Goal: Task Accomplishment & Management: Manage account settings

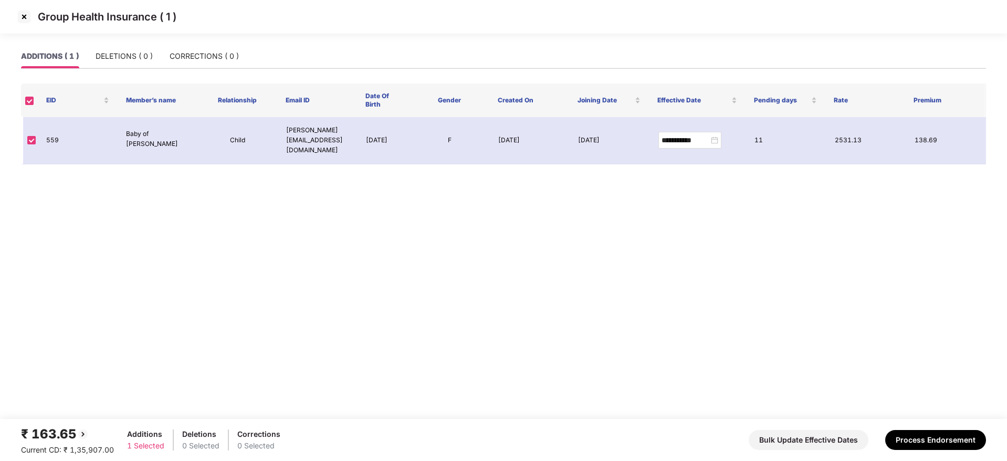
click at [23, 20] on img at bounding box center [24, 16] width 17 height 17
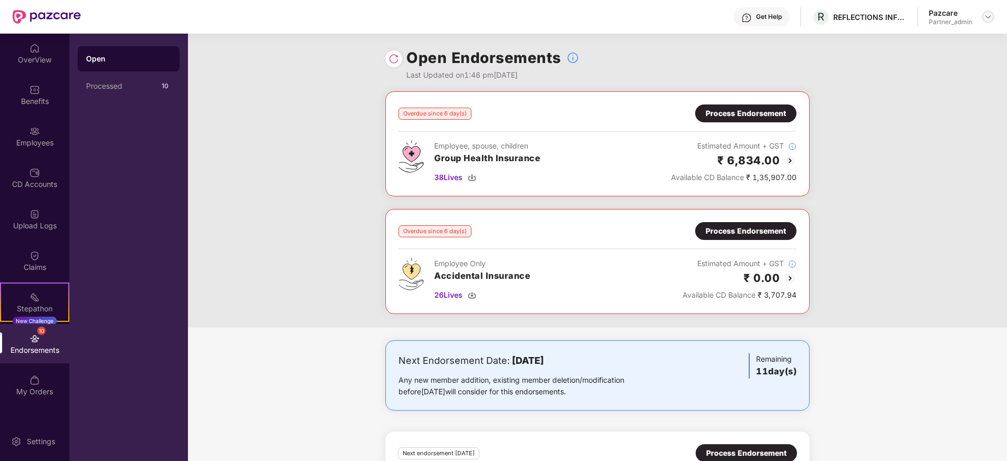
click at [987, 16] on img at bounding box center [988, 17] width 8 height 8
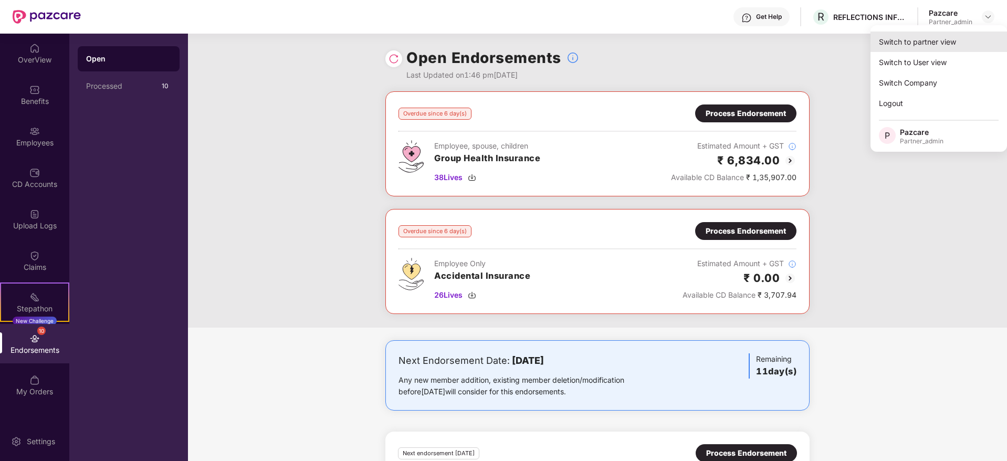
click at [945, 43] on div "Switch to partner view" at bounding box center [938, 41] width 136 height 20
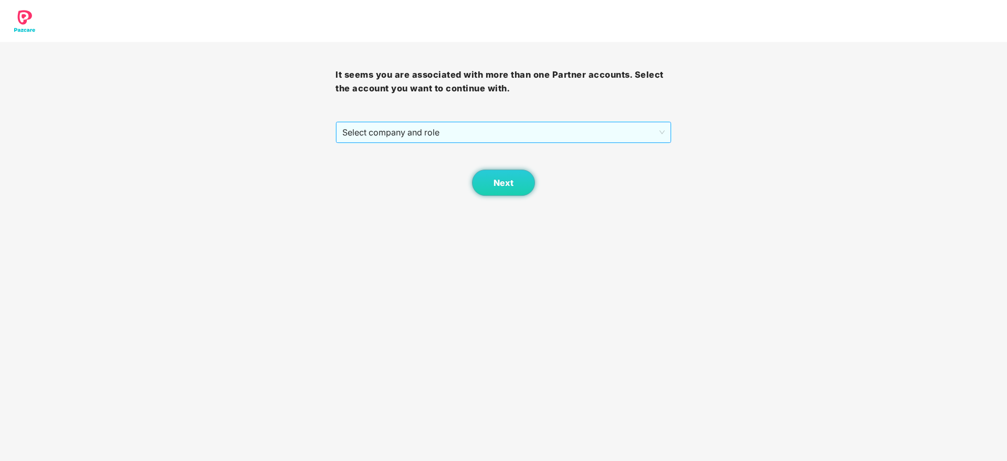
click at [412, 133] on span "Select company and role" at bounding box center [503, 132] width 322 height 20
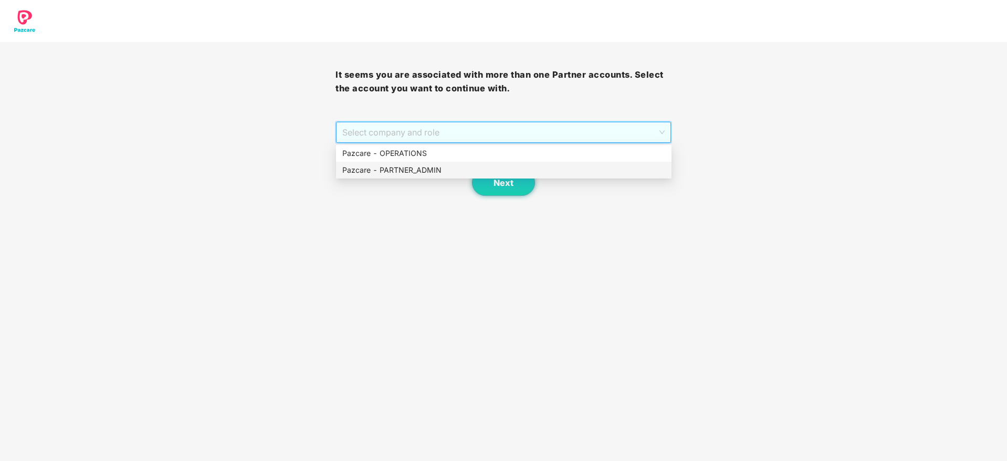
click at [384, 166] on div "Pazcare - PARTNER_ADMIN" at bounding box center [503, 170] width 323 height 12
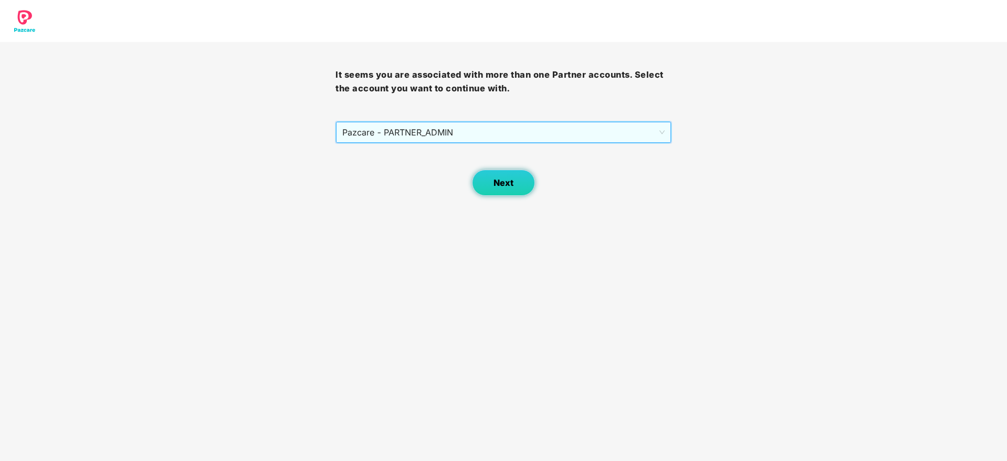
click at [520, 170] on button "Next" at bounding box center [503, 183] width 63 height 26
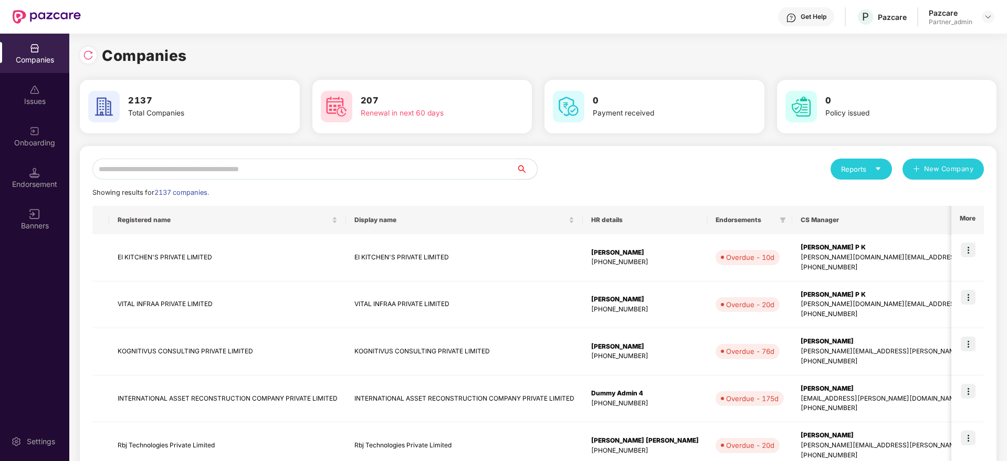
click at [301, 179] on div "Reports New Company Showing results for 2137 companies. Registered name Display…" at bounding box center [537, 450] width 891 height 583
click at [303, 173] on input "text" at bounding box center [304, 169] width 424 height 21
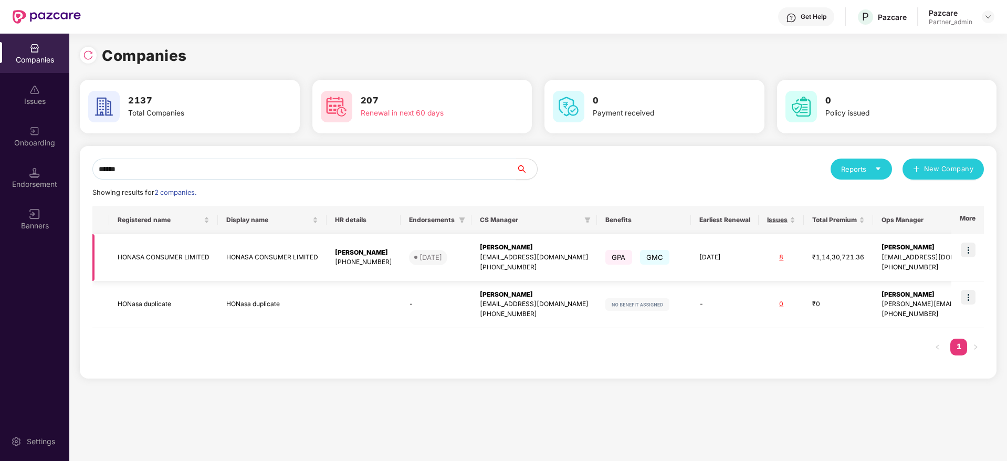
type input "******"
click at [513, 246] on div "[PERSON_NAME]" at bounding box center [534, 247] width 109 height 10
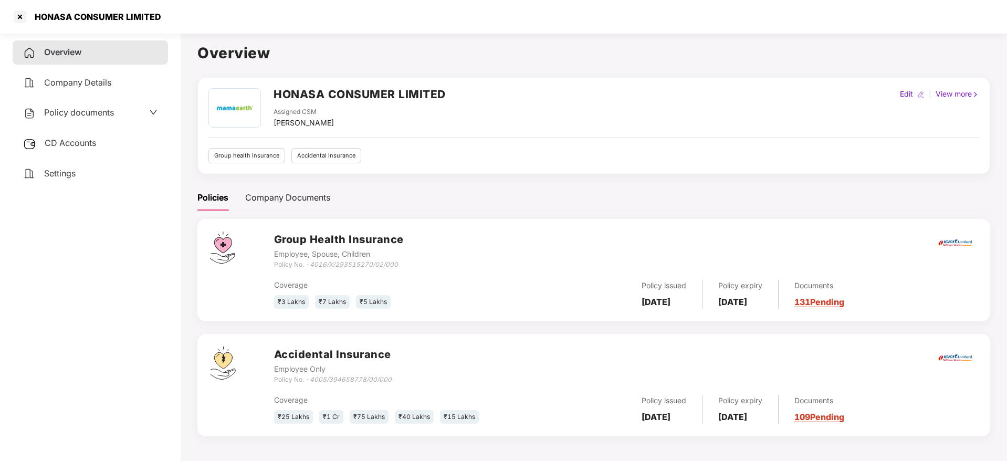
click at [830, 301] on link "131 Pending" at bounding box center [819, 302] width 50 height 10
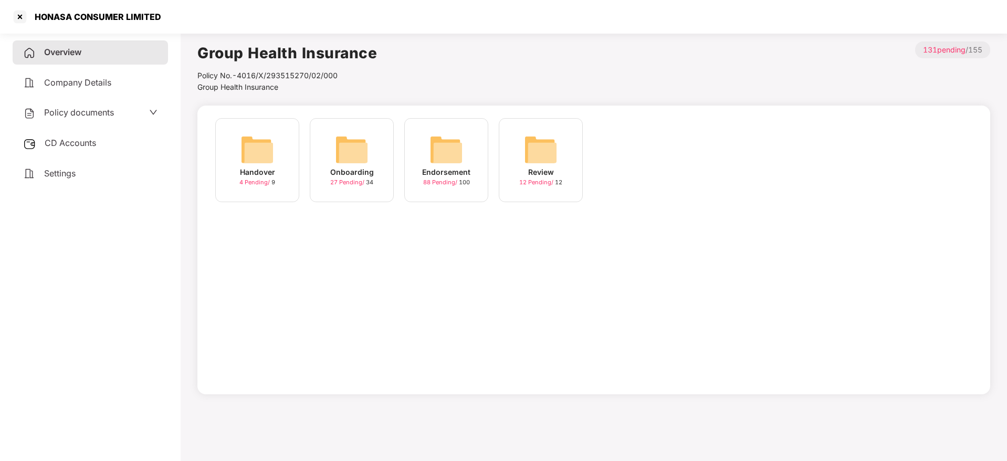
click at [456, 173] on div "Endorsement" at bounding box center [446, 172] width 48 height 12
click at [530, 170] on div "August-2025" at bounding box center [541, 172] width 50 height 12
click at [440, 173] on div "July-2025" at bounding box center [446, 172] width 39 height 12
click at [255, 172] on div "[DATE] 16:37:13" at bounding box center [257, 172] width 58 height 12
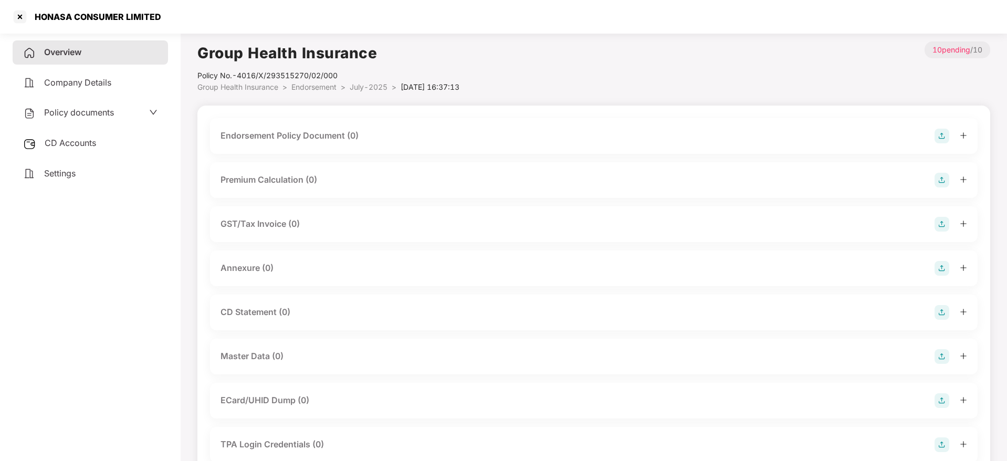
click at [943, 132] on img at bounding box center [941, 136] width 15 height 15
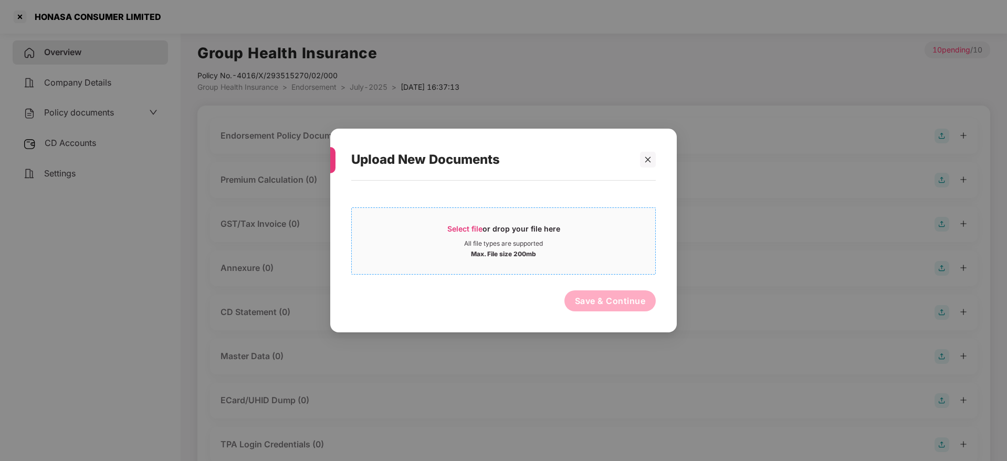
click at [487, 226] on div "Select file or drop your file here" at bounding box center [503, 232] width 113 height 16
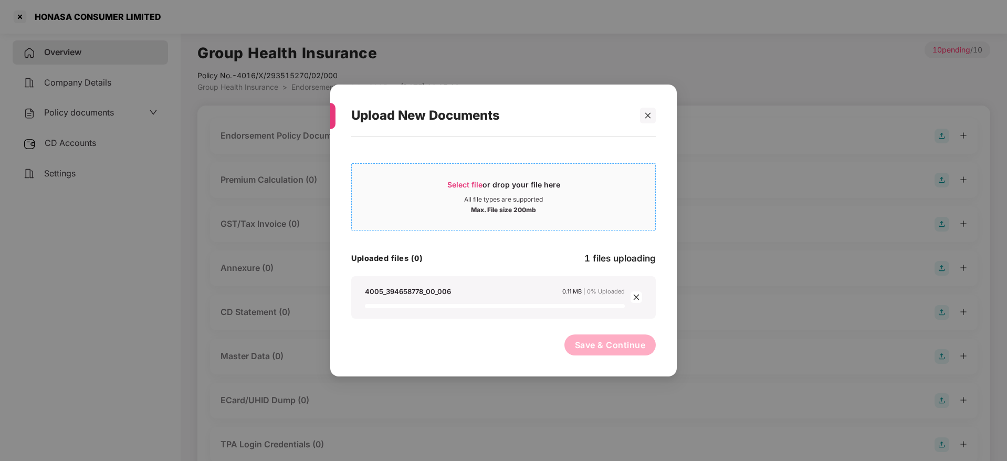
click at [481, 183] on span "Select file" at bounding box center [464, 184] width 35 height 9
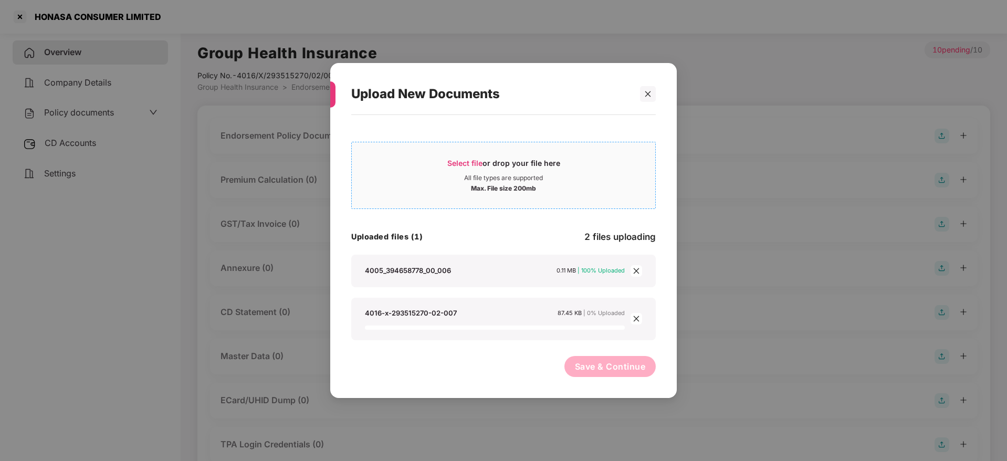
click at [487, 163] on div "Select file or drop your file here" at bounding box center [503, 166] width 113 height 16
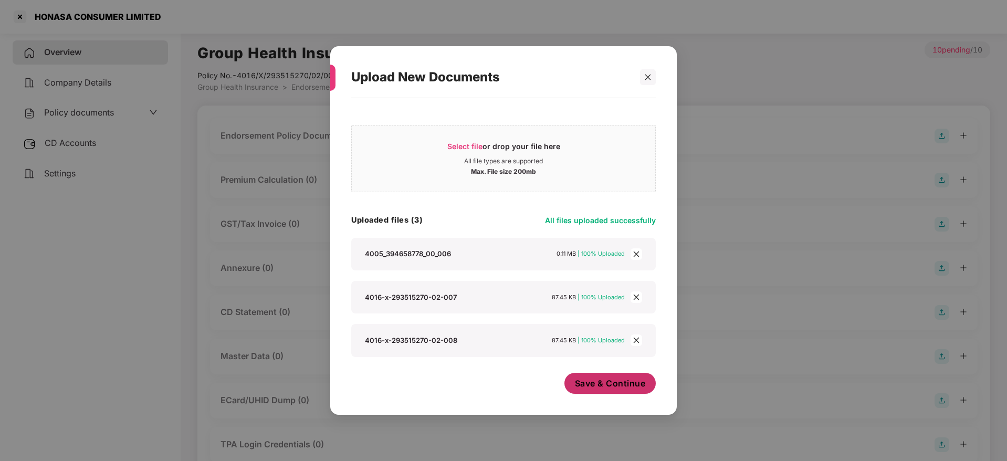
click at [614, 388] on span "Save & Continue" at bounding box center [610, 383] width 71 height 12
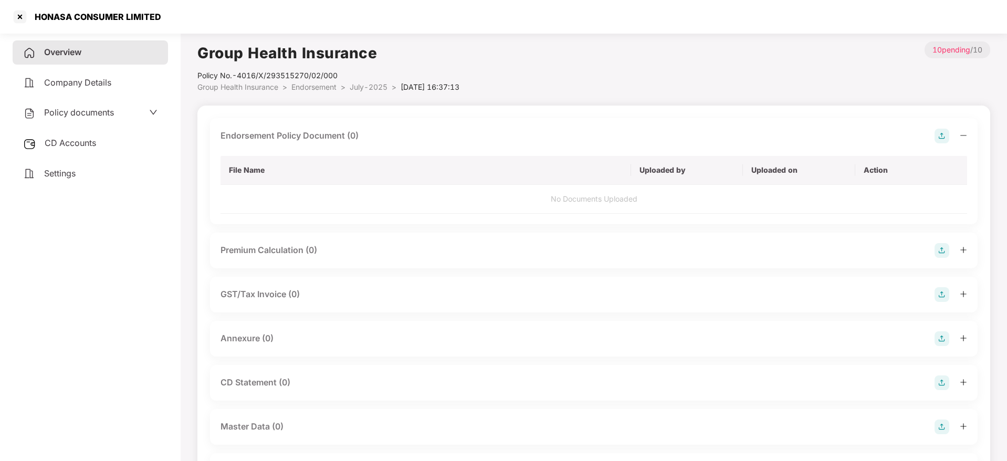
click at [963, 137] on icon "minus" at bounding box center [962, 135] width 7 height 7
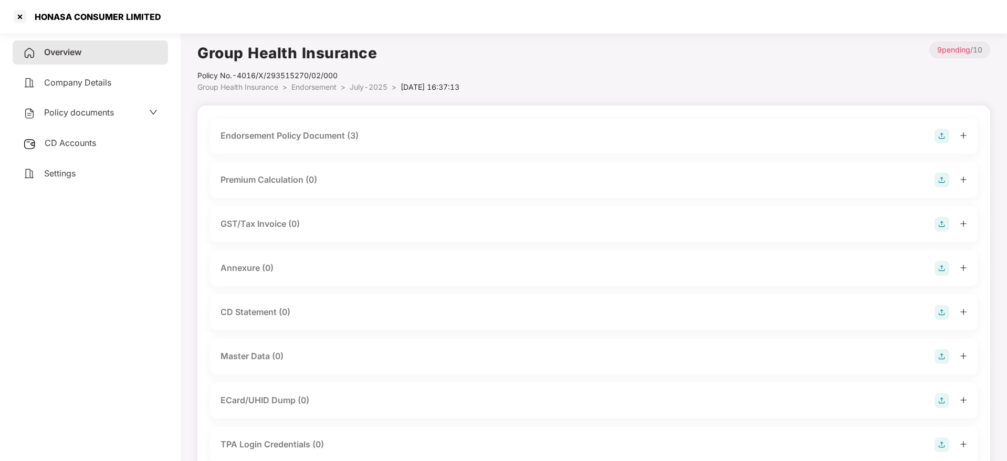
click at [944, 267] on img at bounding box center [941, 268] width 15 height 15
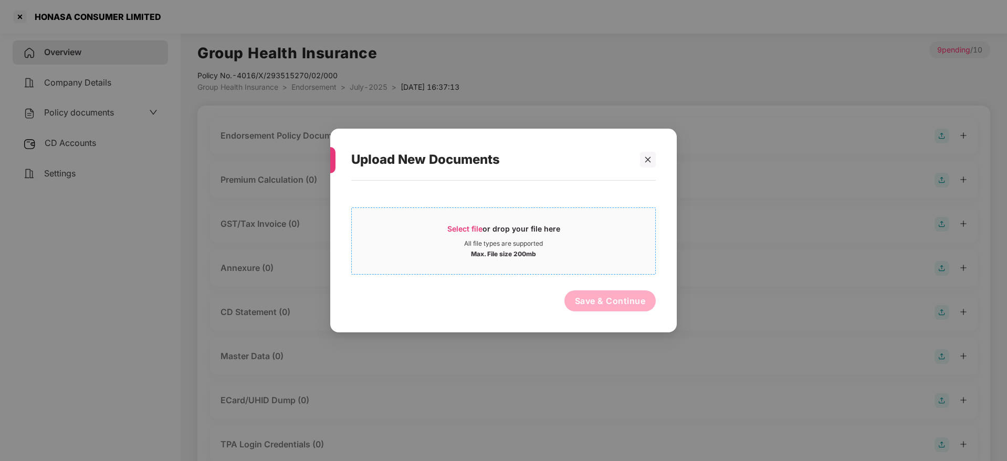
click at [462, 235] on div "Select file or drop your file here" at bounding box center [503, 232] width 113 height 16
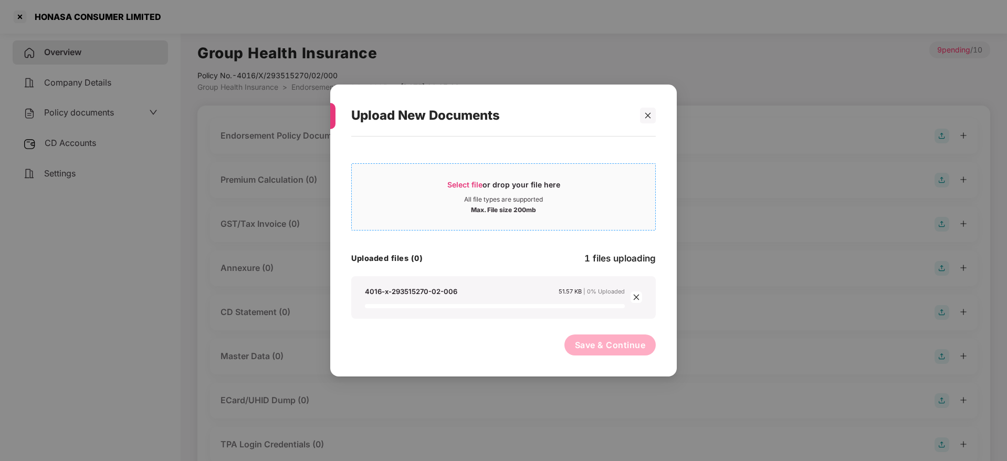
click at [454, 178] on span "Select file or drop your file here All file types are supported Max. File size …" at bounding box center [503, 197] width 303 height 50
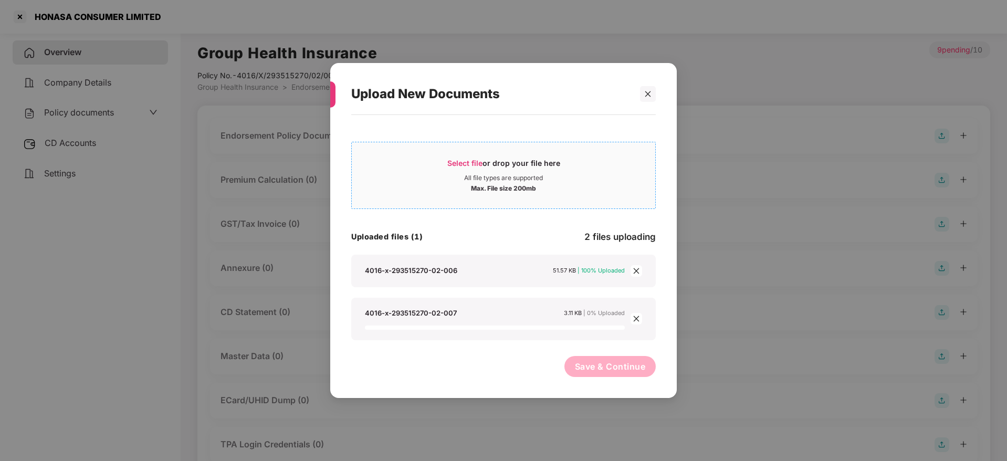
click at [463, 159] on span "Select file" at bounding box center [464, 163] width 35 height 9
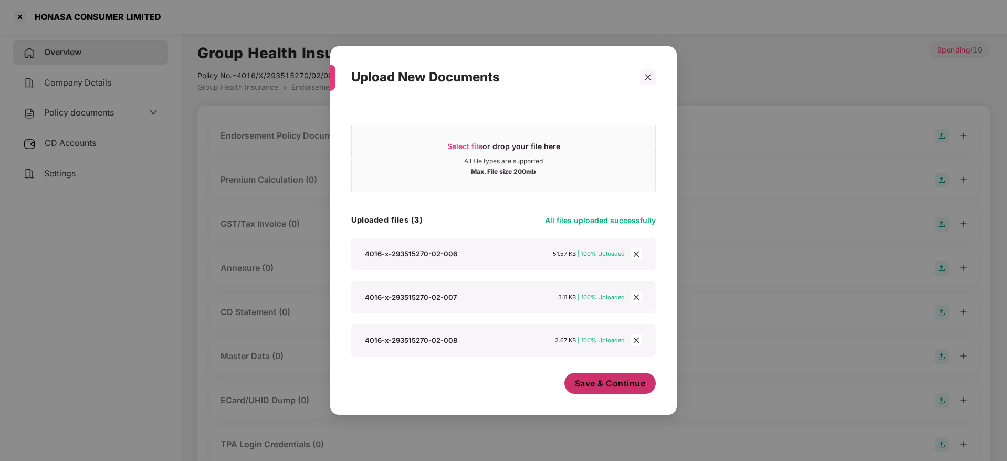
click at [599, 387] on span "Save & Continue" at bounding box center [610, 383] width 71 height 12
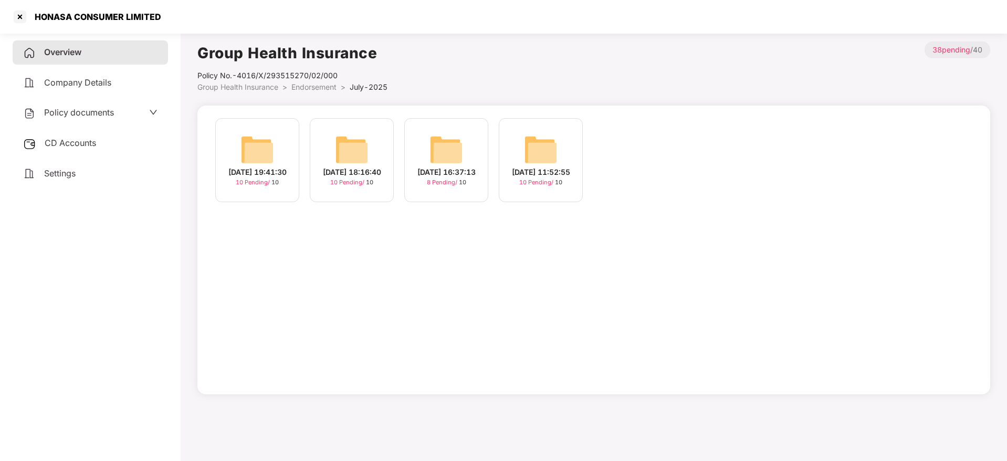
click at [262, 175] on div "[DATE] 19:41:30" at bounding box center [257, 172] width 58 height 12
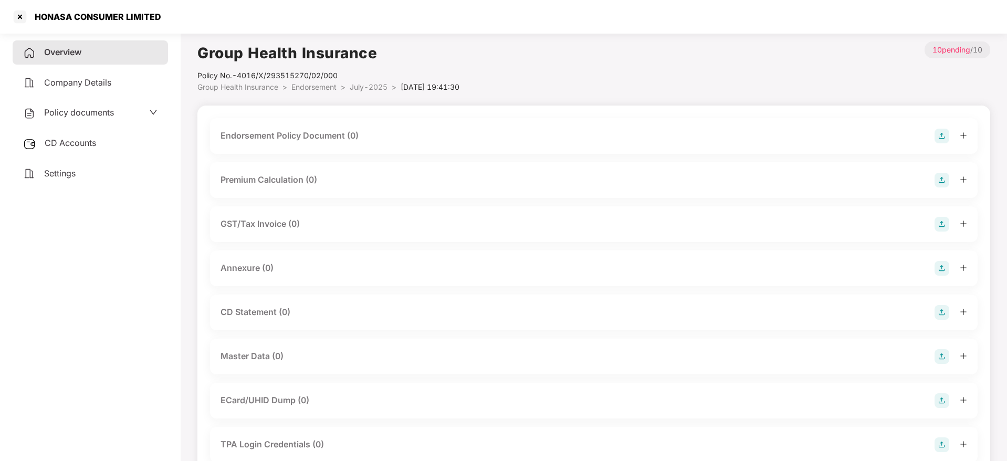
click at [939, 135] on img at bounding box center [941, 136] width 15 height 15
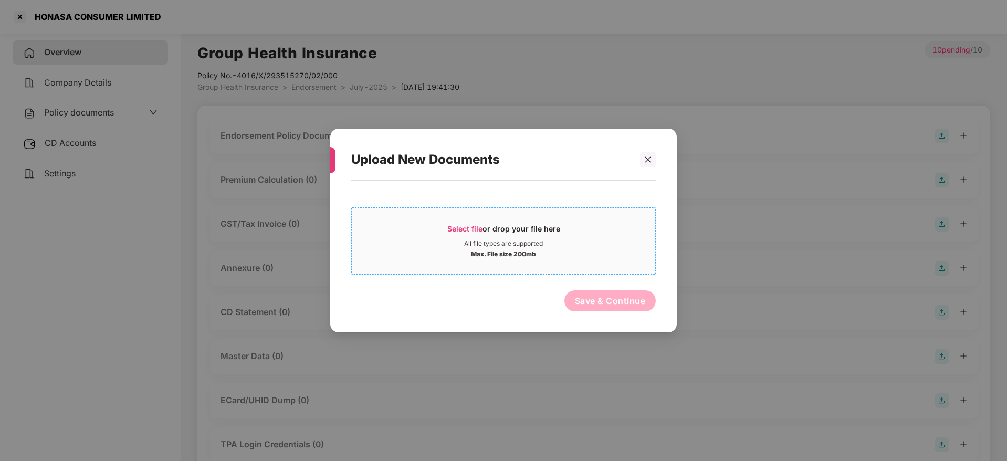
click at [483, 231] on div "Select file or drop your file here" at bounding box center [503, 232] width 113 height 16
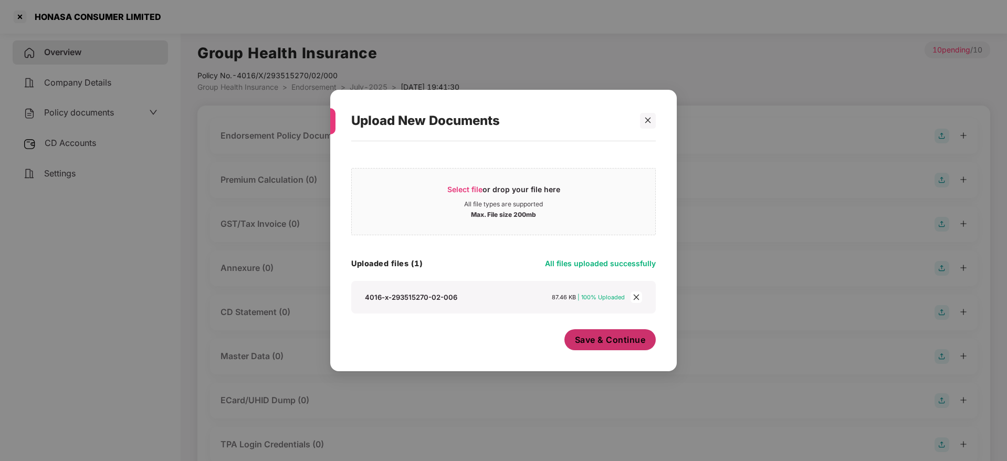
click at [601, 342] on span "Save & Continue" at bounding box center [610, 340] width 71 height 12
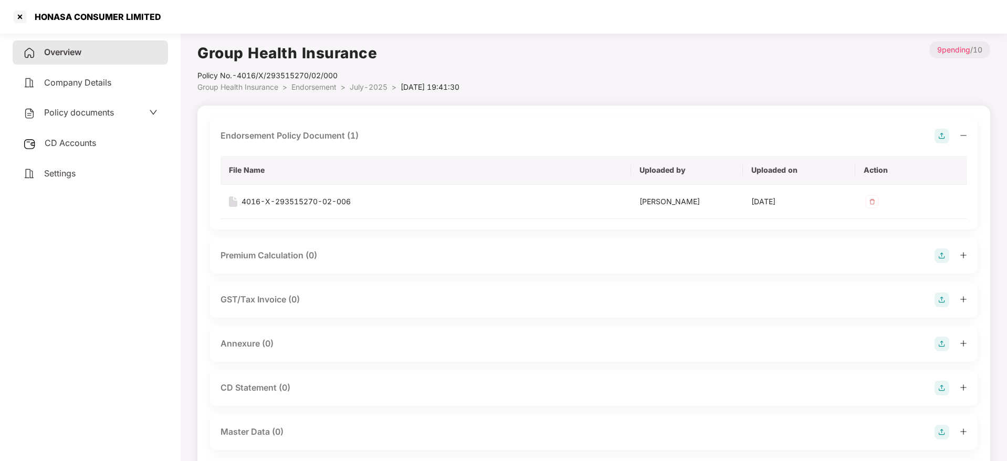
click at [960, 135] on icon "minus" at bounding box center [962, 135] width 7 height 7
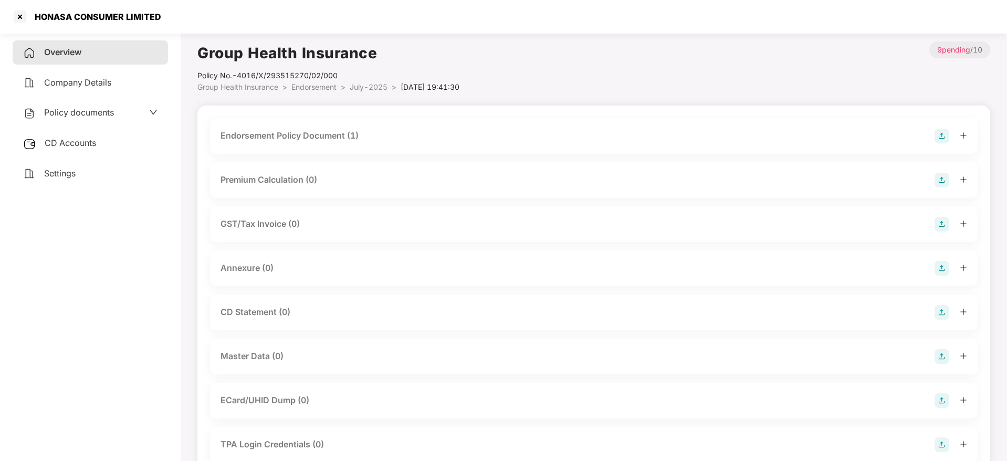
click at [942, 269] on img at bounding box center [941, 268] width 15 height 15
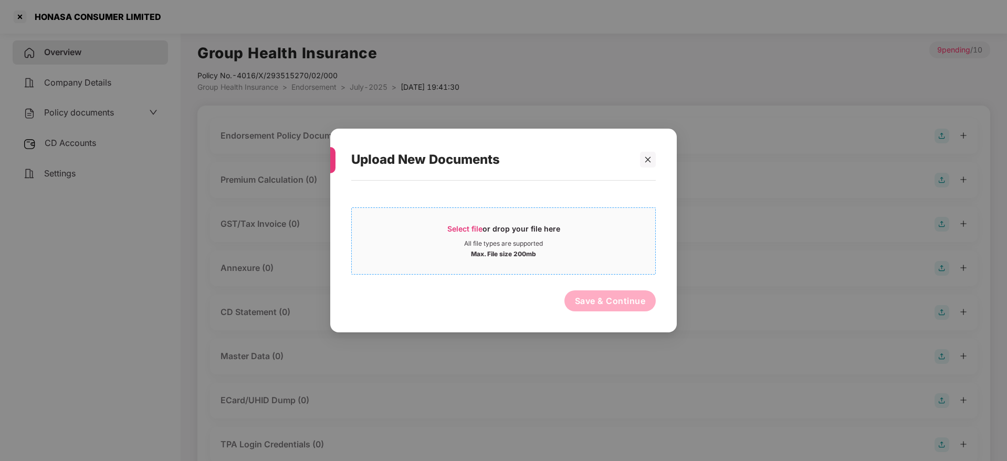
click at [472, 226] on span "Select file" at bounding box center [464, 228] width 35 height 9
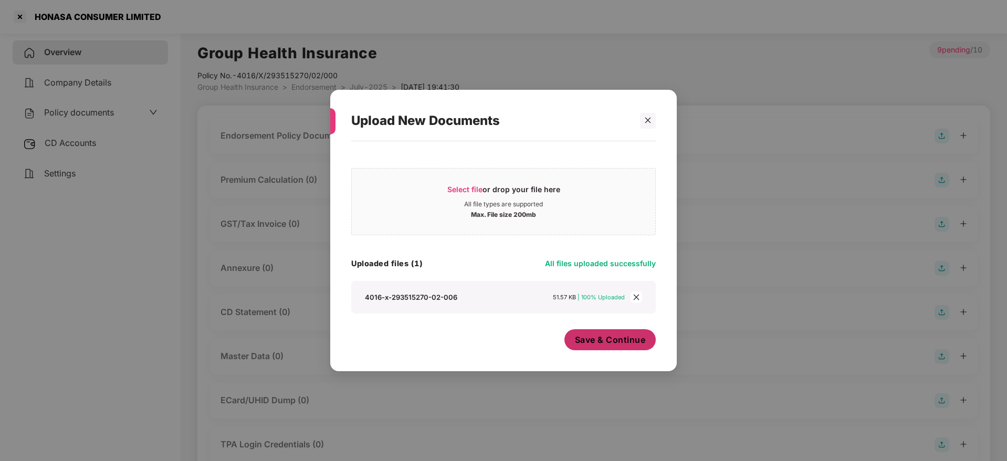
click at [609, 343] on span "Save & Continue" at bounding box center [610, 340] width 71 height 12
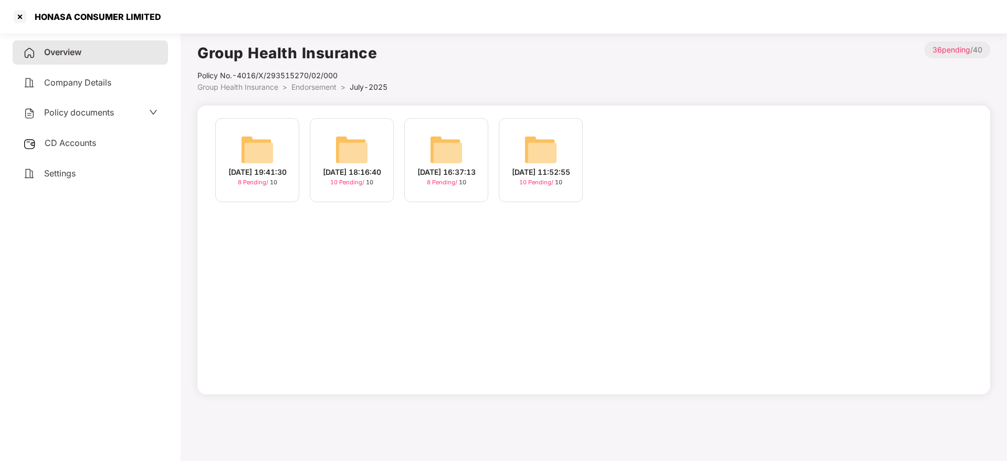
click at [353, 174] on div "[DATE] 18:16:40" at bounding box center [352, 172] width 58 height 12
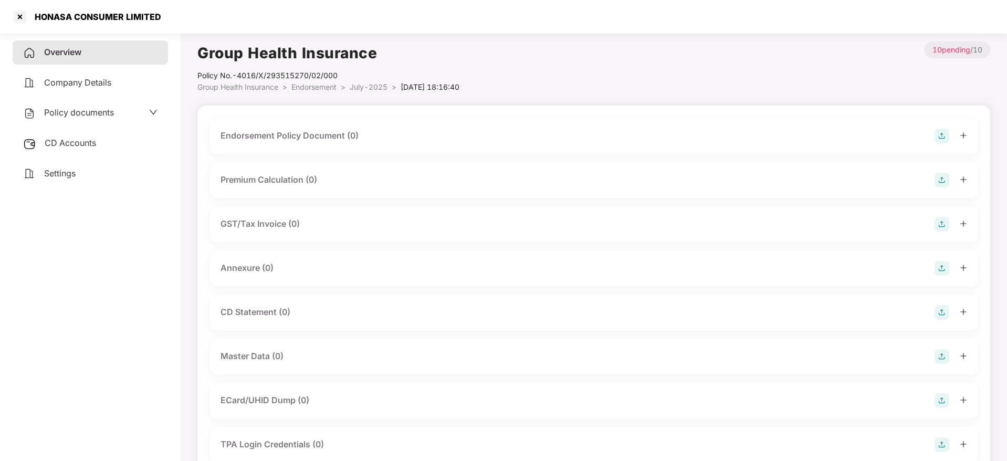
click at [937, 136] on img at bounding box center [941, 136] width 15 height 15
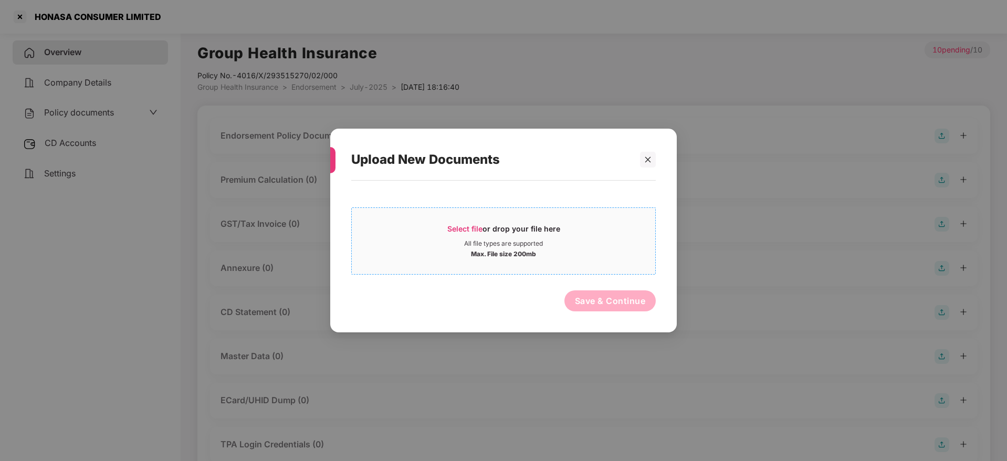
click at [483, 225] on div "Select file or drop your file here" at bounding box center [503, 232] width 113 height 16
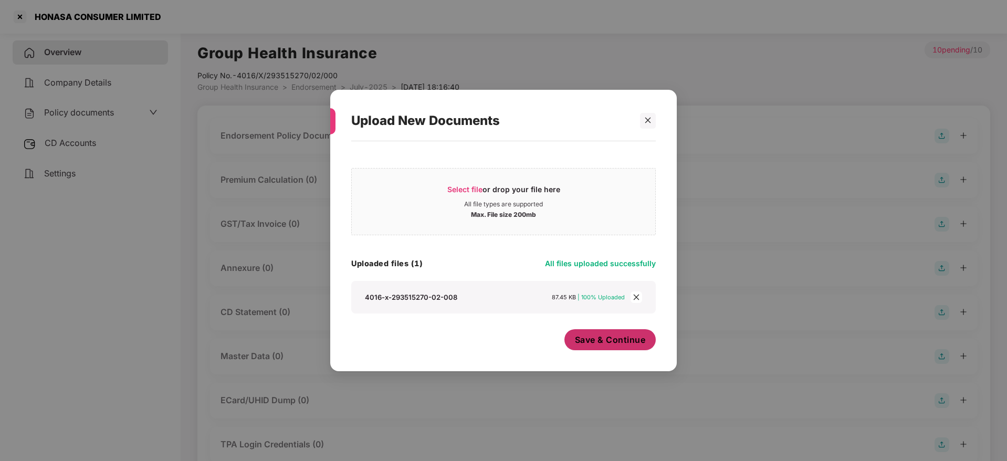
click at [624, 342] on span "Save & Continue" at bounding box center [610, 340] width 71 height 12
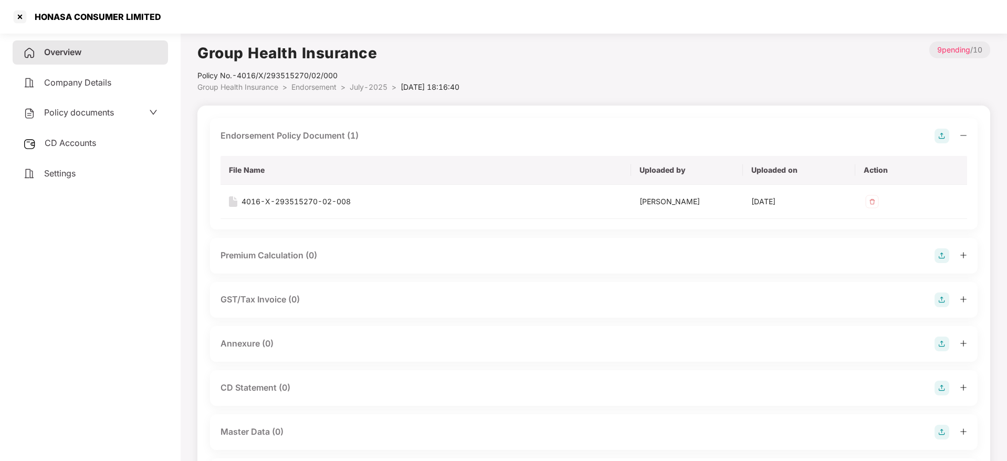
click at [962, 134] on icon "minus" at bounding box center [962, 135] width 7 height 7
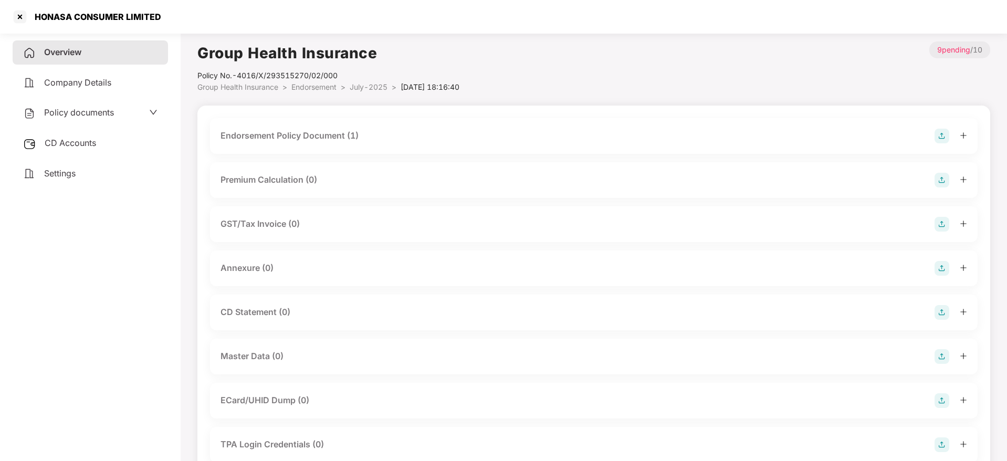
click at [941, 265] on img at bounding box center [941, 268] width 15 height 15
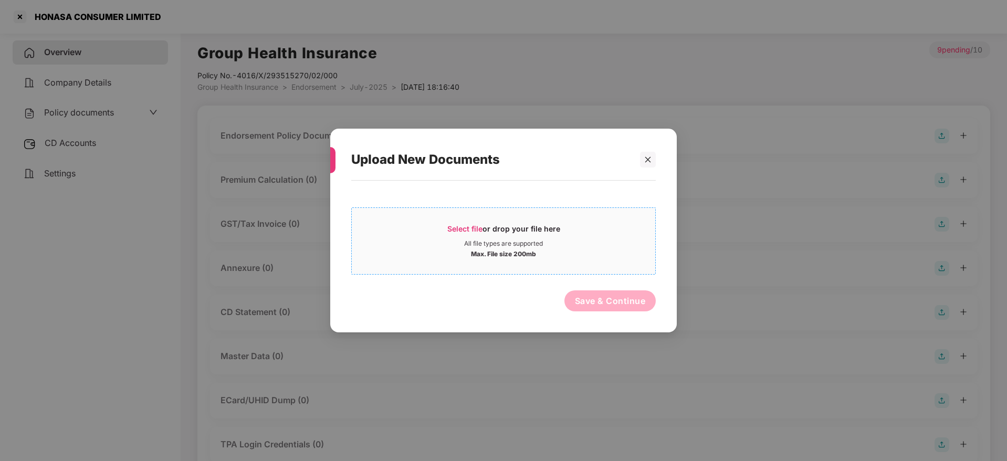
click at [468, 224] on span "Select file" at bounding box center [464, 228] width 35 height 9
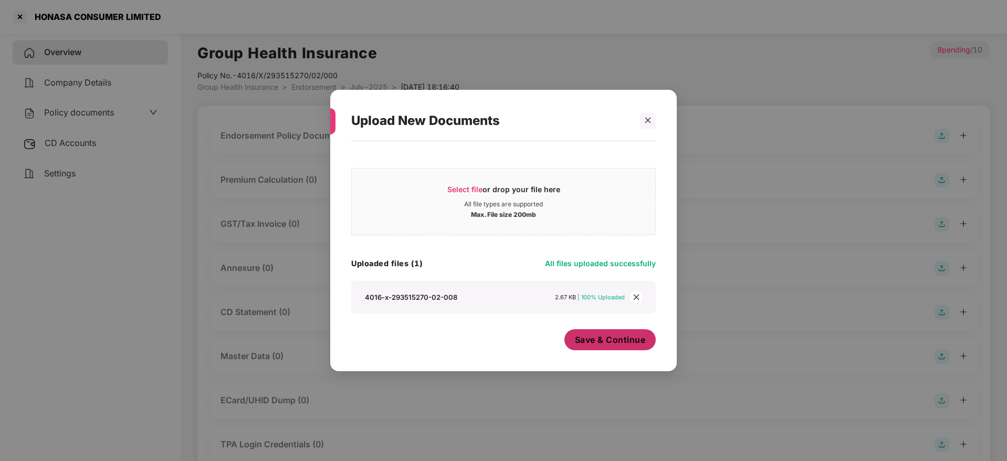
click at [621, 334] on span "Save & Continue" at bounding box center [610, 340] width 71 height 12
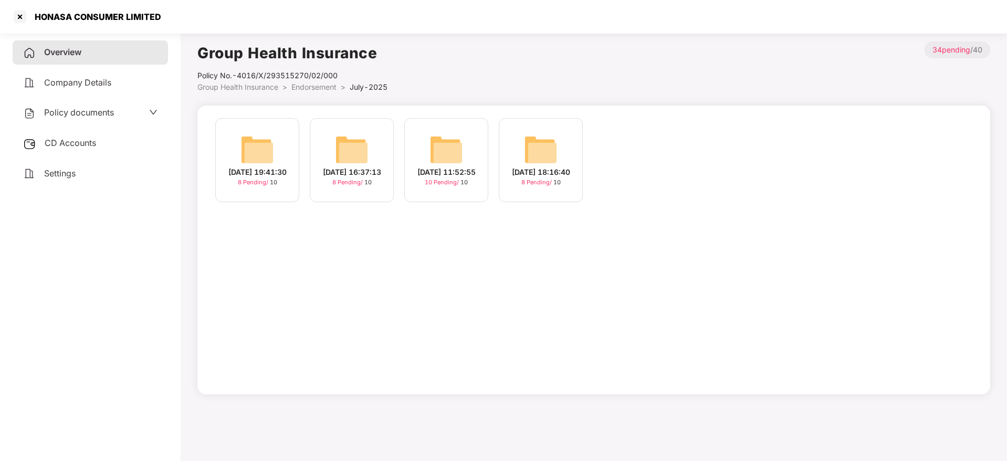
click at [453, 177] on div "[DATE] 11:52:55" at bounding box center [446, 172] width 58 height 12
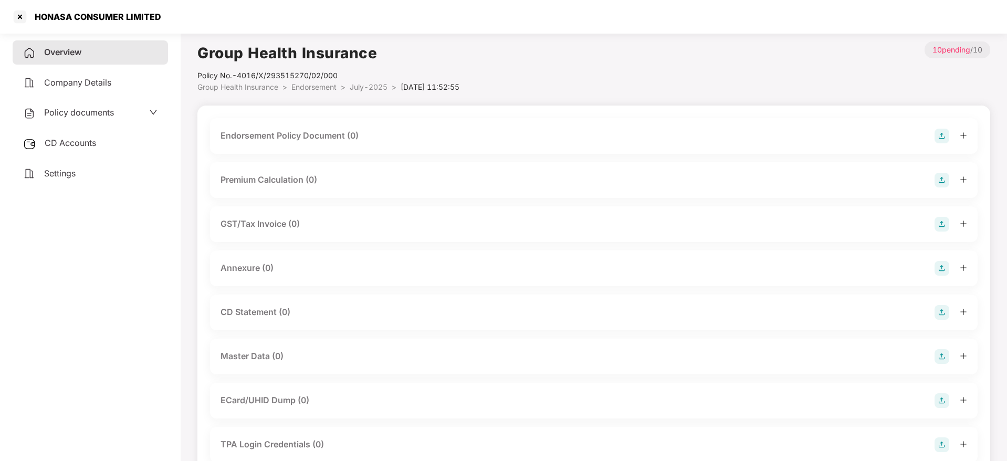
click at [942, 128] on div "Endorsement Policy Document (0)" at bounding box center [593, 136] width 767 height 36
click at [937, 139] on img at bounding box center [941, 136] width 15 height 15
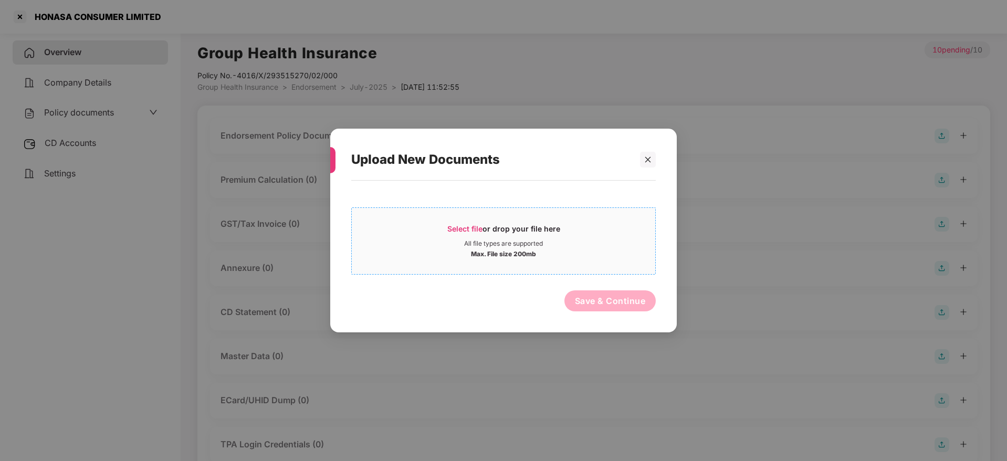
drag, startPoint x: 426, startPoint y: 224, endPoint x: 455, endPoint y: 234, distance: 30.4
click at [455, 234] on div "Select file or drop your file here" at bounding box center [503, 232] width 303 height 16
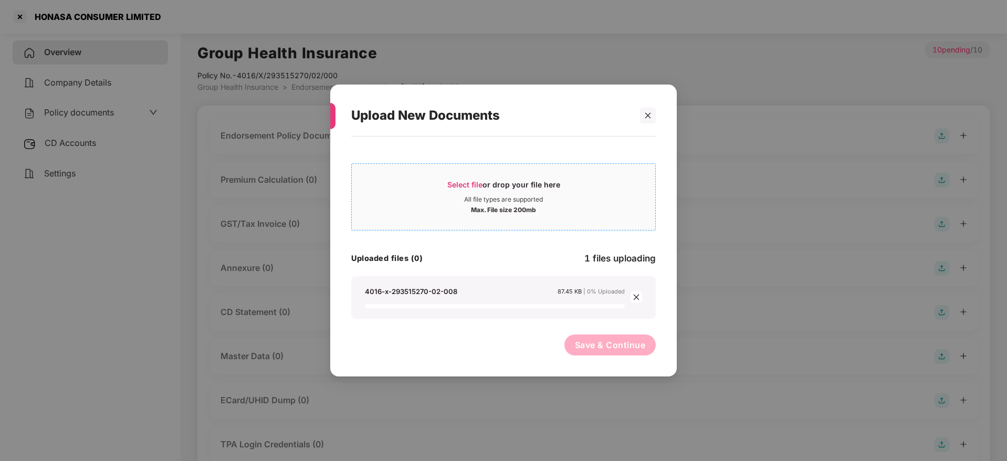
click at [470, 185] on span "Select file" at bounding box center [464, 184] width 35 height 9
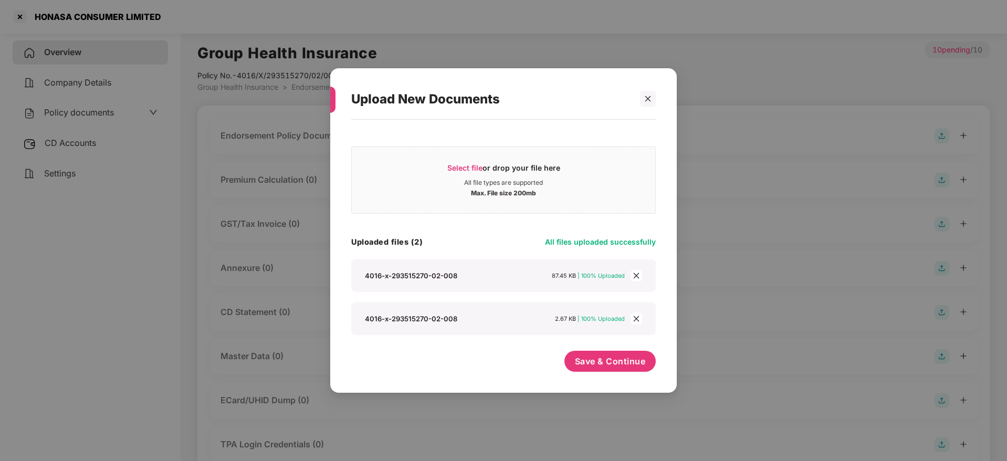
click at [633, 321] on icon "close" at bounding box center [635, 318] width 7 height 7
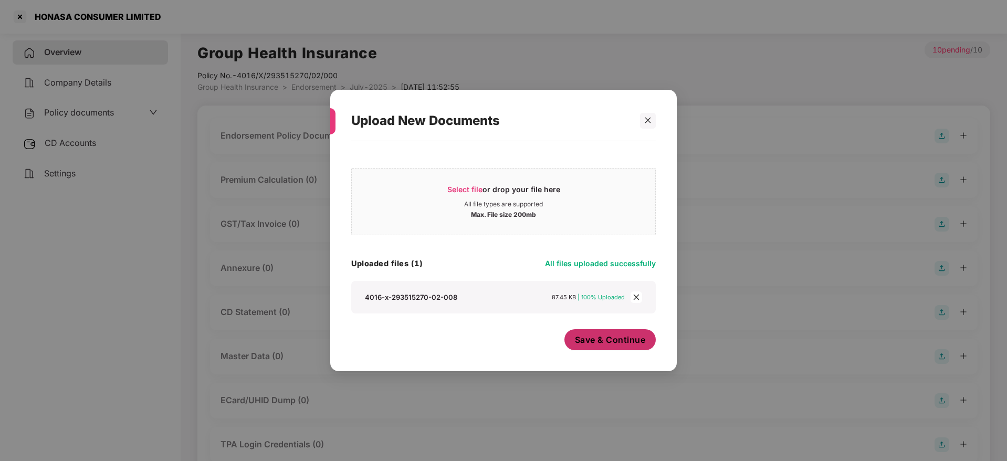
click at [604, 344] on span "Save & Continue" at bounding box center [610, 340] width 71 height 12
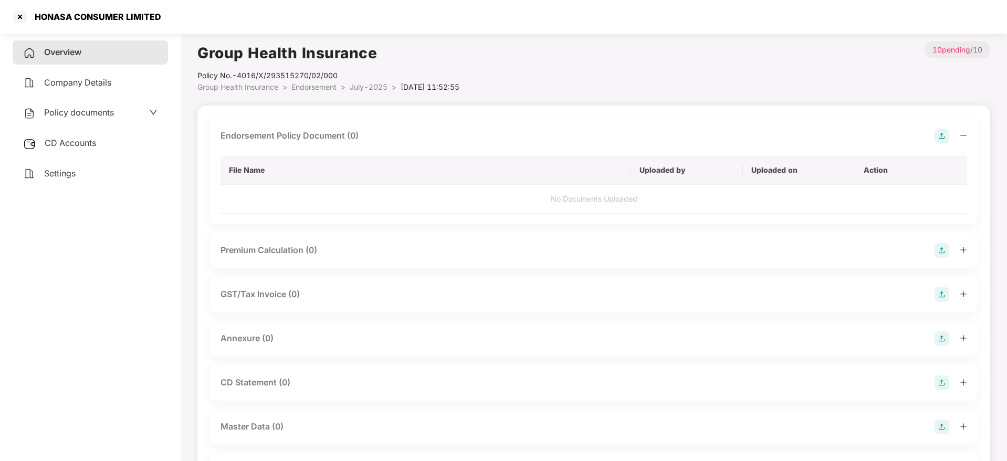
click at [961, 134] on icon "minus" at bounding box center [962, 135] width 7 height 7
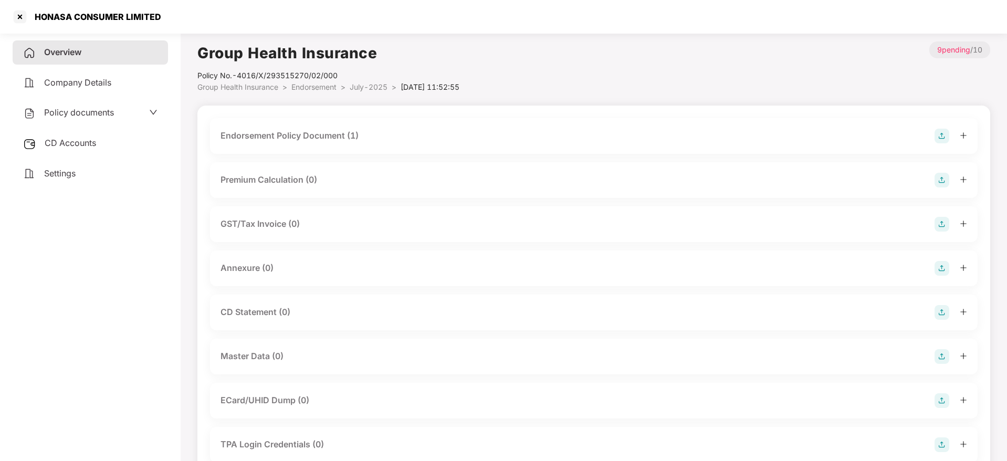
click at [939, 267] on img at bounding box center [941, 268] width 15 height 15
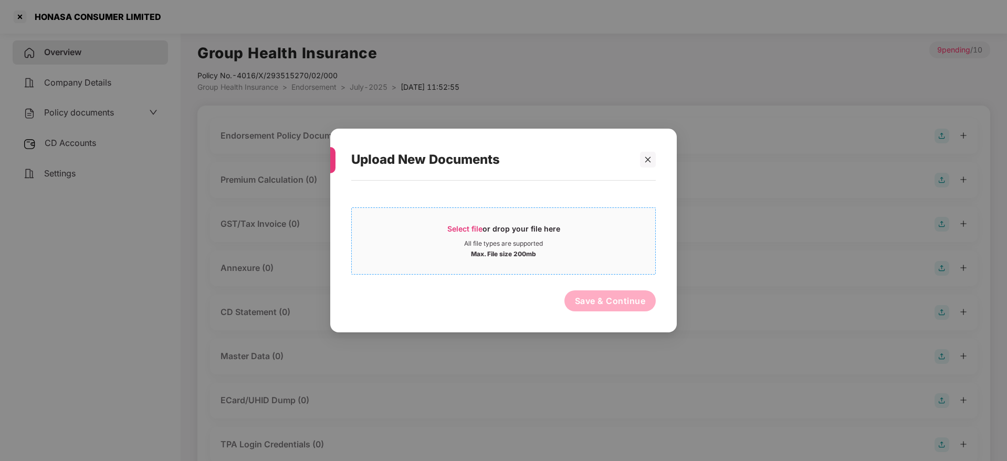
click at [463, 224] on span "Select file" at bounding box center [464, 228] width 35 height 9
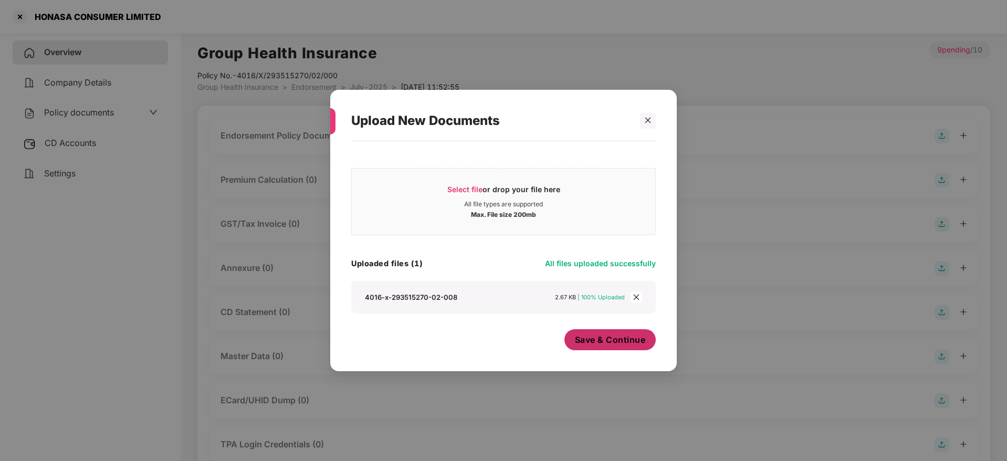
click at [601, 334] on span "Save & Continue" at bounding box center [610, 340] width 71 height 12
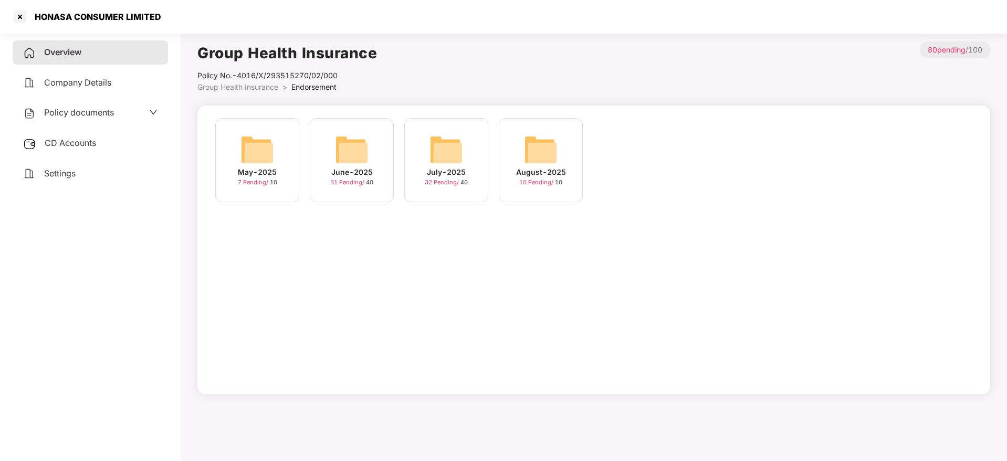
click at [553, 164] on img at bounding box center [541, 150] width 34 height 34
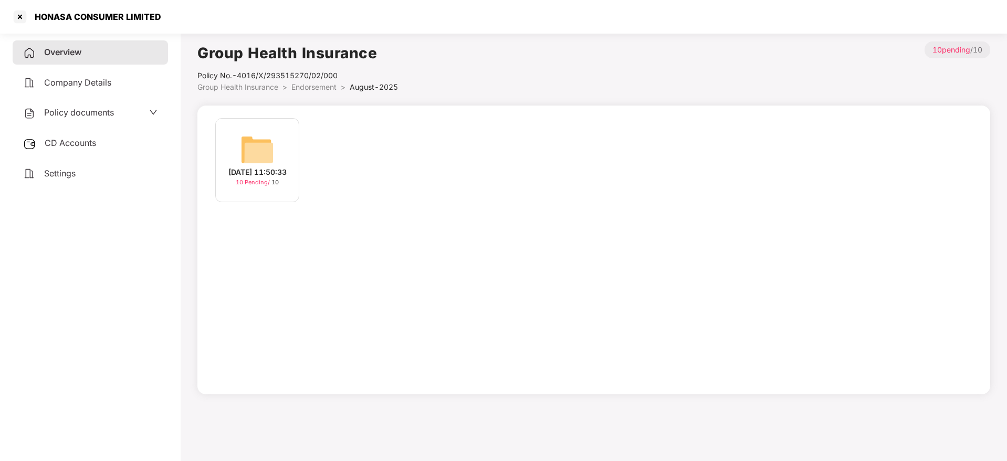
click at [257, 166] on div "[DATE] 11:50:33" at bounding box center [257, 172] width 58 height 12
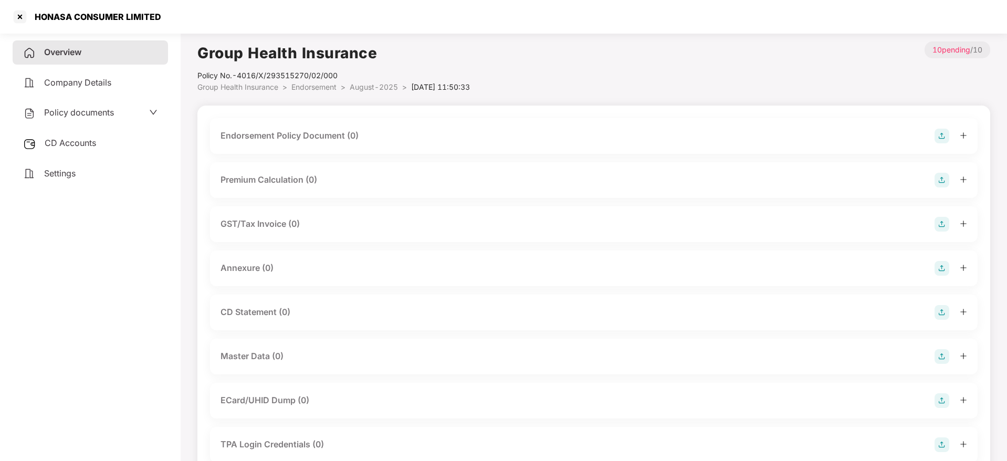
click at [941, 133] on img at bounding box center [941, 136] width 15 height 15
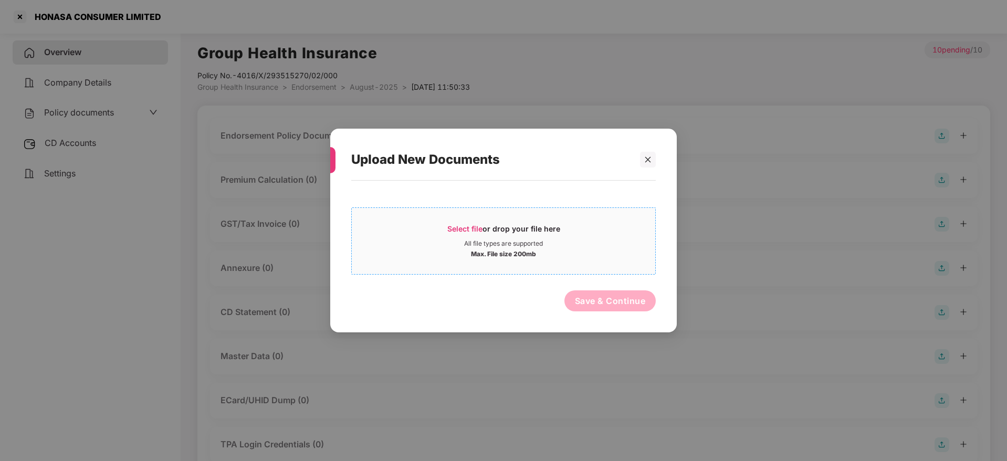
click at [479, 225] on span "Select file" at bounding box center [464, 228] width 35 height 9
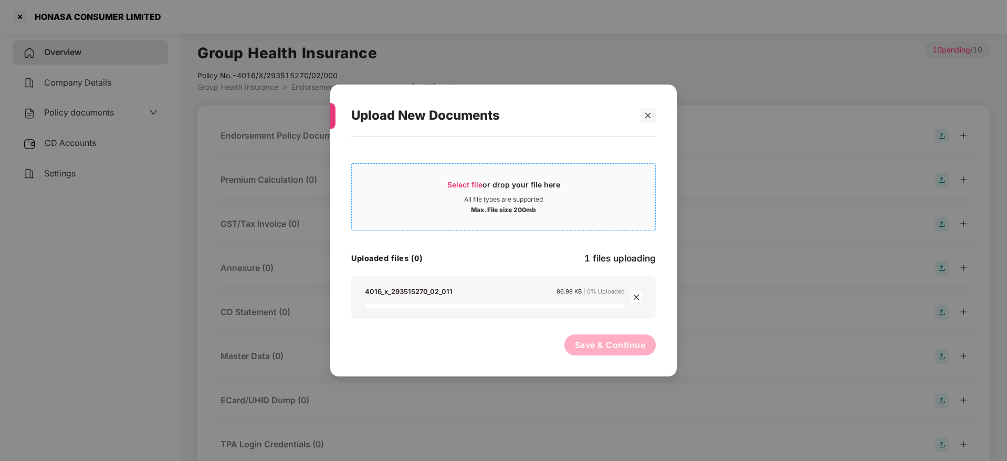
click at [476, 181] on span "Select file" at bounding box center [464, 184] width 35 height 9
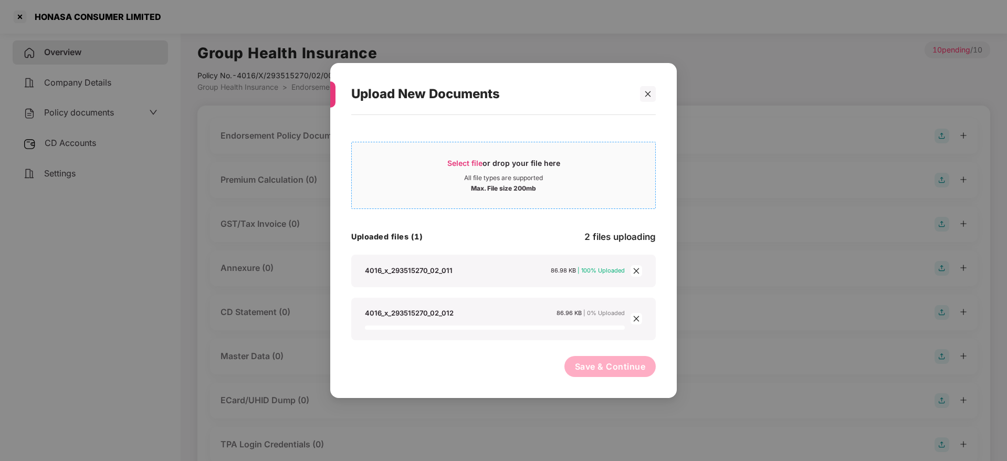
click at [469, 161] on span "Select file" at bounding box center [464, 163] width 35 height 9
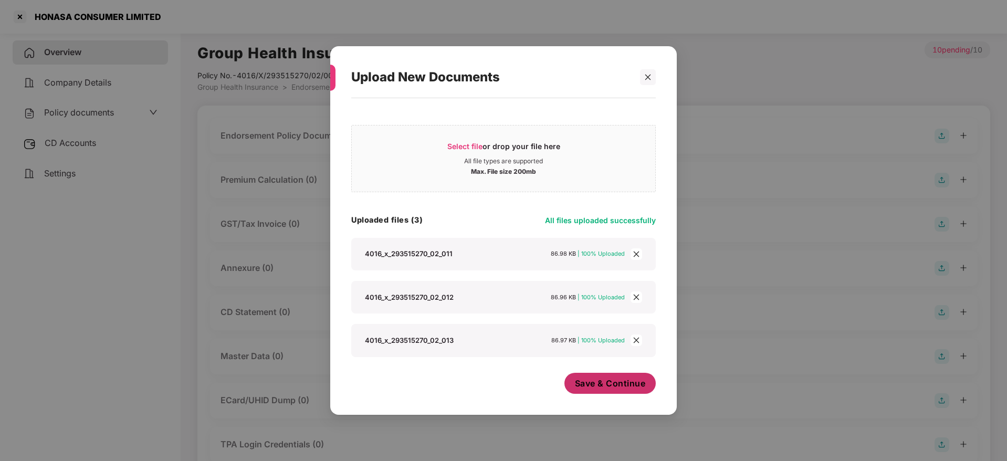
click at [618, 384] on span "Save & Continue" at bounding box center [610, 383] width 71 height 12
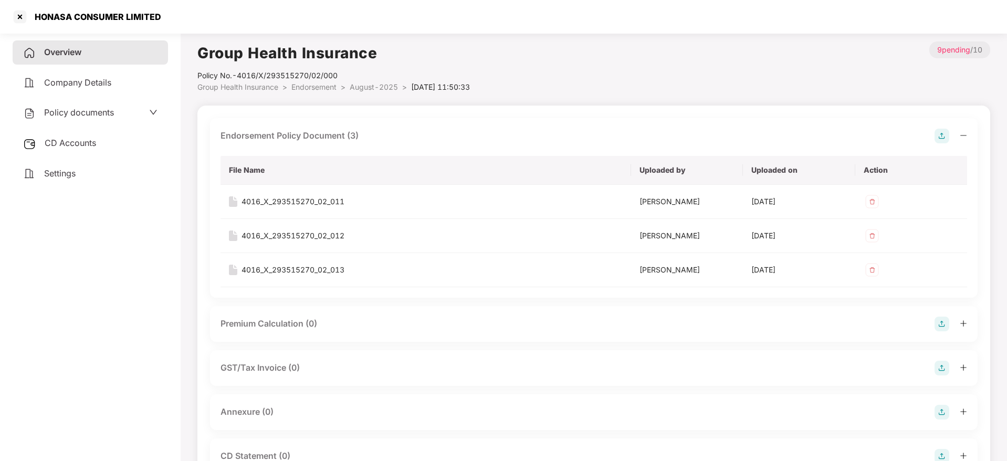
click at [962, 136] on icon "minus" at bounding box center [962, 135] width 7 height 7
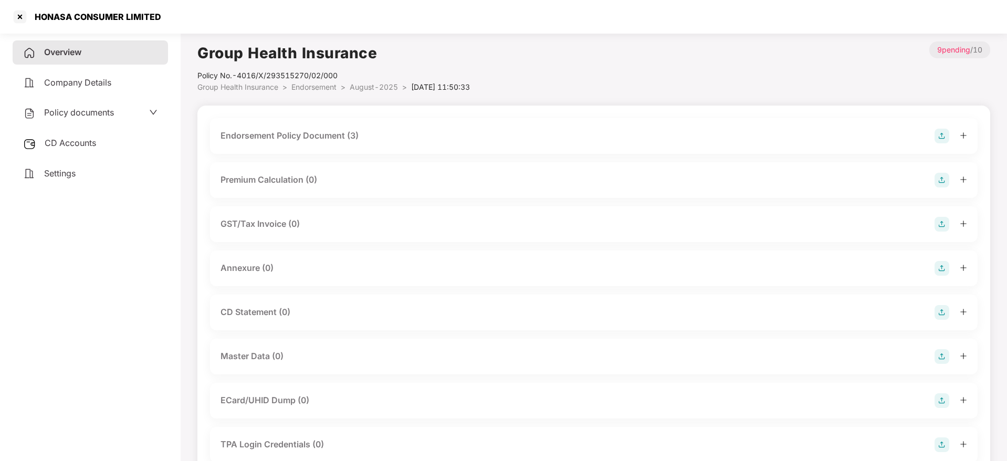
click at [947, 269] on img at bounding box center [941, 268] width 15 height 15
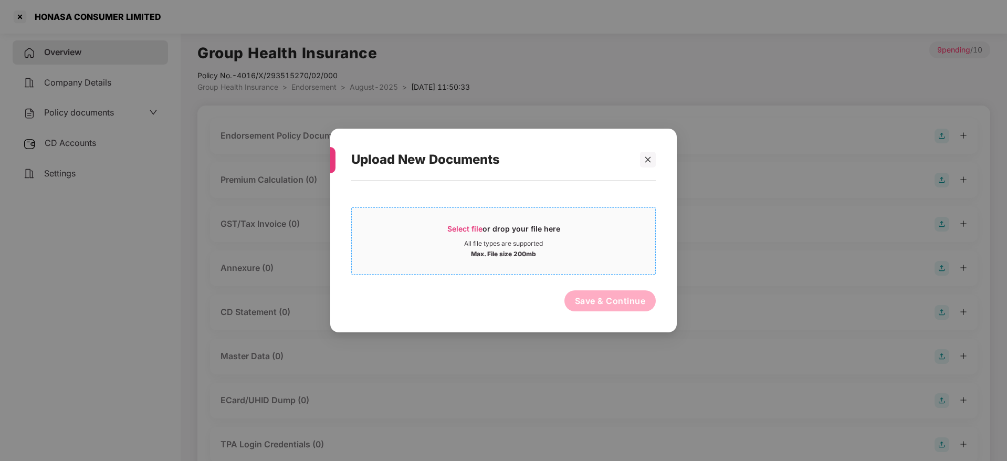
click at [481, 224] on div "Select file or drop your file here" at bounding box center [503, 232] width 113 height 16
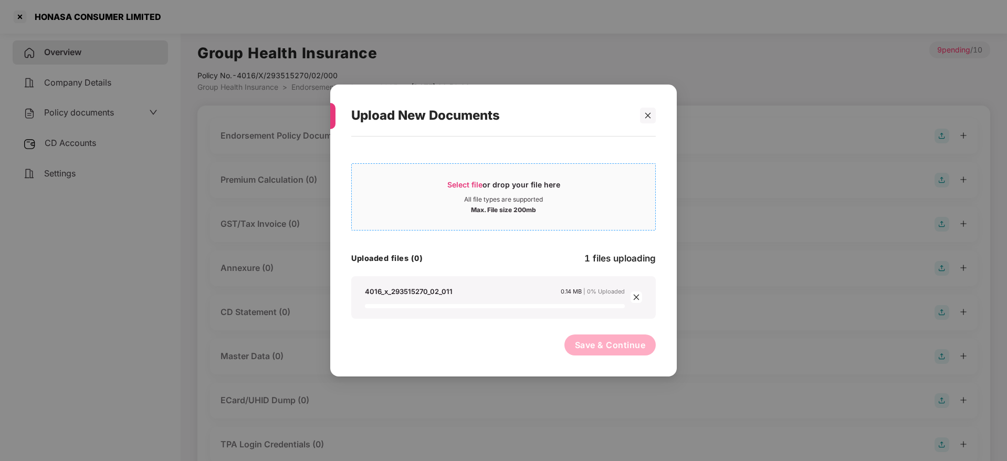
click at [468, 185] on span "Select file" at bounding box center [464, 184] width 35 height 9
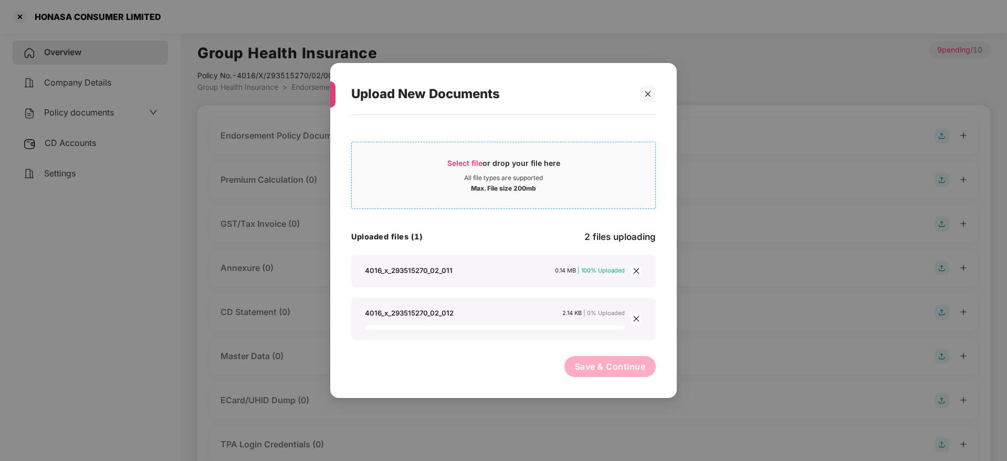
click at [490, 149] on div "Select file or drop your file here All file types are supported Max. File size …" at bounding box center [503, 175] width 304 height 67
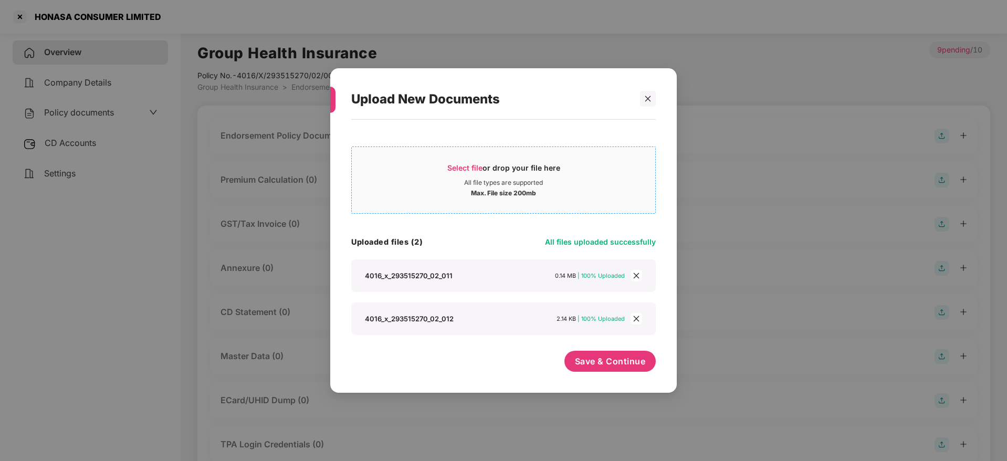
click at [482, 166] on span "Select file" at bounding box center [464, 167] width 35 height 9
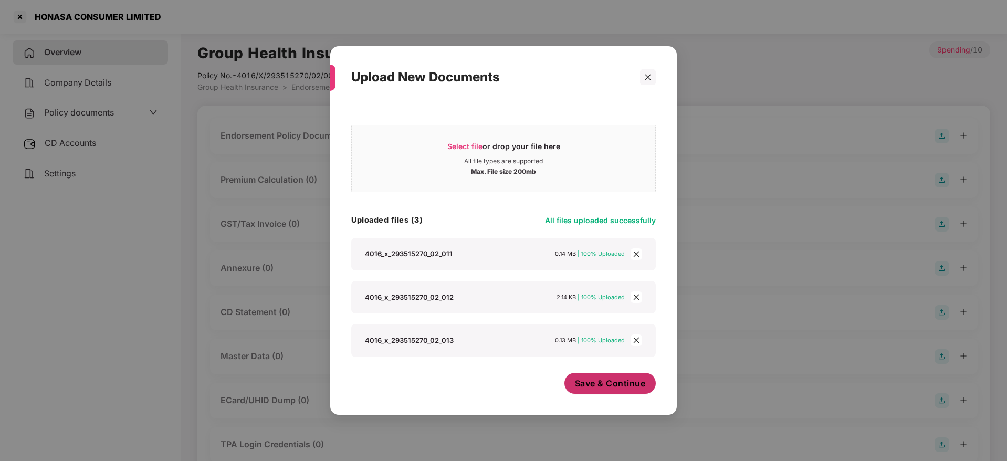
click at [602, 385] on span "Save & Continue" at bounding box center [610, 383] width 71 height 12
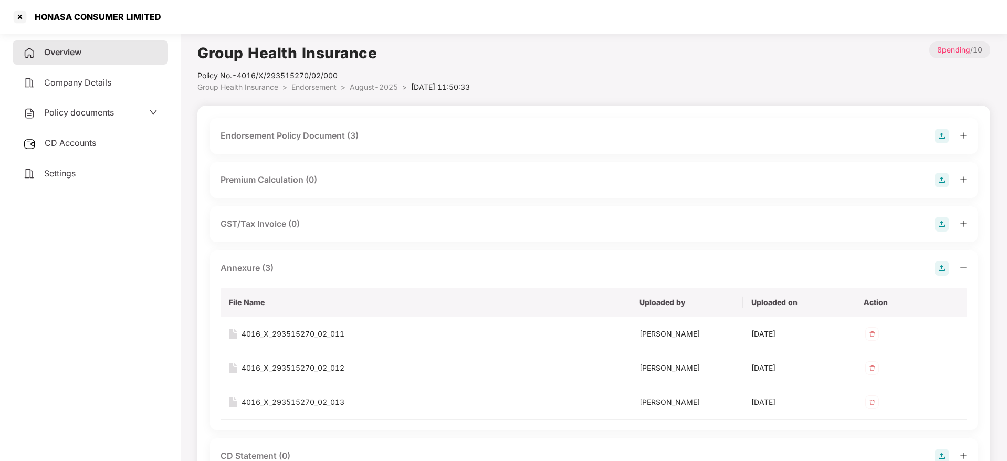
click at [965, 268] on icon "minus" at bounding box center [962, 267] width 7 height 7
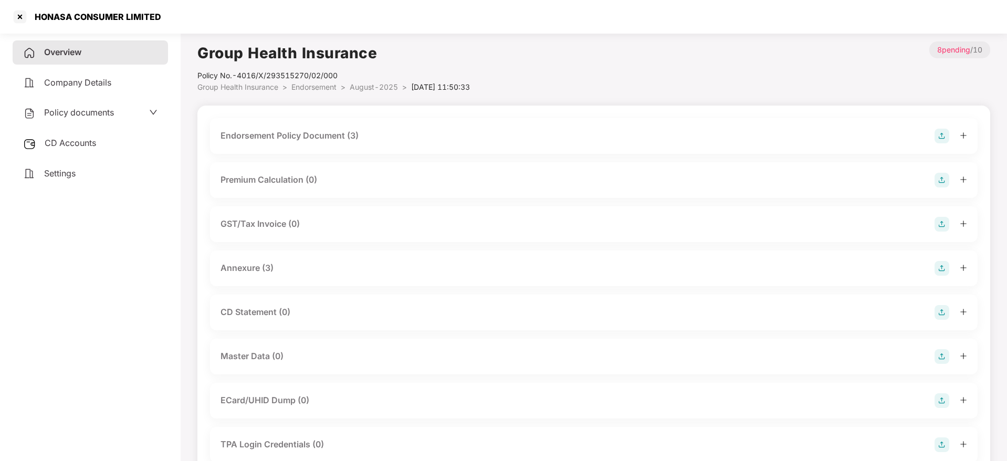
click at [943, 359] on img at bounding box center [941, 356] width 15 height 15
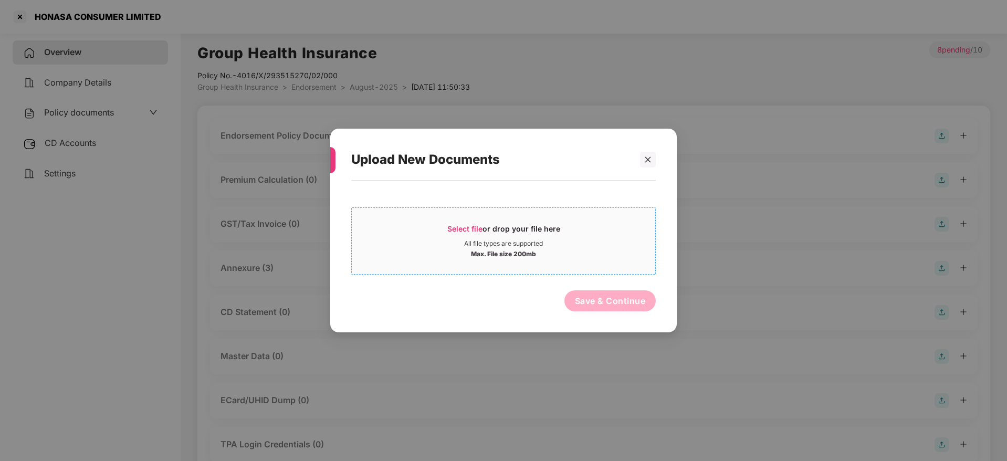
click at [468, 224] on span "Select file" at bounding box center [464, 228] width 35 height 9
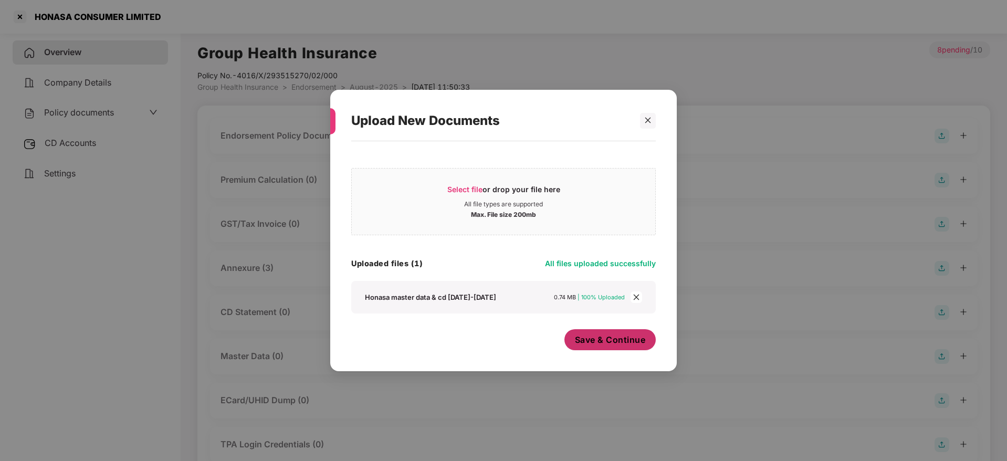
click at [600, 342] on span "Save & Continue" at bounding box center [610, 340] width 71 height 12
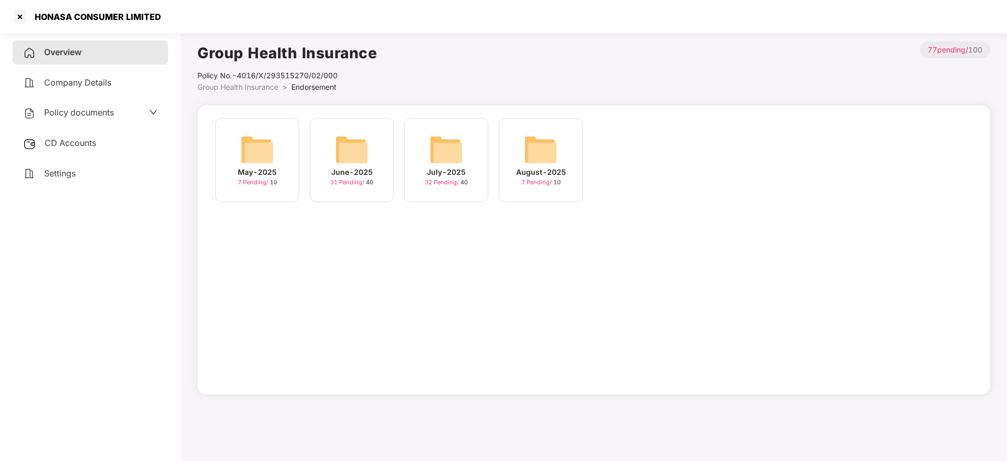
click at [64, 48] on span "Overview" at bounding box center [62, 52] width 37 height 10
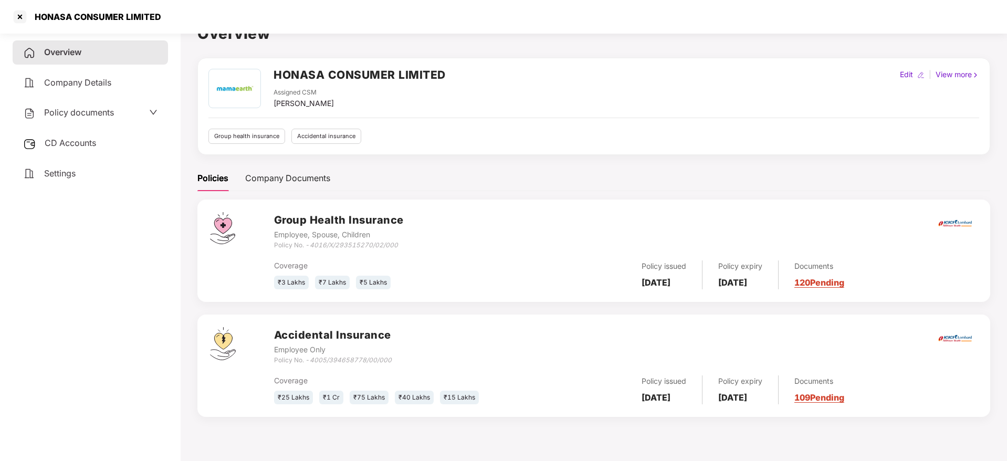
scroll to position [29, 0]
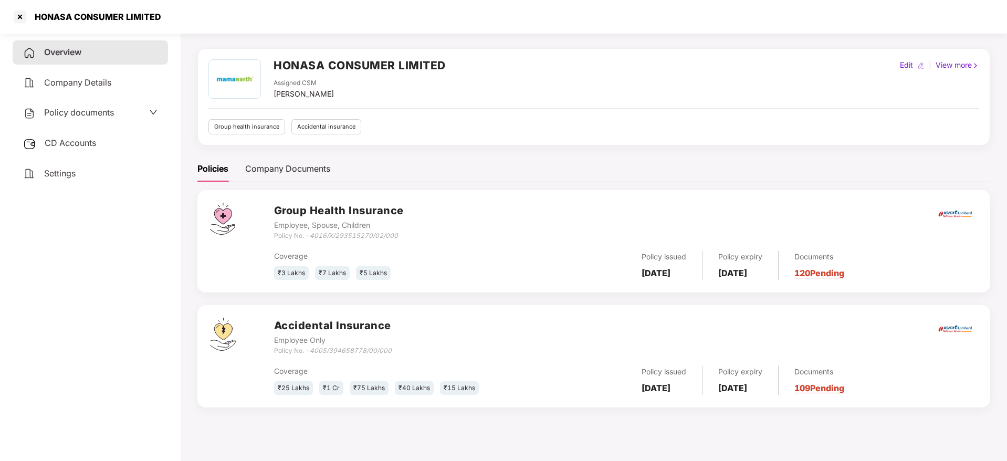
click at [844, 389] on link "109 Pending" at bounding box center [819, 388] width 50 height 10
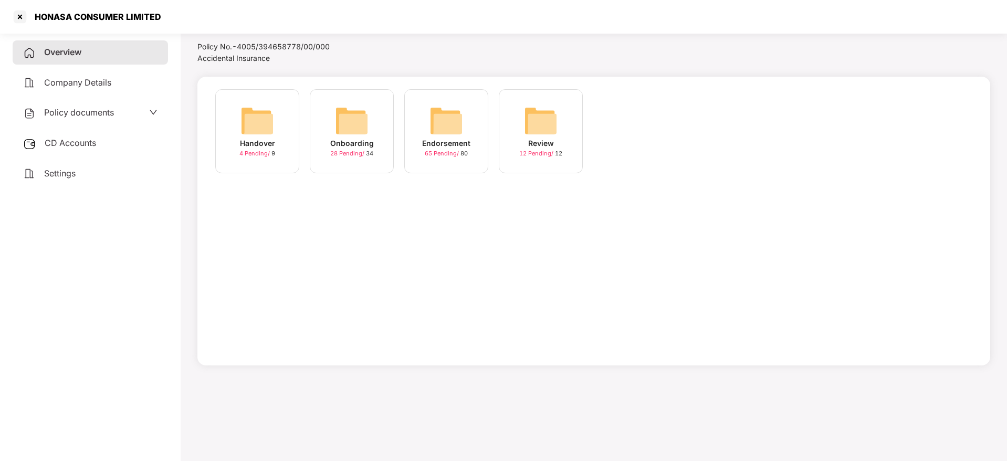
click at [449, 151] on span "65 Pending /" at bounding box center [443, 153] width 36 height 7
click at [448, 151] on span "20 Pending /" at bounding box center [443, 153] width 36 height 7
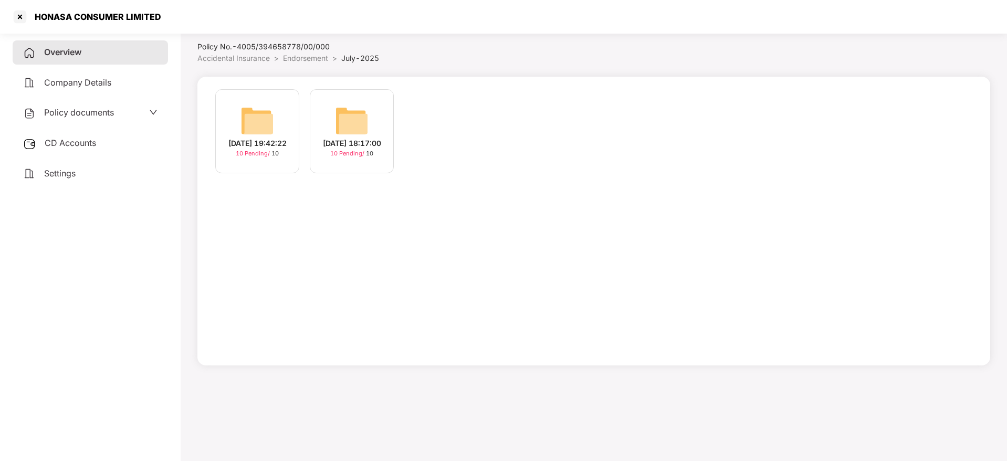
click at [262, 142] on div "[DATE] 19:42:22" at bounding box center [257, 144] width 58 height 12
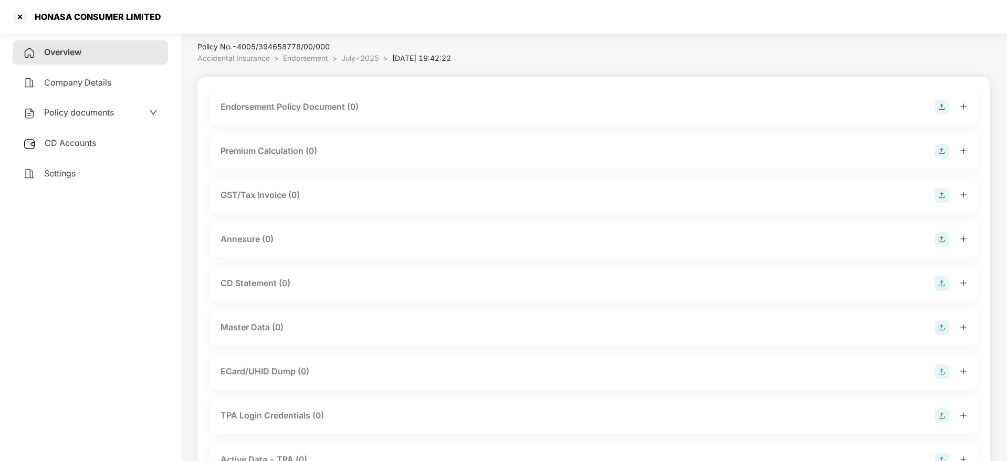
click at [941, 110] on img at bounding box center [941, 107] width 15 height 15
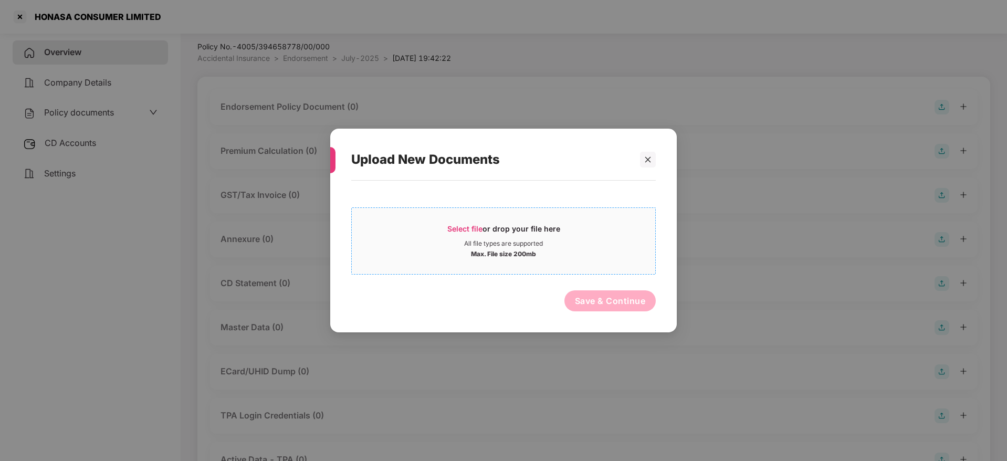
click at [468, 224] on span "Select file" at bounding box center [464, 228] width 35 height 9
click at [648, 161] on icon "close" at bounding box center [647, 159] width 7 height 7
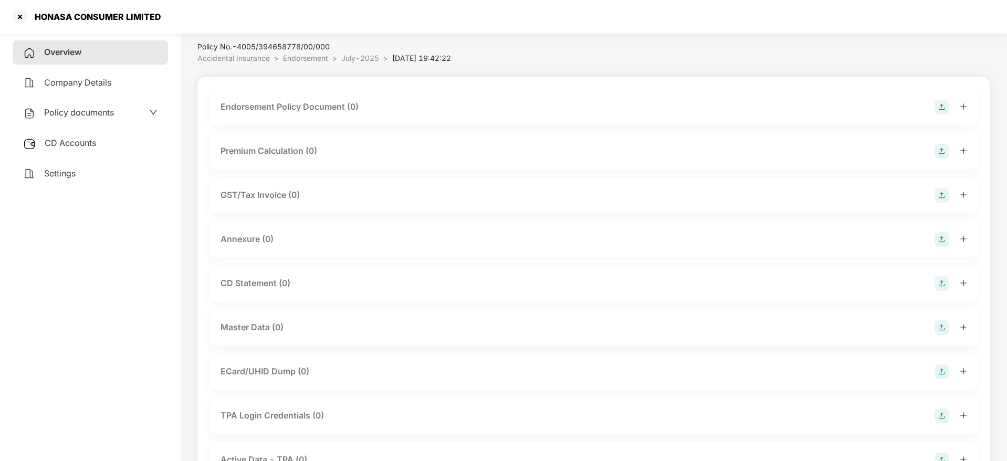
click at [945, 107] on img at bounding box center [941, 107] width 15 height 15
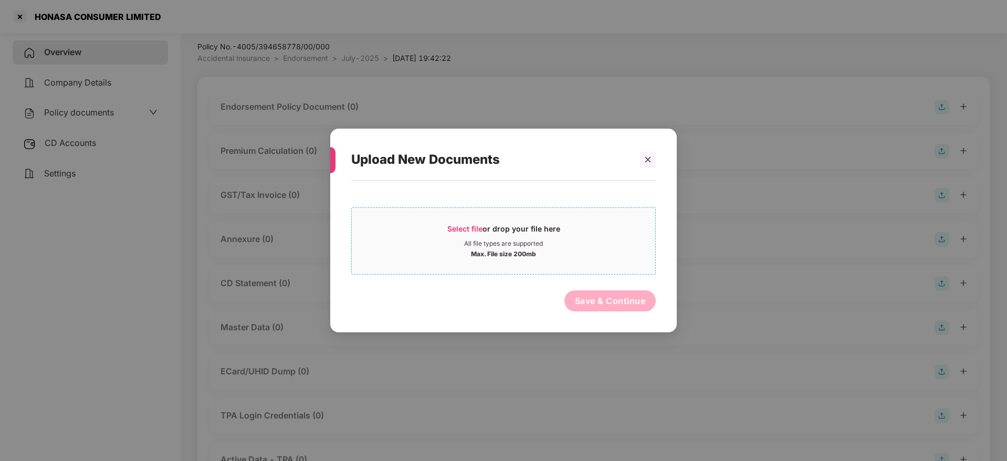
click at [466, 230] on span "Select file" at bounding box center [464, 228] width 35 height 9
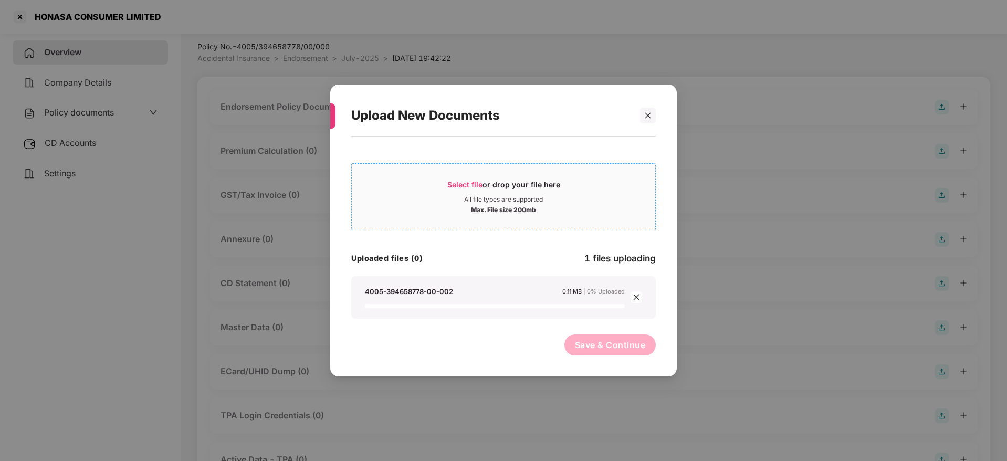
click at [478, 181] on span "Select file" at bounding box center [464, 184] width 35 height 9
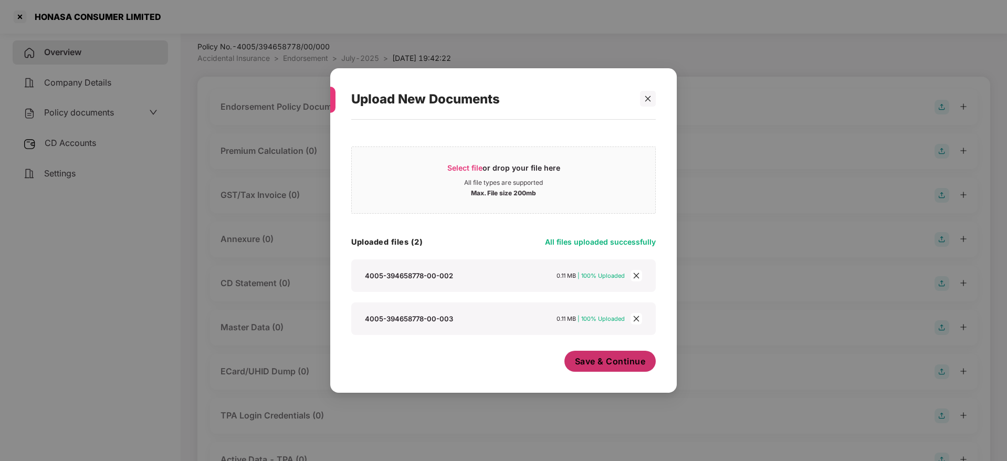
click at [598, 361] on span "Save & Continue" at bounding box center [610, 361] width 71 height 12
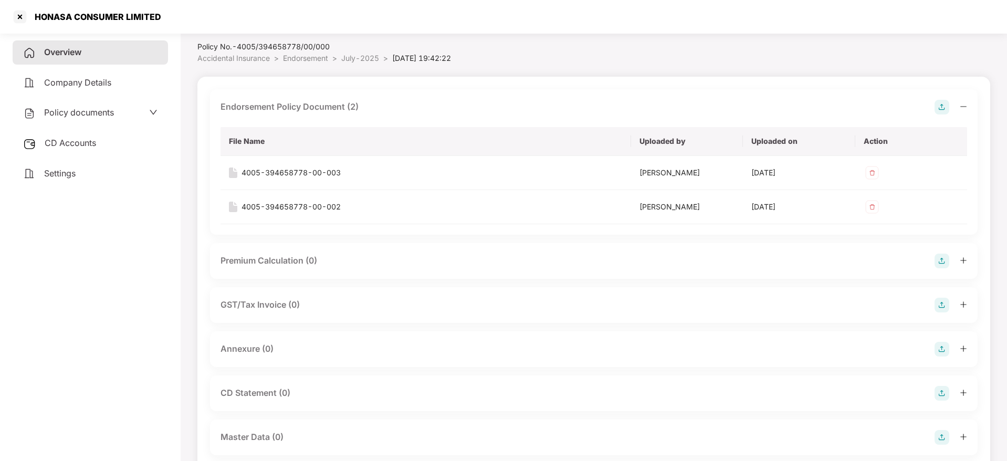
click at [964, 108] on icon "minus" at bounding box center [962, 106] width 7 height 7
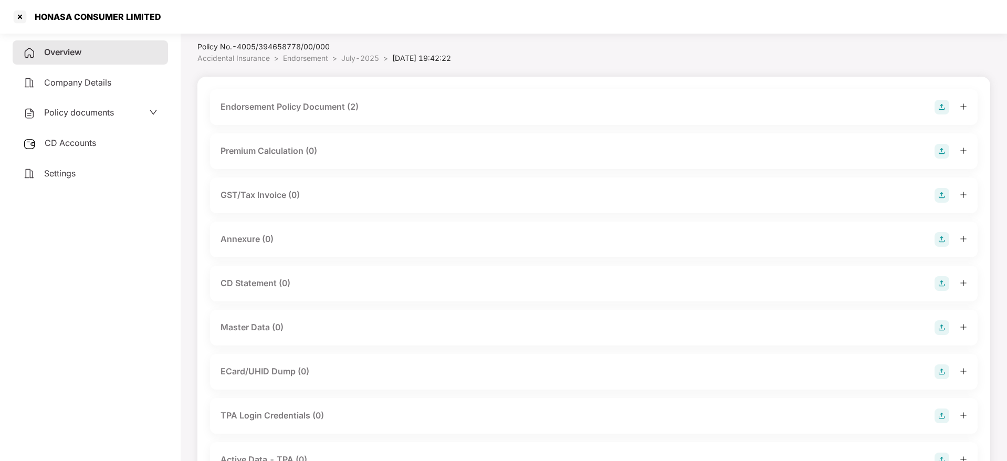
click at [941, 238] on img at bounding box center [941, 239] width 15 height 15
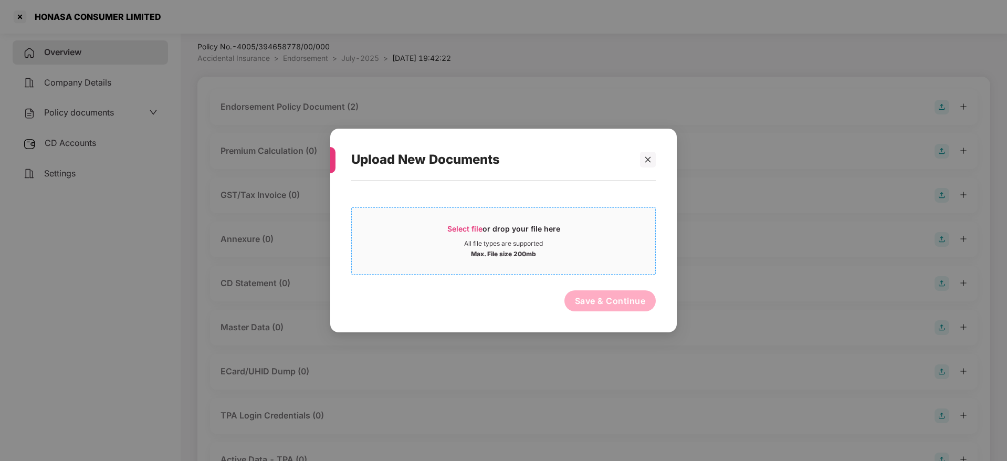
click at [464, 226] on span "Select file" at bounding box center [464, 228] width 35 height 9
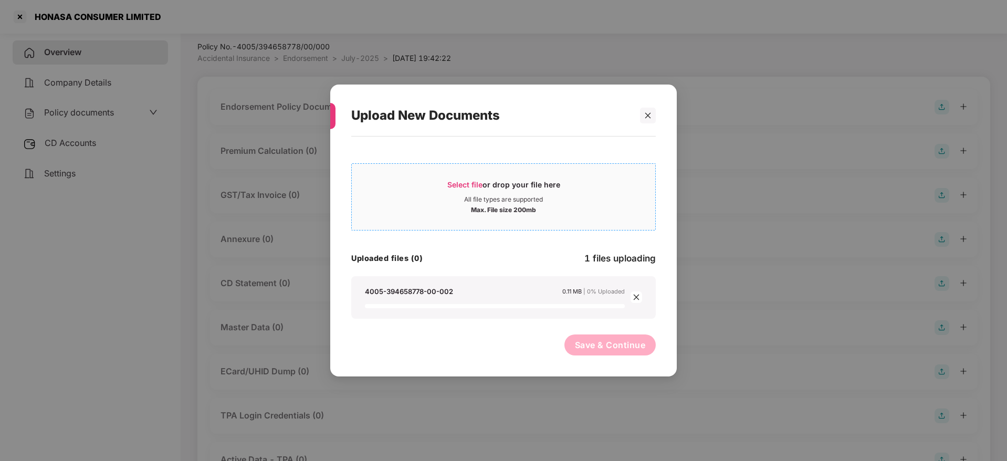
click at [474, 184] on span "Select file" at bounding box center [464, 184] width 35 height 9
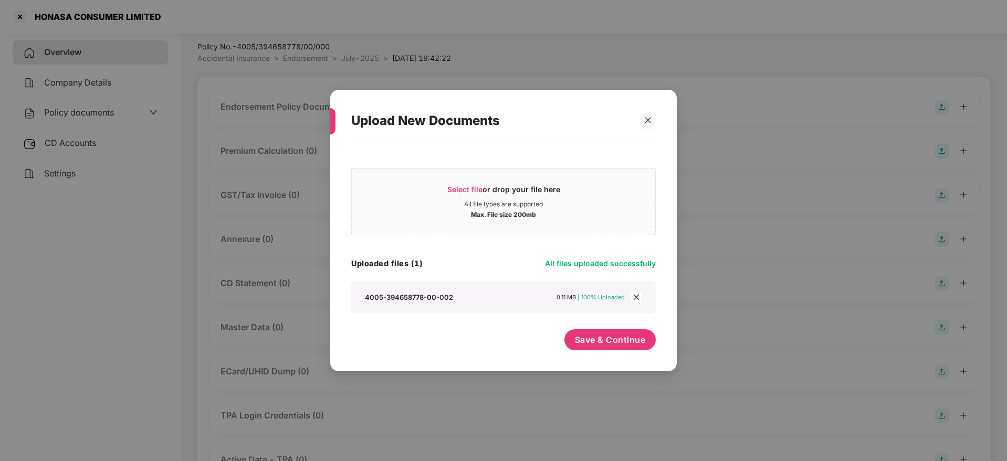
click at [637, 298] on icon "close" at bounding box center [636, 297] width 6 height 6
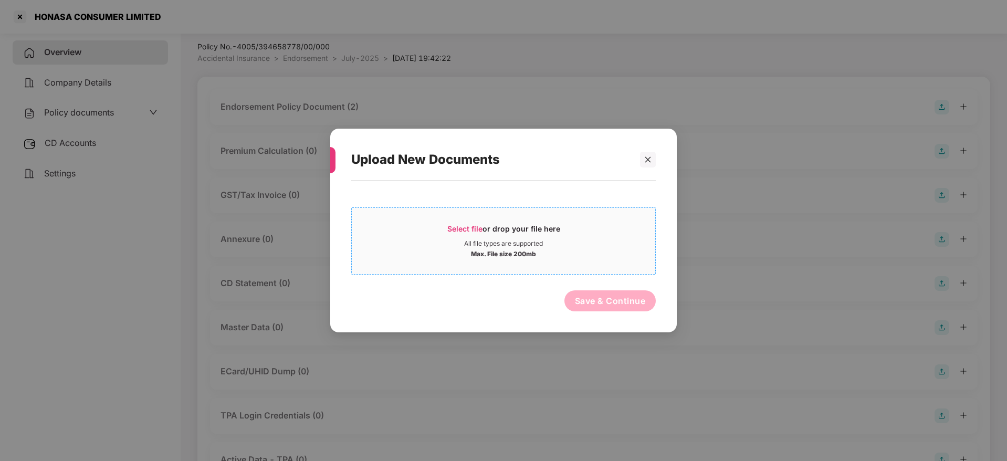
click at [445, 233] on div "Select file or drop your file here" at bounding box center [503, 232] width 303 height 16
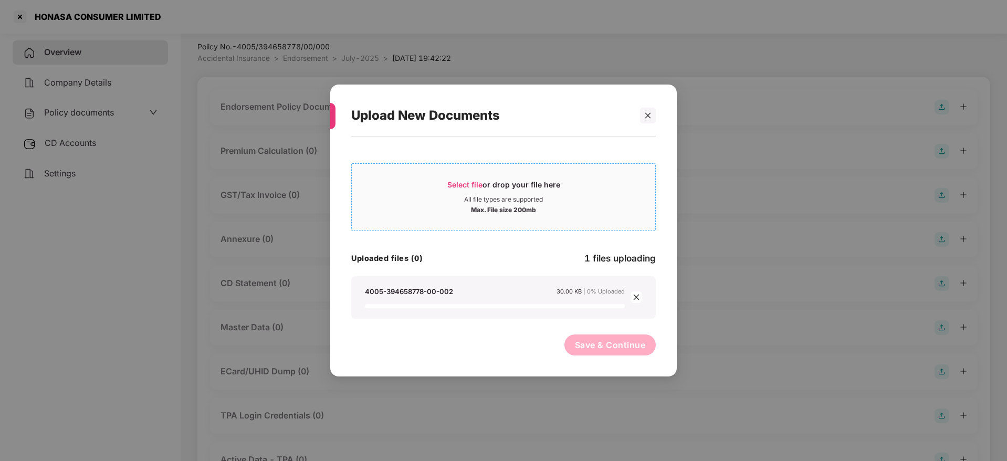
click at [476, 184] on span "Select file" at bounding box center [464, 184] width 35 height 9
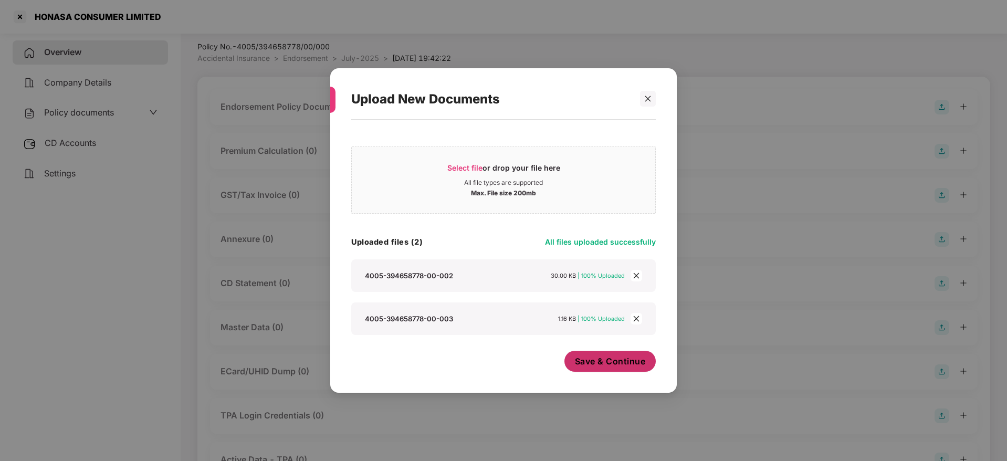
click at [612, 364] on span "Save & Continue" at bounding box center [610, 361] width 71 height 12
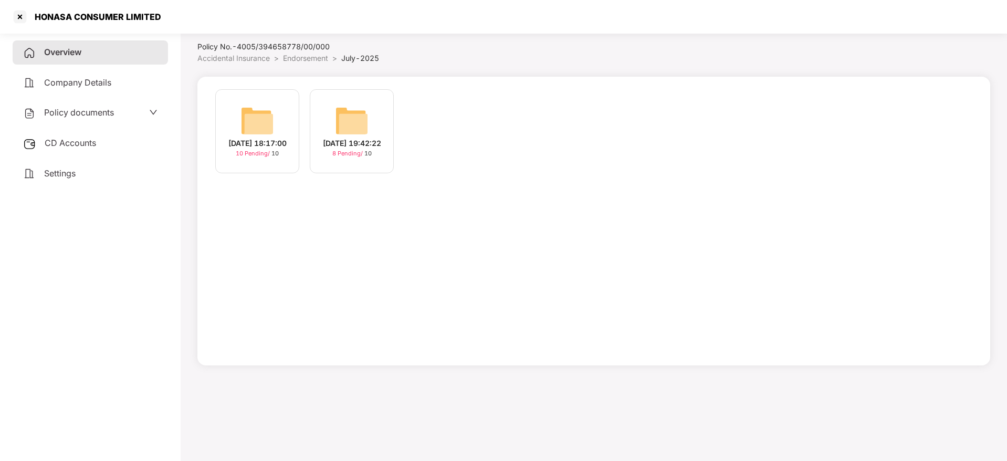
click at [249, 132] on img at bounding box center [257, 121] width 34 height 34
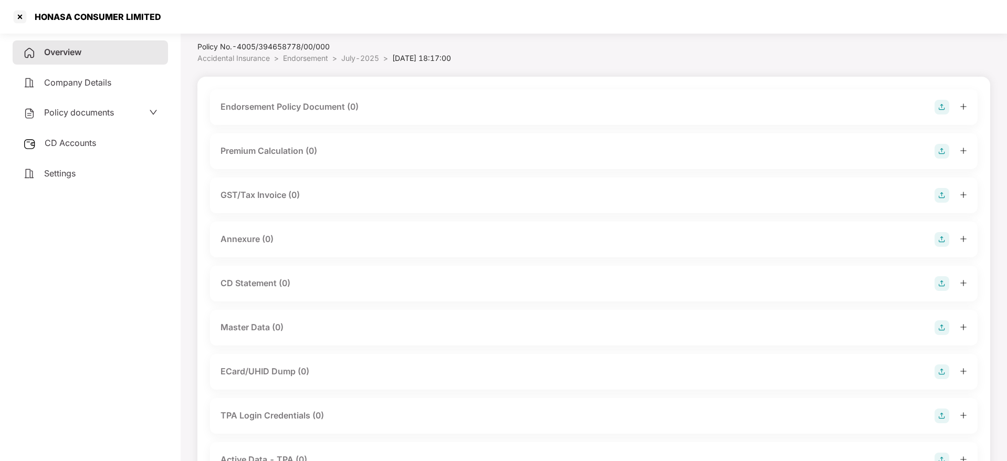
click at [943, 108] on img at bounding box center [941, 107] width 15 height 15
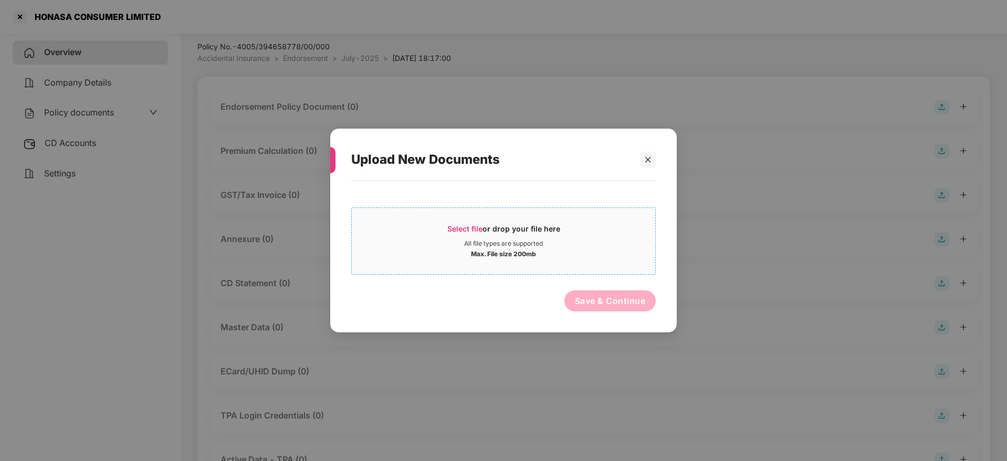
click at [476, 225] on span "Select file" at bounding box center [464, 228] width 35 height 9
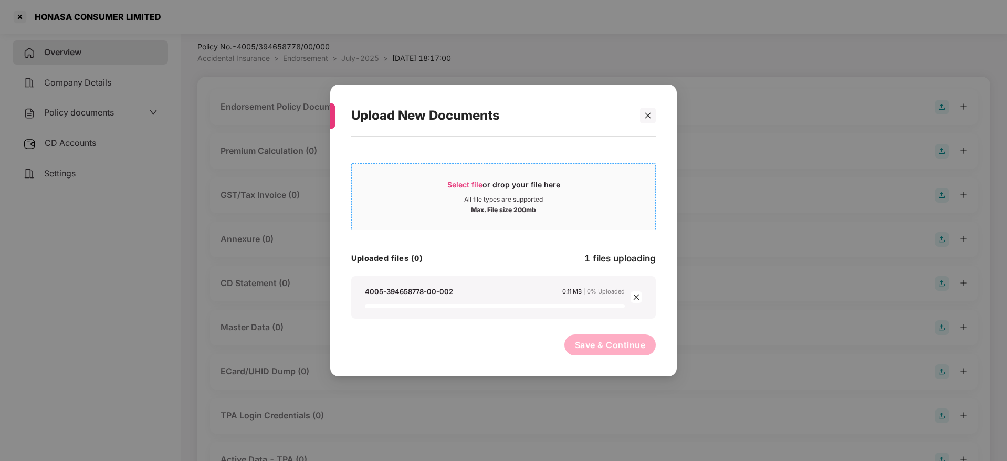
click at [467, 182] on span "Select file" at bounding box center [464, 184] width 35 height 9
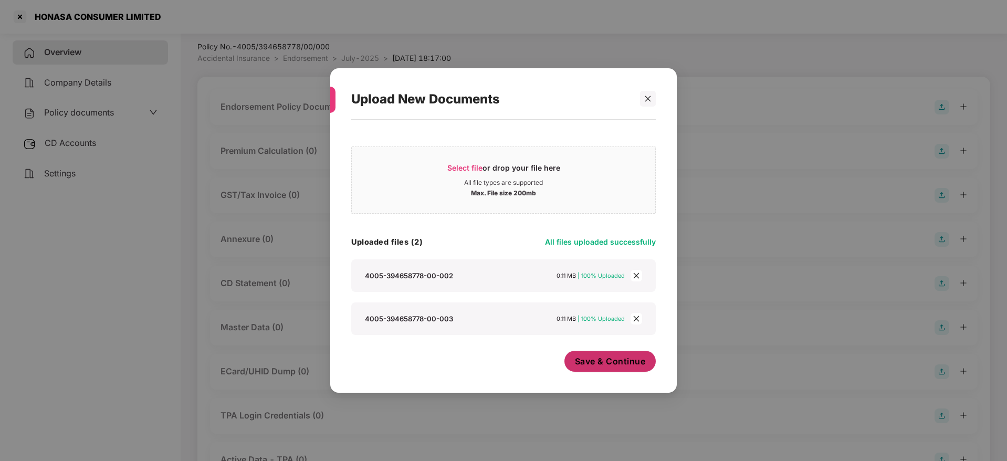
click at [627, 367] on button "Save & Continue" at bounding box center [610, 361] width 92 height 21
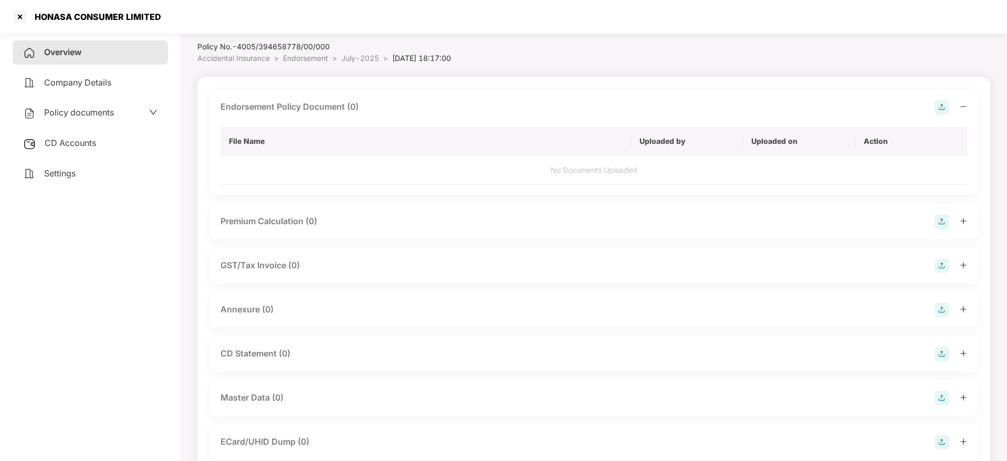
click at [960, 108] on icon "minus" at bounding box center [962, 106] width 7 height 7
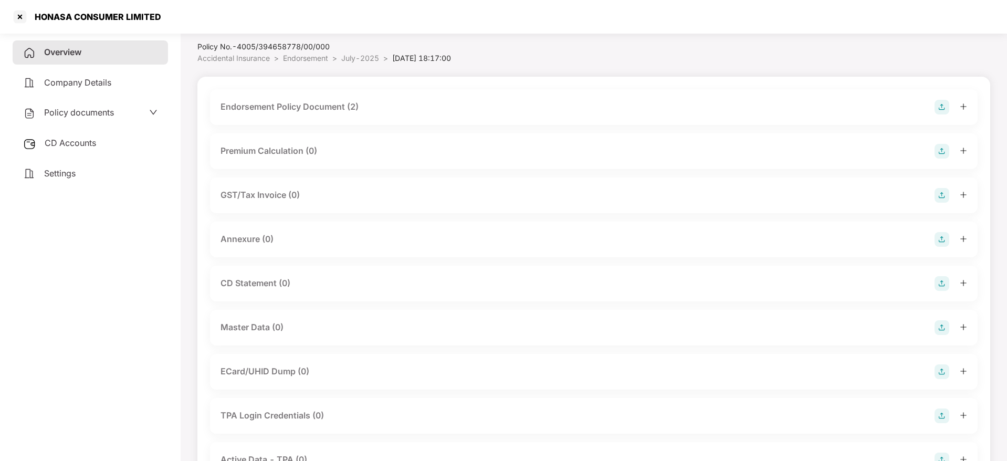
click at [942, 240] on img at bounding box center [941, 239] width 15 height 15
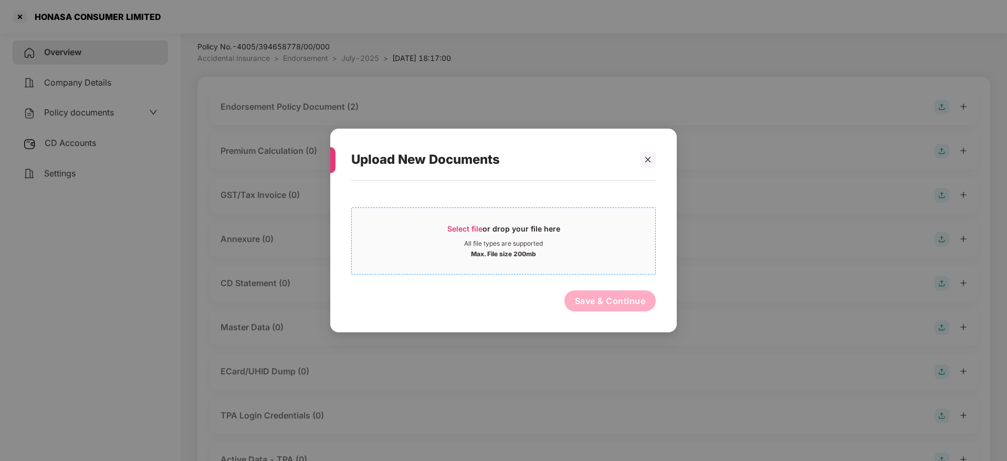
click at [474, 223] on span "Select file or drop your file here All file types are supported Max. File size …" at bounding box center [503, 241] width 303 height 50
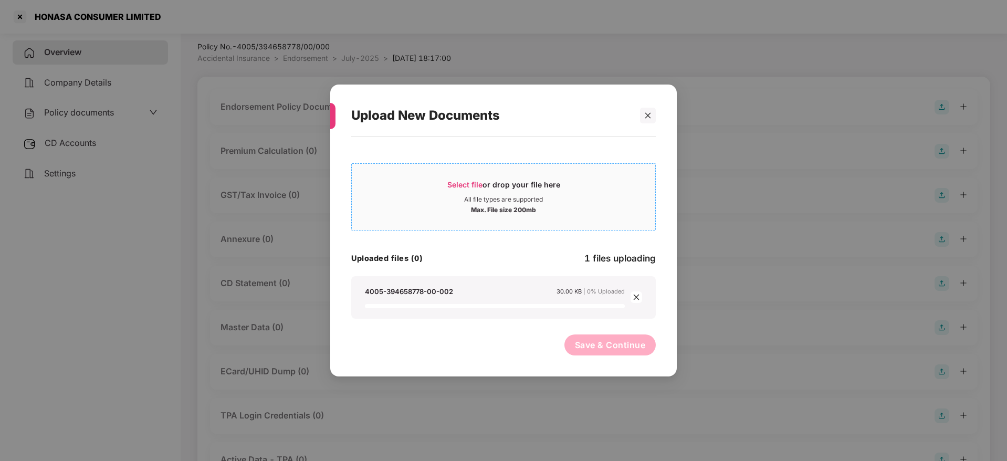
click at [498, 193] on div "Select file or drop your file here" at bounding box center [503, 187] width 113 height 16
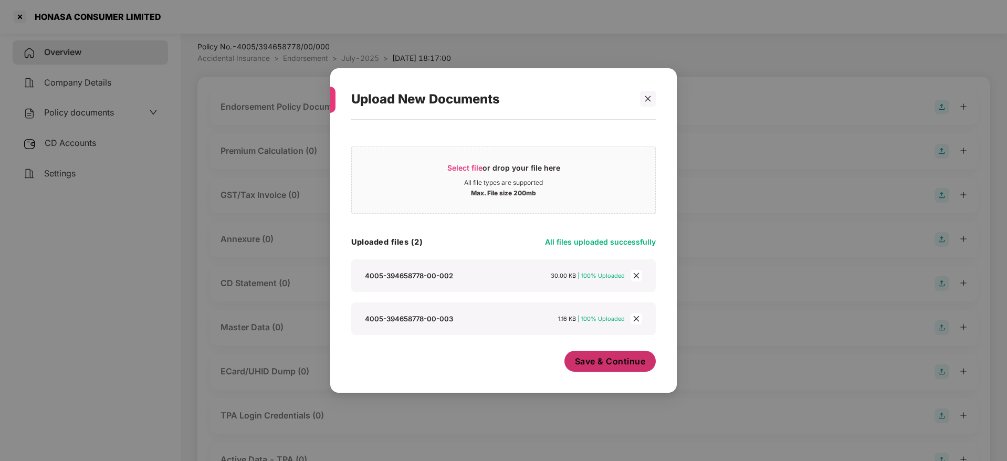
click at [600, 363] on span "Save & Continue" at bounding box center [610, 361] width 71 height 12
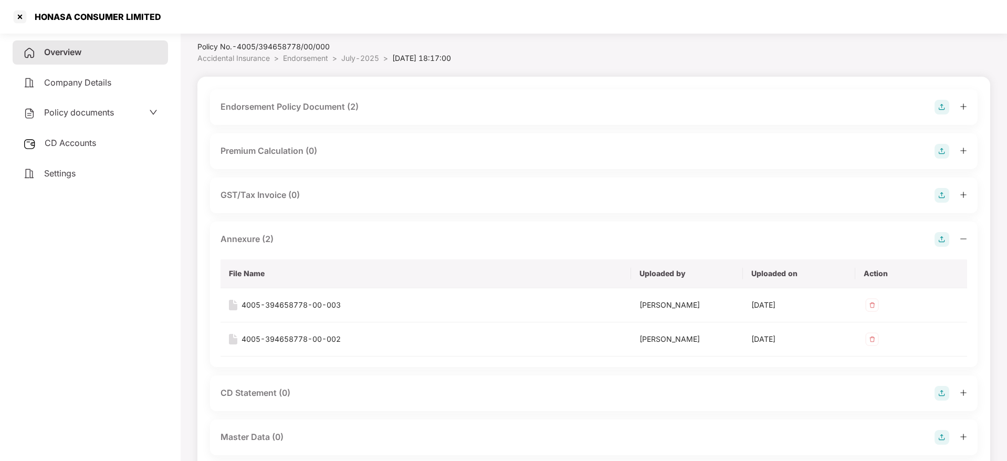
click at [962, 236] on icon "minus" at bounding box center [962, 238] width 7 height 7
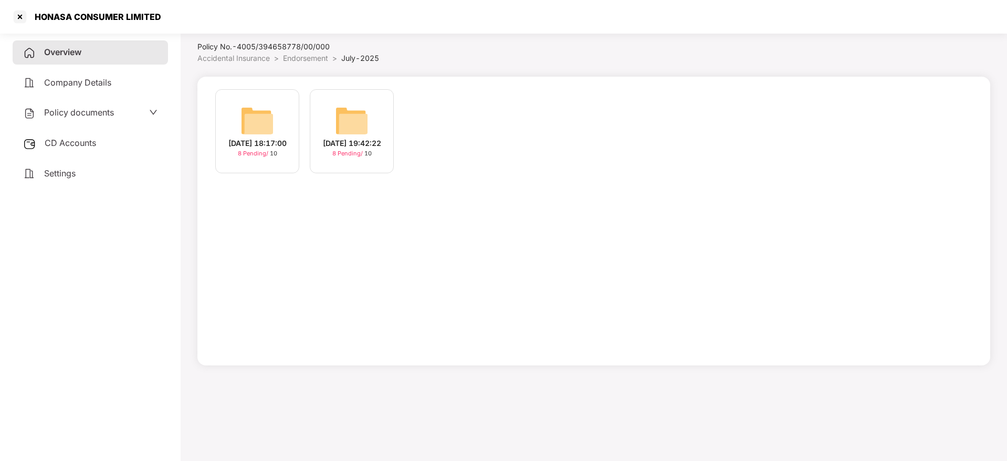
click at [69, 51] on span "Overview" at bounding box center [62, 52] width 37 height 10
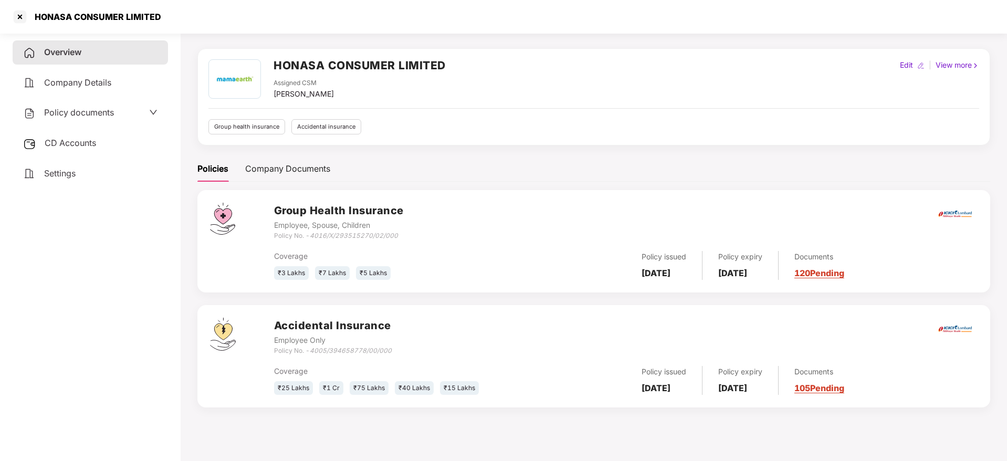
click at [844, 387] on link "105 Pending" at bounding box center [819, 388] width 50 height 10
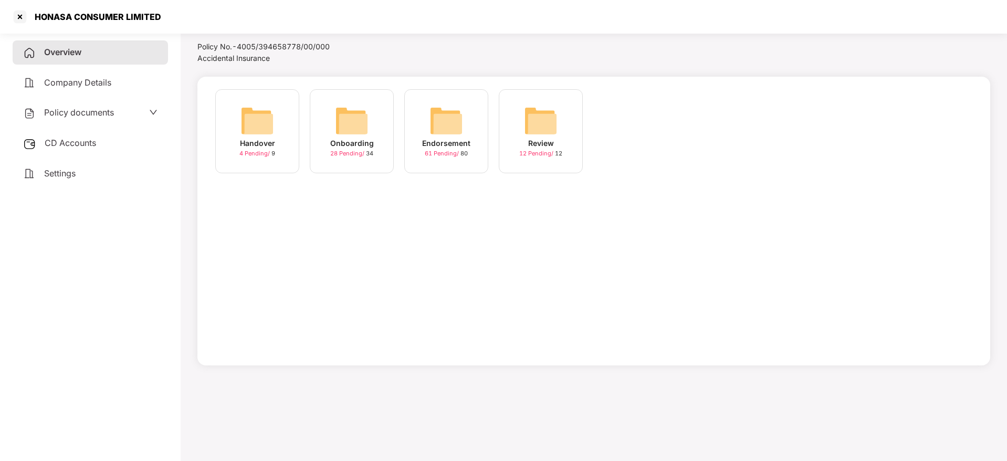
click at [446, 128] on img at bounding box center [446, 121] width 34 height 34
click at [536, 142] on div "August-2025" at bounding box center [541, 144] width 50 height 12
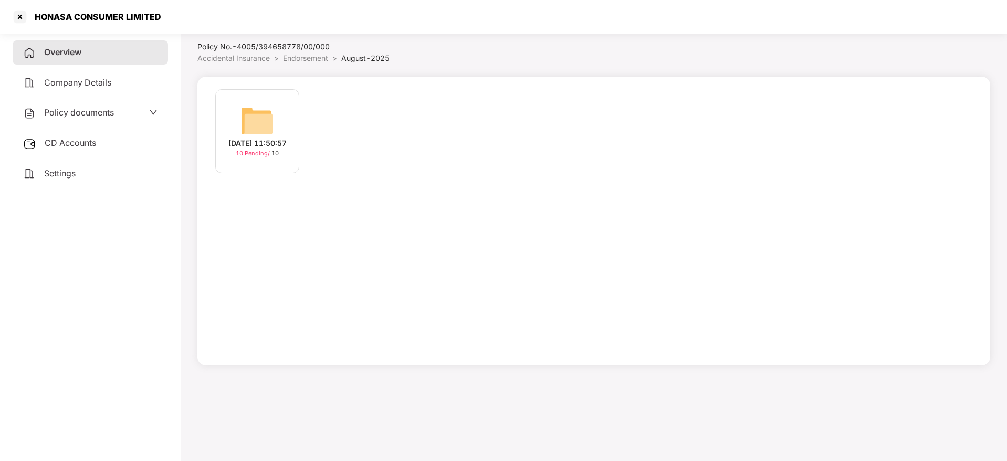
click at [252, 130] on img at bounding box center [257, 121] width 34 height 34
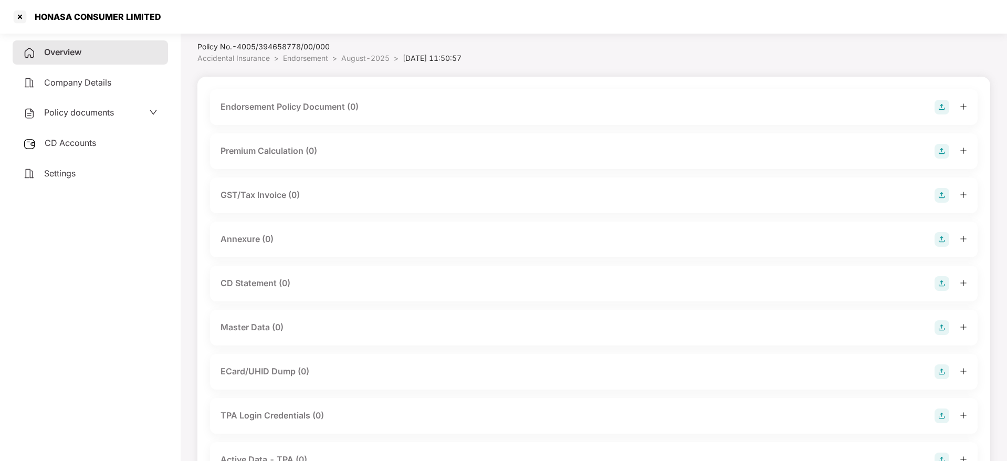
click at [939, 109] on img at bounding box center [941, 107] width 15 height 15
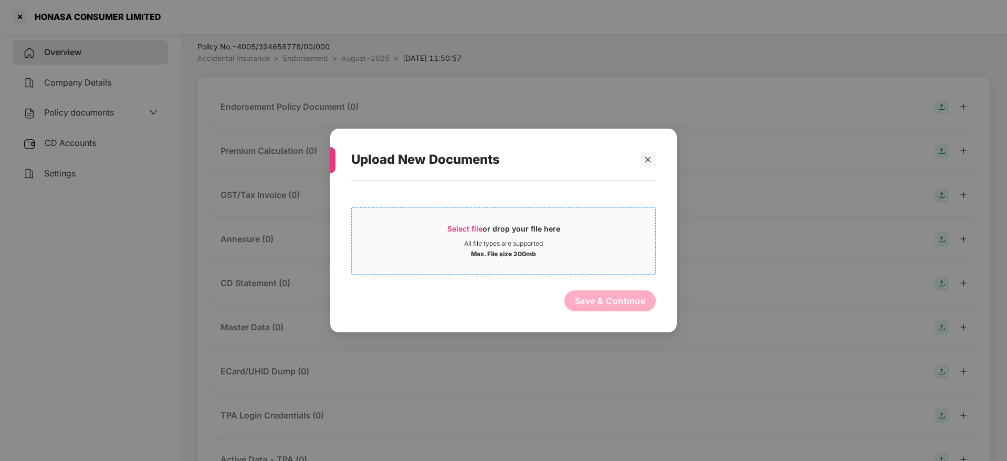
click at [463, 229] on span "Select file" at bounding box center [464, 228] width 35 height 9
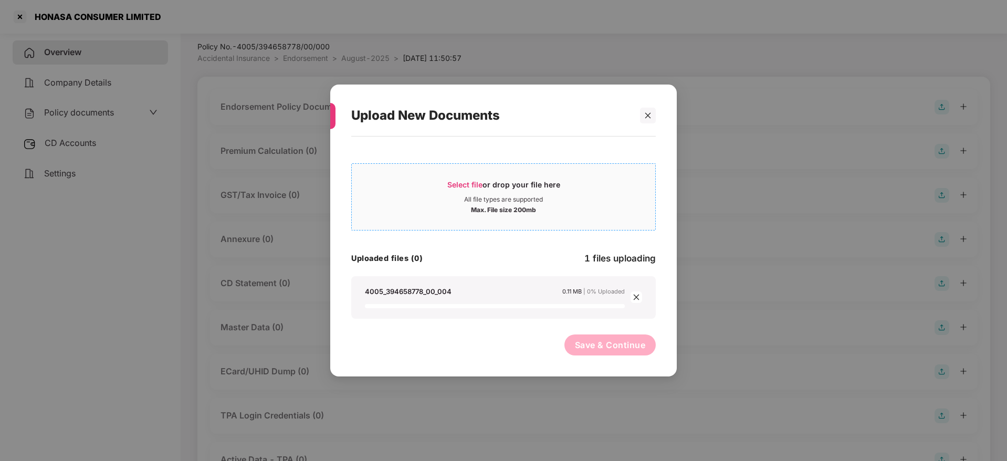
click at [491, 182] on div "Select file or drop your file here" at bounding box center [503, 187] width 113 height 16
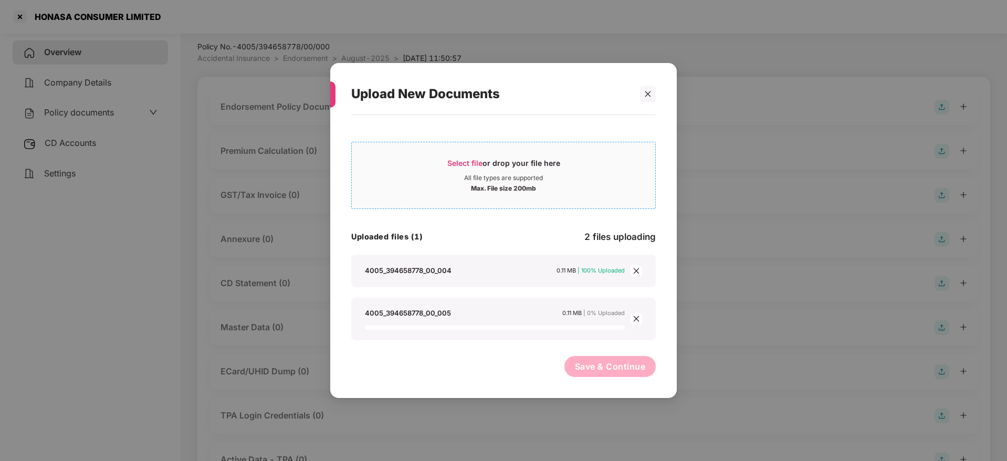
click at [463, 162] on span "Select file" at bounding box center [464, 163] width 35 height 9
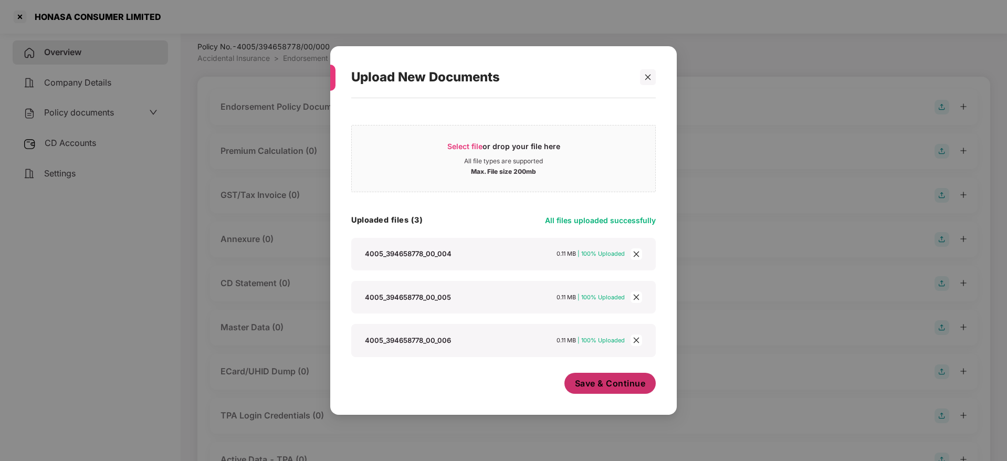
click at [605, 390] on button "Save & Continue" at bounding box center [610, 383] width 92 height 21
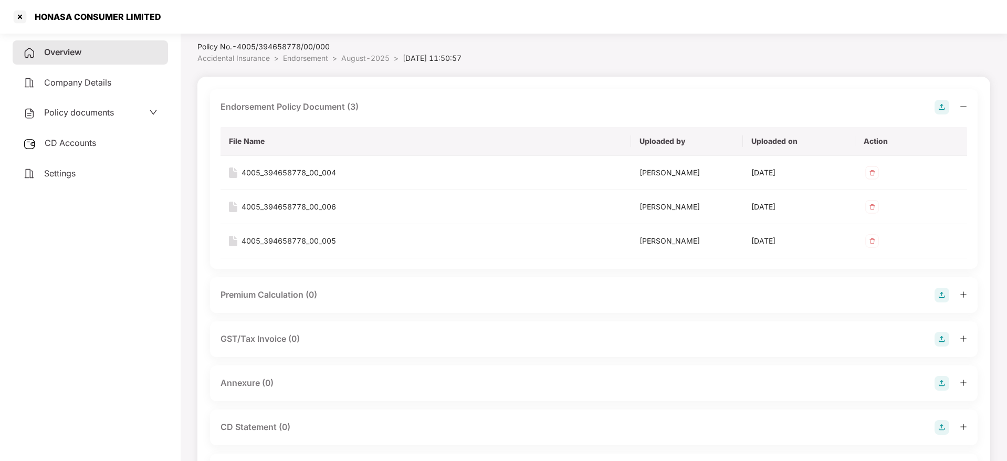
click at [959, 106] on div at bounding box center [950, 107] width 33 height 15
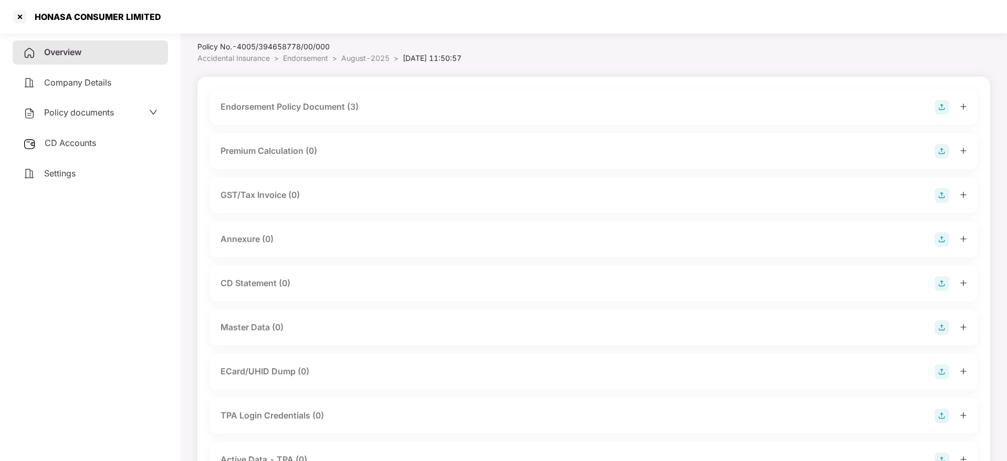
click at [942, 241] on img at bounding box center [941, 239] width 15 height 15
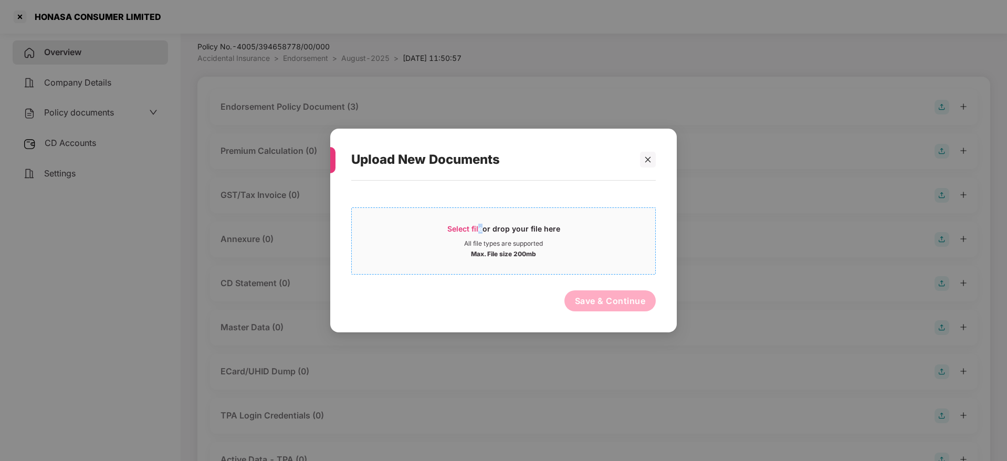
click at [481, 229] on span "Select file" at bounding box center [464, 228] width 35 height 9
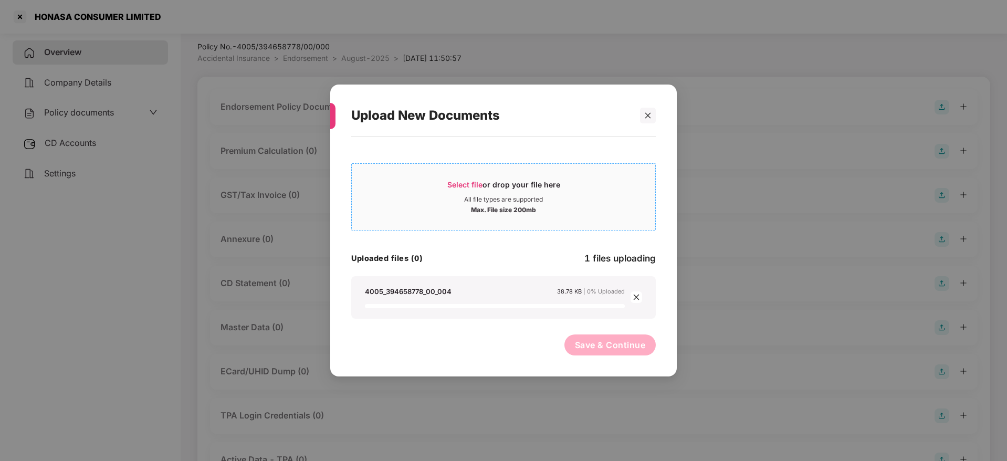
click at [452, 181] on span "Select file" at bounding box center [464, 184] width 35 height 9
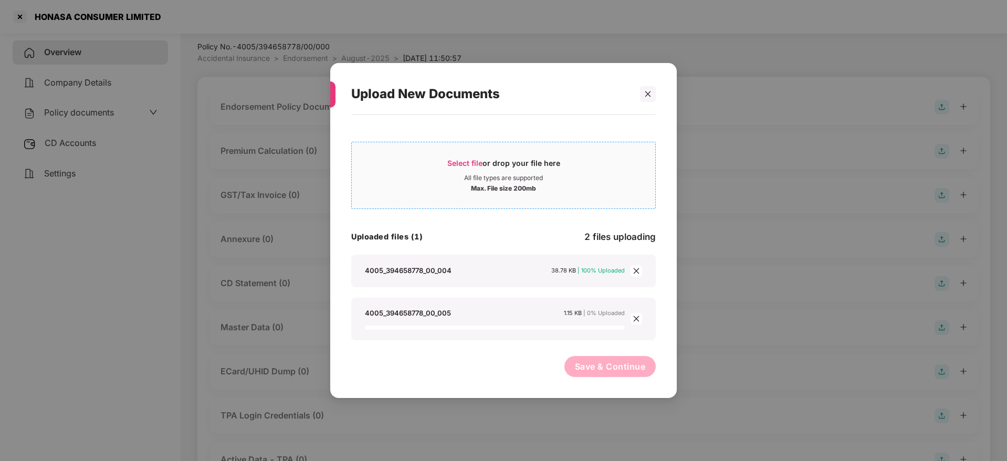
click at [464, 161] on span "Select file" at bounding box center [464, 163] width 35 height 9
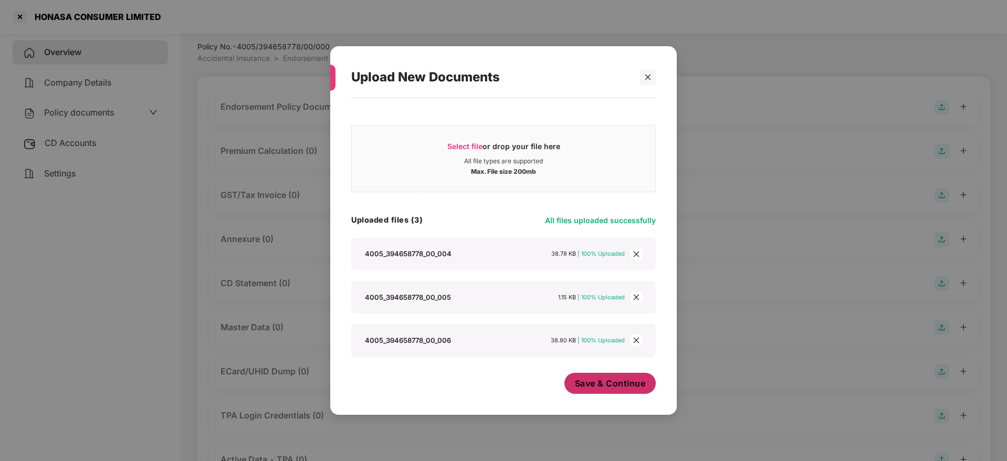
click at [615, 379] on span "Save & Continue" at bounding box center [610, 383] width 71 height 12
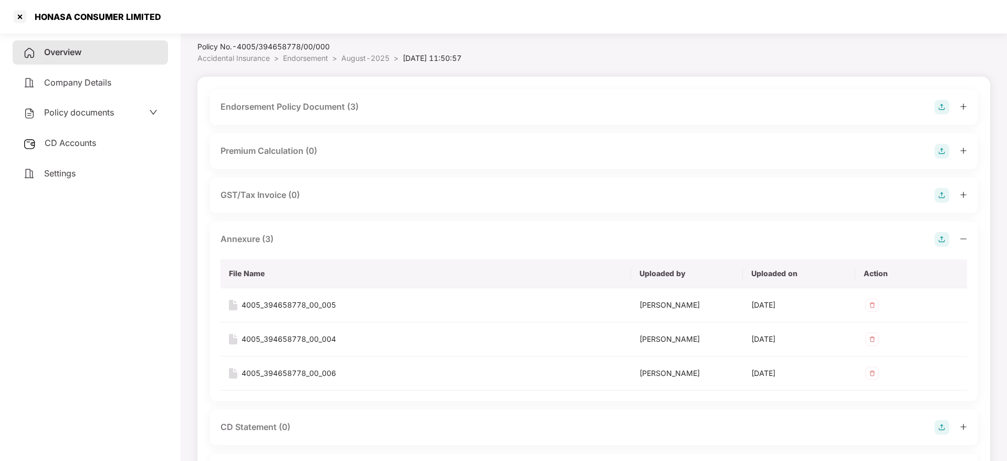
click at [959, 239] on div at bounding box center [950, 239] width 33 height 15
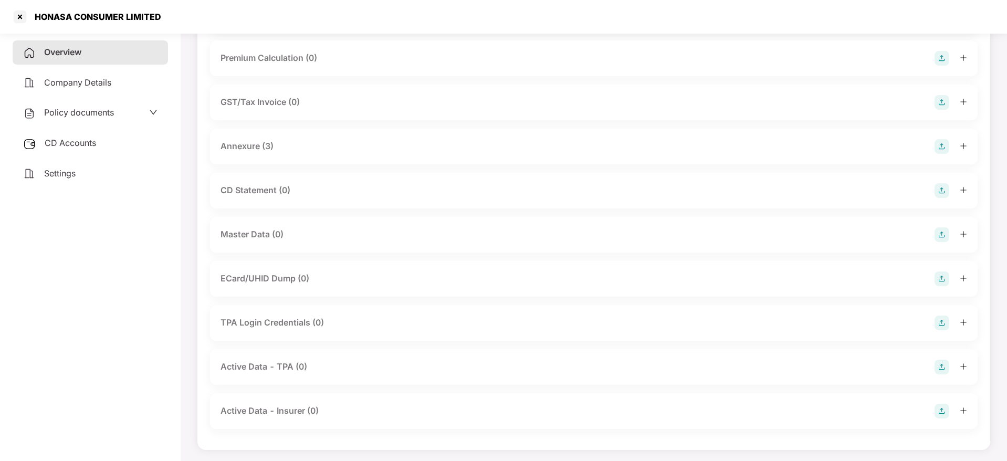
scroll to position [123, 0]
click at [942, 228] on img at bounding box center [941, 233] width 15 height 15
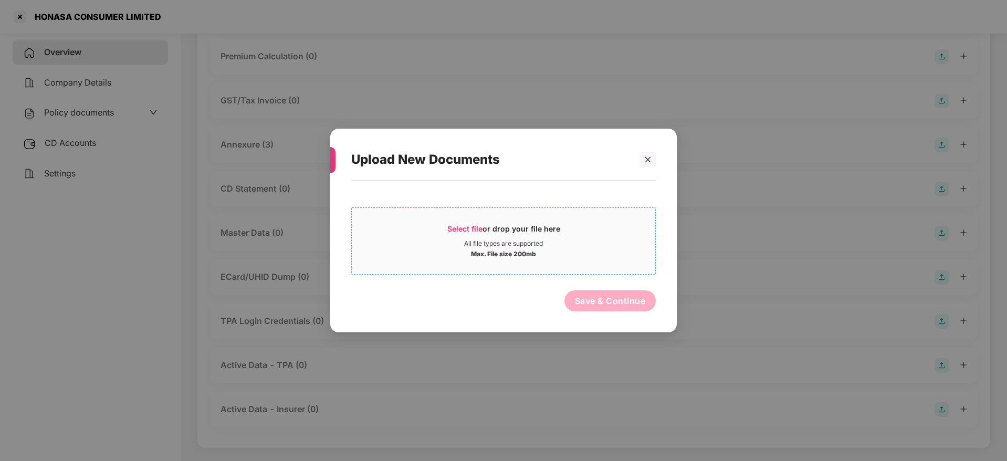
click at [479, 227] on span "Select file" at bounding box center [464, 228] width 35 height 9
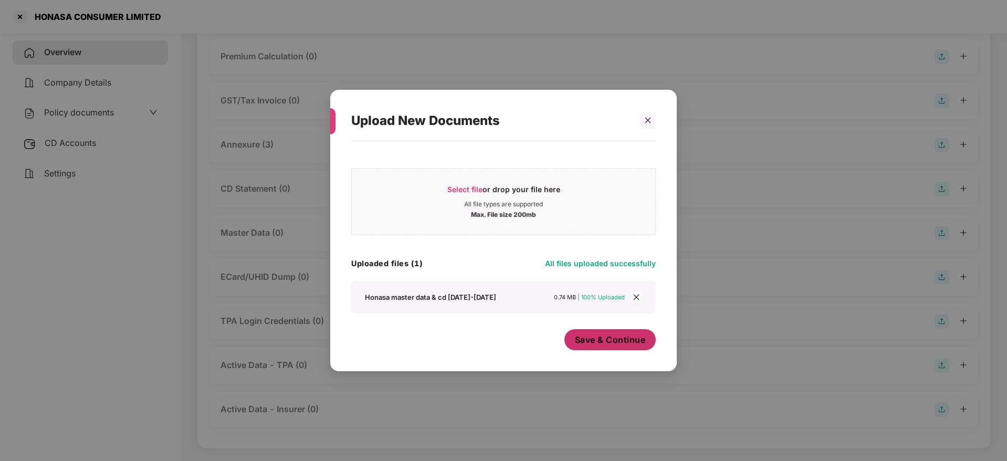
click at [615, 342] on span "Save & Continue" at bounding box center [610, 340] width 71 height 12
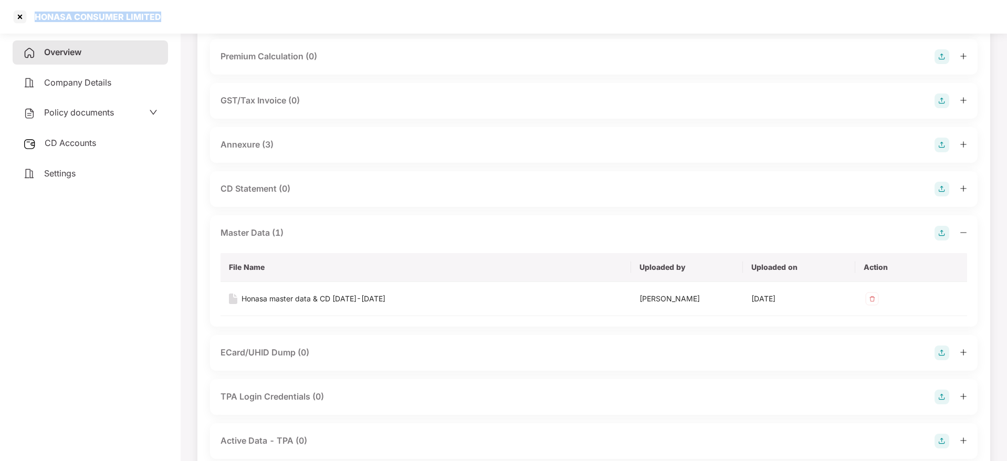
drag, startPoint x: 30, startPoint y: 13, endPoint x: 207, endPoint y: 15, distance: 177.4
click at [207, 15] on div "HONASA CONSUMER LIMITED" at bounding box center [503, 17] width 1007 height 34
copy div "HONASA CONSUMER LIMITED"
click at [26, 15] on div at bounding box center [20, 16] width 17 height 17
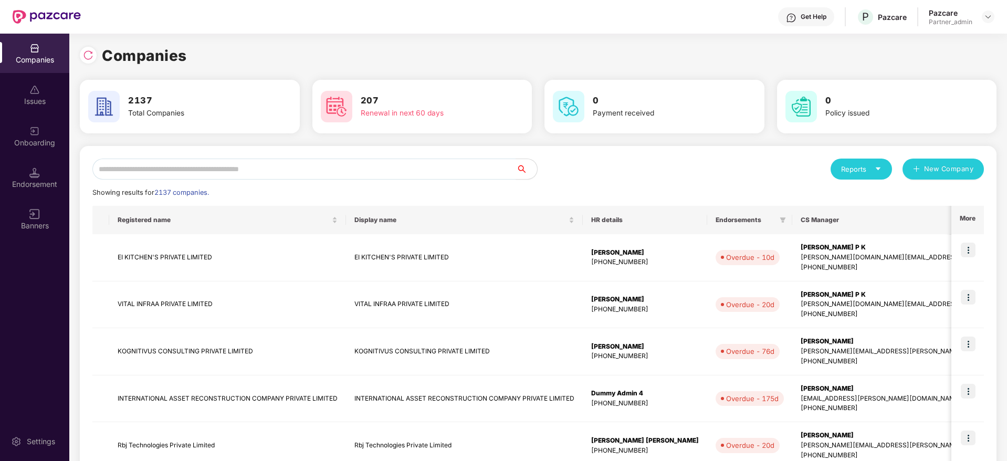
scroll to position [0, 0]
click at [283, 165] on input "text" at bounding box center [304, 169] width 424 height 21
paste input "**********"
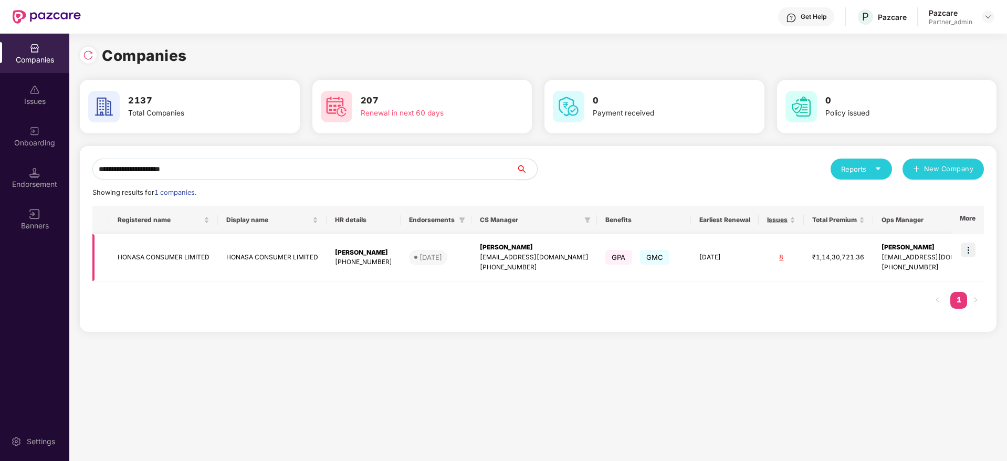
type input "**********"
click at [967, 248] on img at bounding box center [967, 249] width 15 height 15
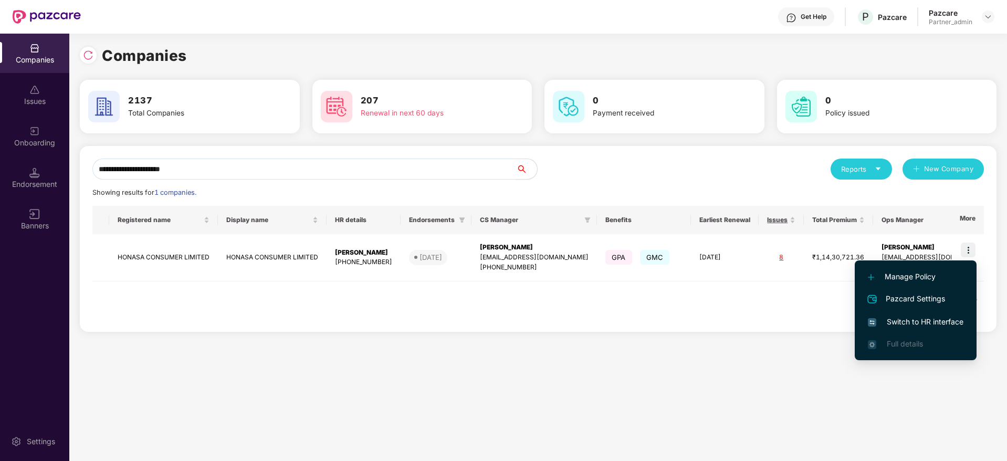
click at [908, 320] on span "Switch to HR interface" at bounding box center [916, 322] width 96 height 12
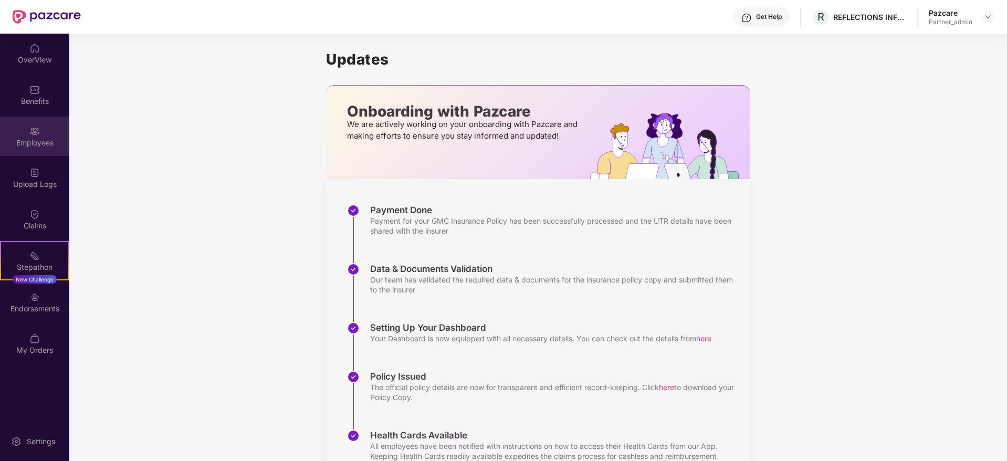
click at [23, 135] on div "Employees" at bounding box center [34, 136] width 69 height 39
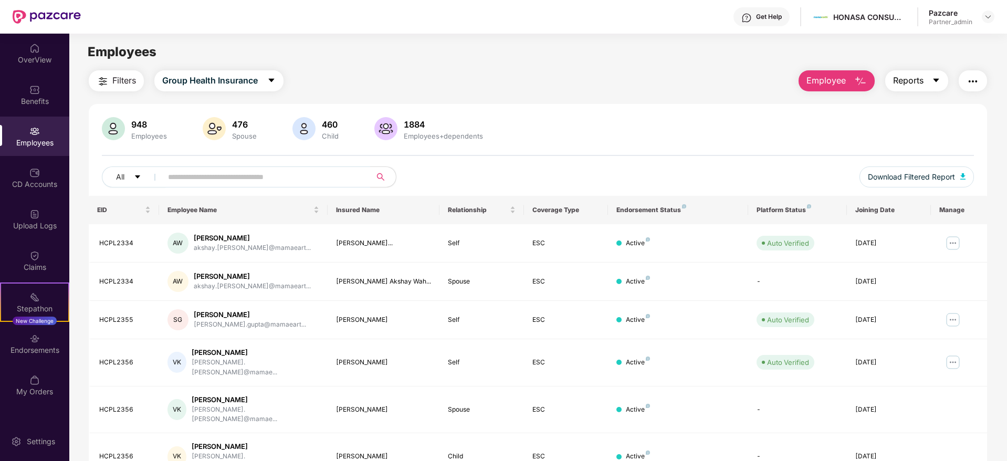
click at [933, 80] on icon "caret-down" at bounding box center [936, 80] width 8 height 8
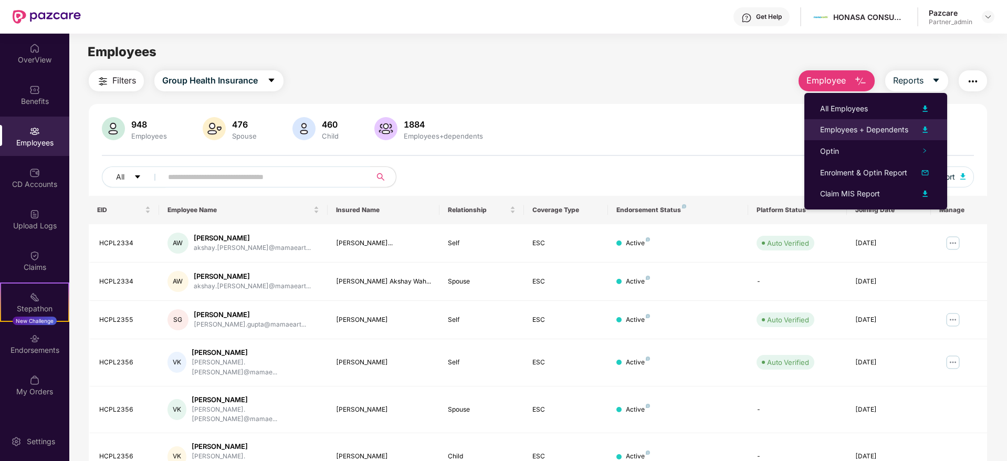
click at [882, 126] on div "Employees + Dependents" at bounding box center [864, 130] width 88 height 12
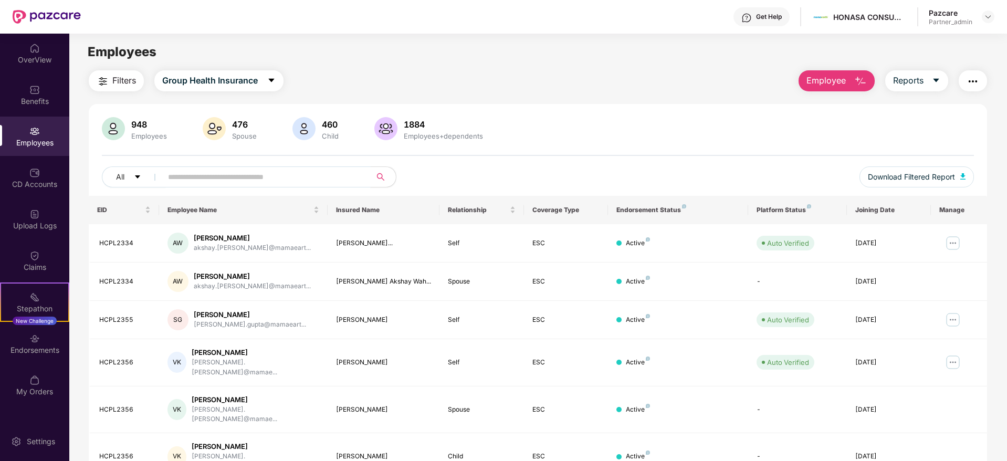
click at [185, 175] on input "text" at bounding box center [262, 177] width 188 height 16
paste input "********"
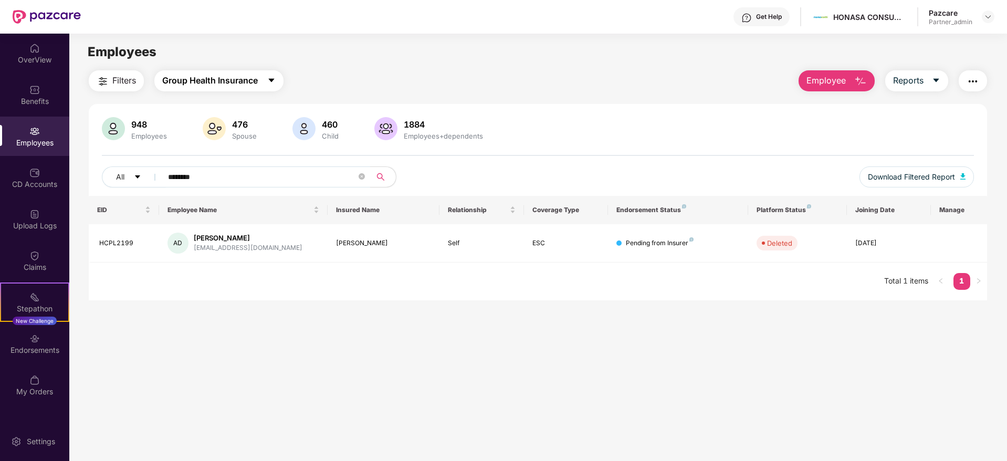
click at [239, 83] on span "Group Health Insurance" at bounding box center [210, 80] width 96 height 13
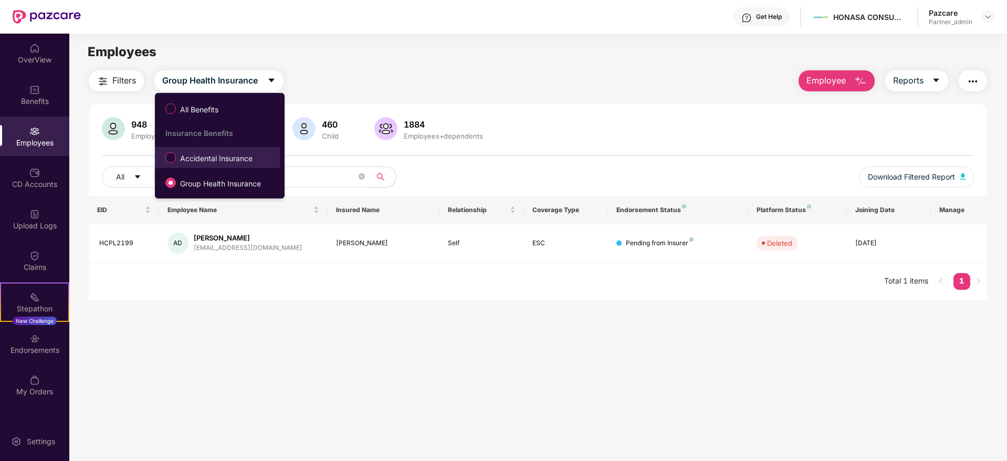
click at [201, 156] on span "Accidental Insurance" at bounding box center [216, 159] width 81 height 12
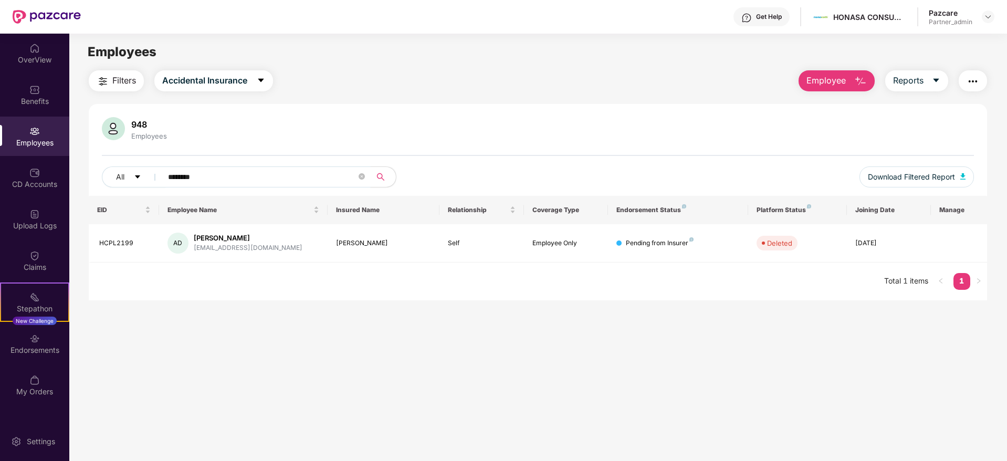
drag, startPoint x: 248, startPoint y: 176, endPoint x: 49, endPoint y: 153, distance: 200.3
click at [49, 153] on div "OverView Benefits Employees CD Accounts Upload Logs Claims Stepathon New Challe…" at bounding box center [503, 247] width 1007 height 427
paste input "text"
type input "********"
click at [976, 81] on img "button" at bounding box center [972, 81] width 13 height 13
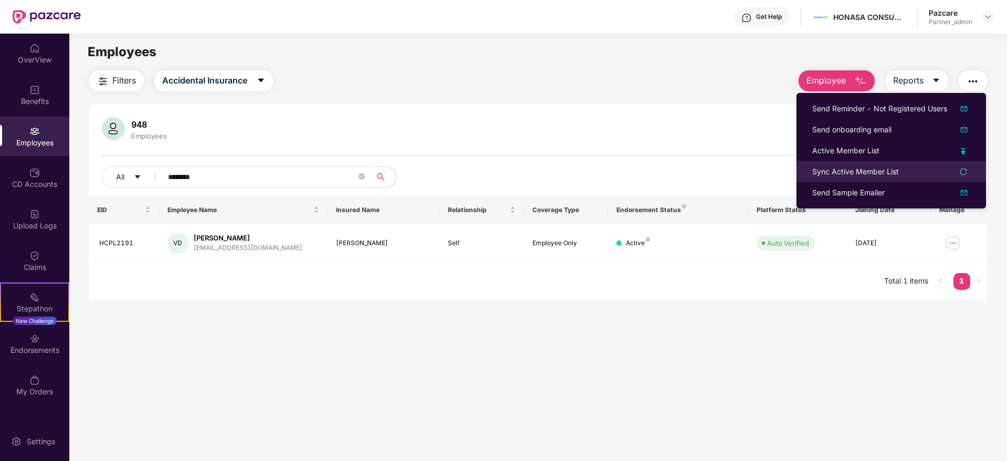
click at [828, 169] on div "Sync Active Member List" at bounding box center [855, 172] width 87 height 12
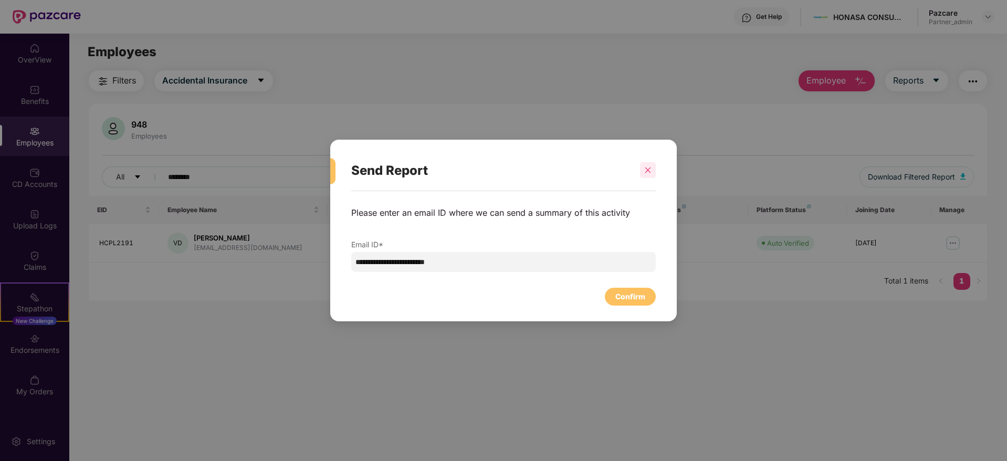
click at [650, 173] on icon "close" at bounding box center [647, 169] width 7 height 7
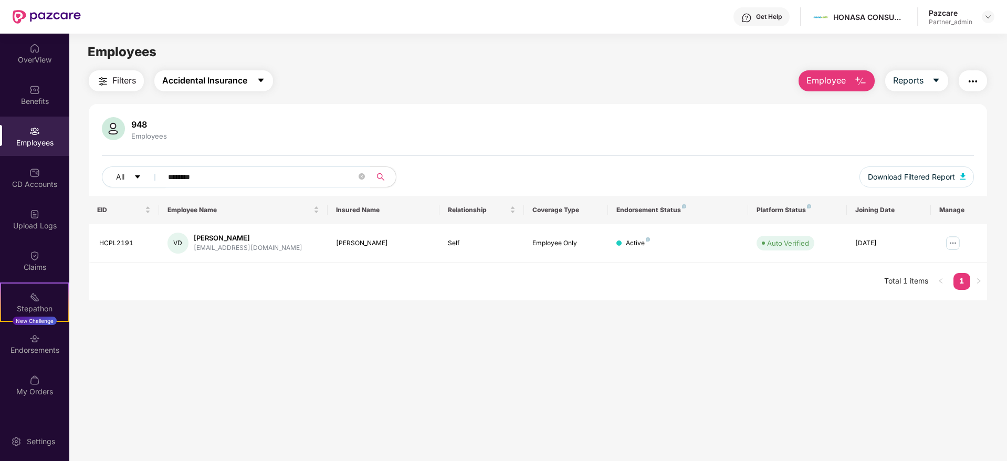
click at [208, 81] on span "Accidental Insurance" at bounding box center [204, 80] width 85 height 13
click at [974, 85] on img "button" at bounding box center [972, 81] width 13 height 13
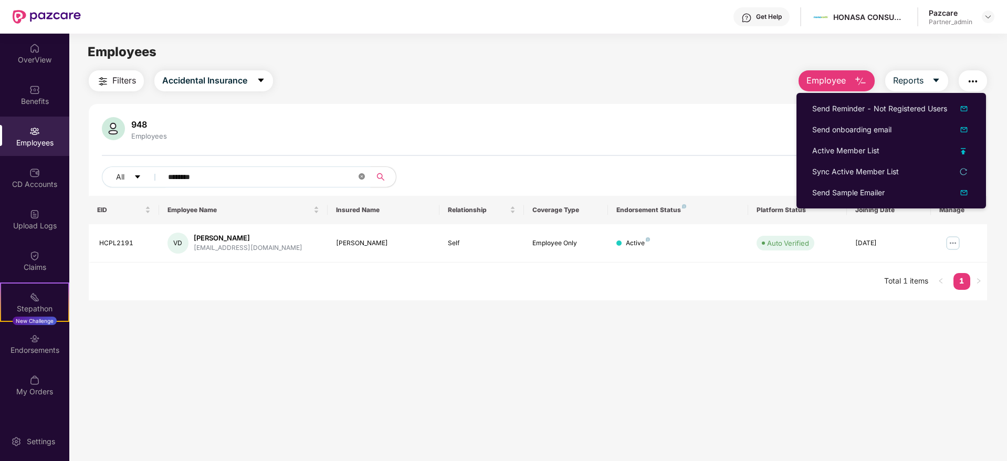
click at [362, 175] on icon "close-circle" at bounding box center [361, 176] width 6 height 6
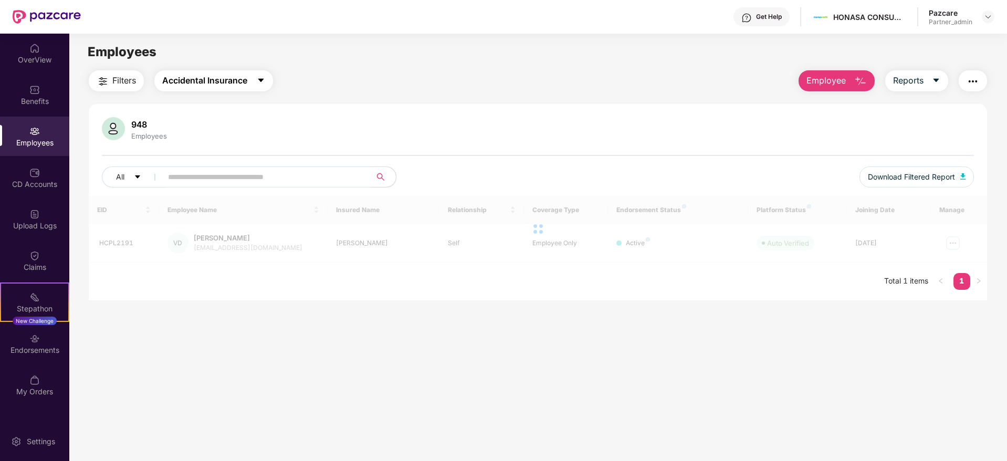
click at [247, 81] on span "Accidental Insurance" at bounding box center [204, 80] width 85 height 13
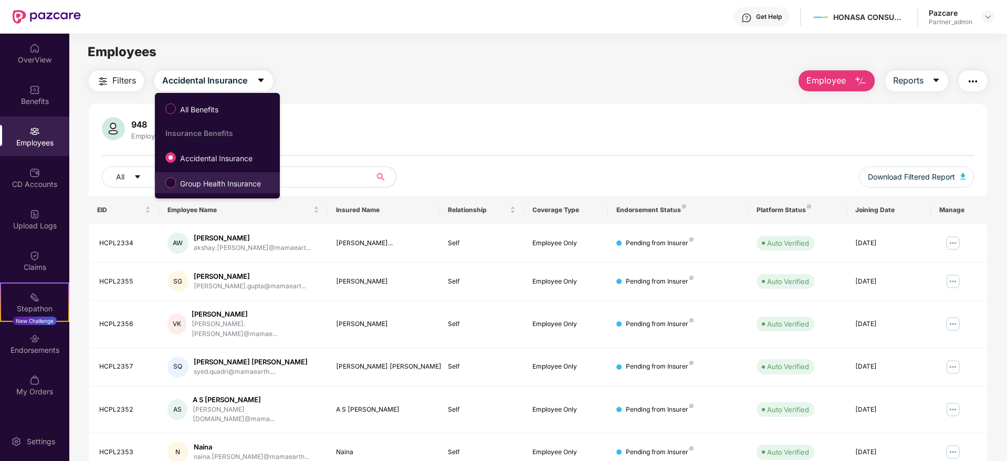
click at [188, 173] on li "Group Health Insurance" at bounding box center [217, 182] width 125 height 21
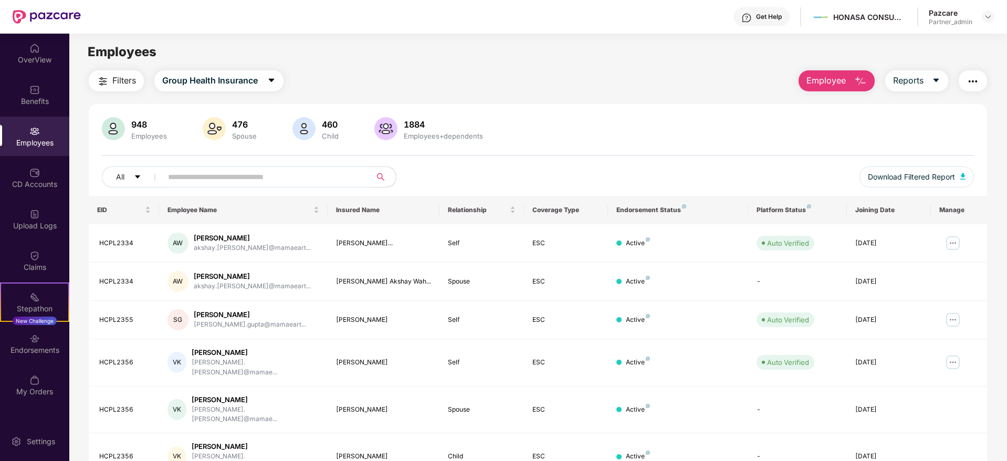
click at [970, 81] on img "button" at bounding box center [972, 81] width 13 height 13
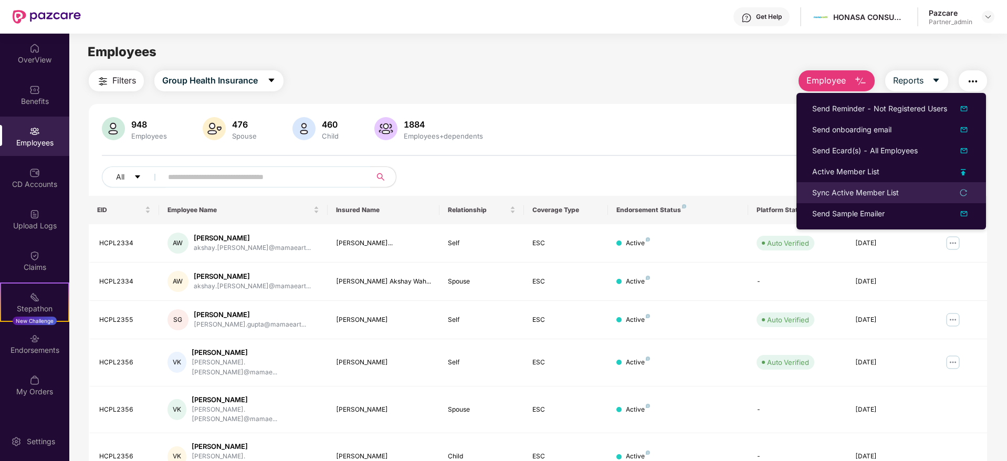
click at [816, 200] on li "Sync Active Member List" at bounding box center [890, 192] width 189 height 21
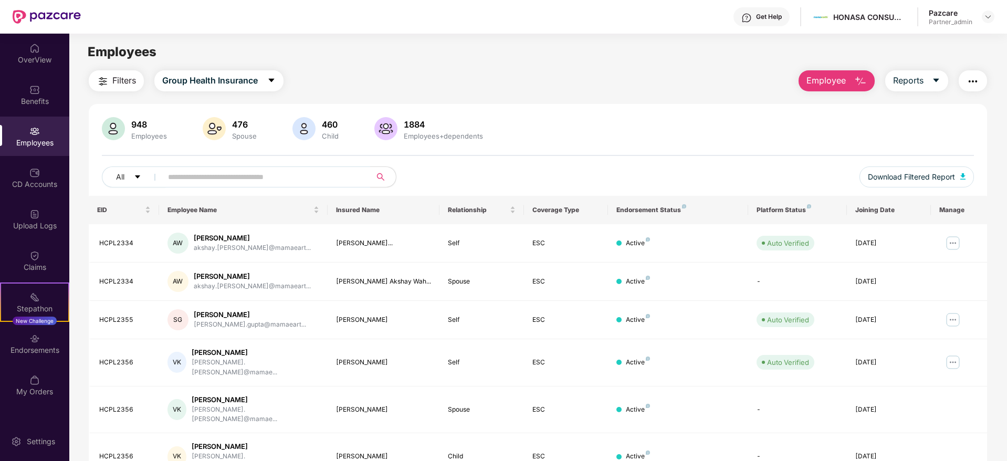
click at [984, 78] on button "button" at bounding box center [972, 80] width 28 height 21
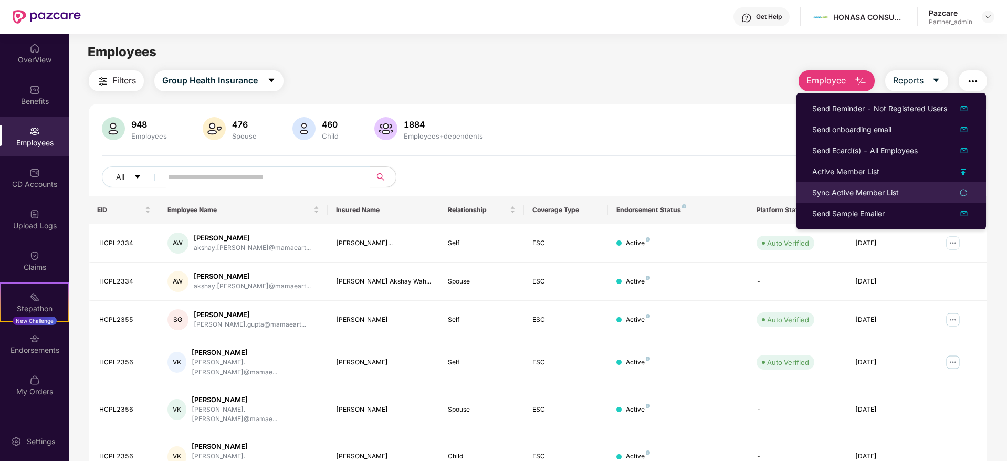
click at [831, 193] on div "Sync Active Member List" at bounding box center [855, 193] width 87 height 12
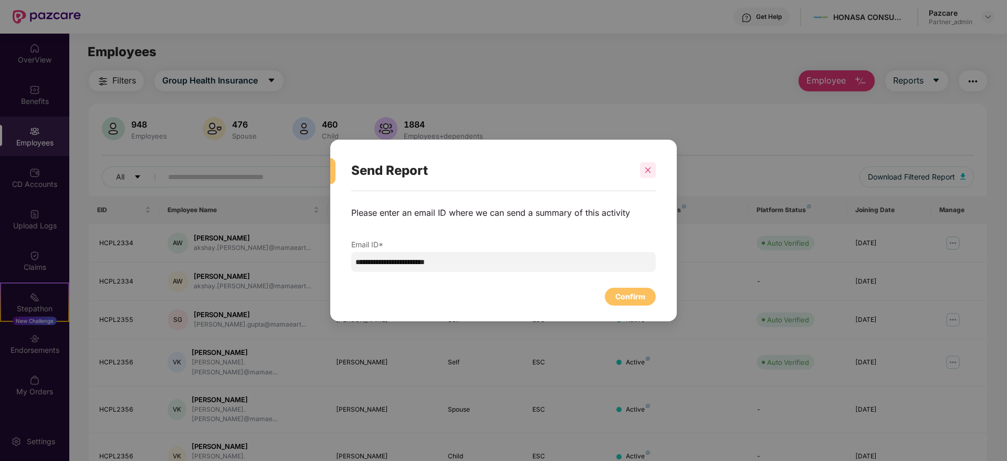
click at [648, 165] on div at bounding box center [648, 170] width 16 height 16
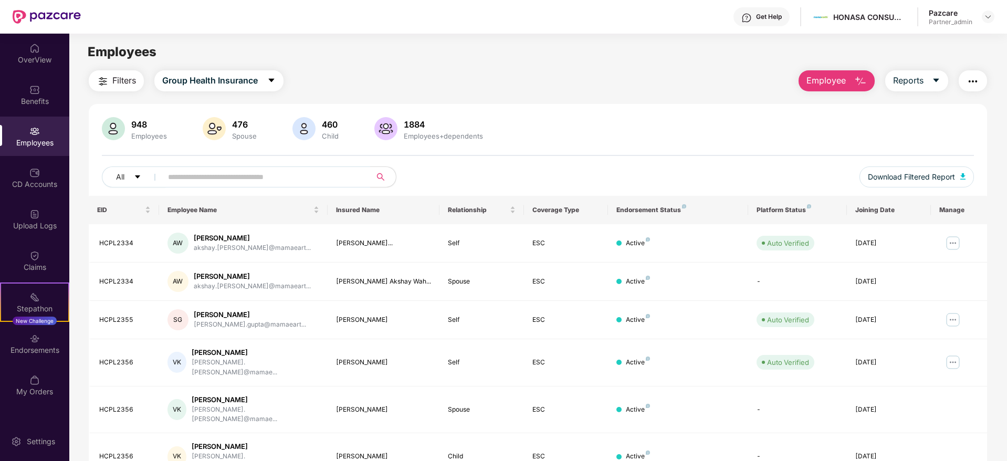
click at [976, 80] on img "button" at bounding box center [972, 81] width 13 height 13
click at [635, 79] on div "Filters Group Health Insurance Employee Reports" at bounding box center [538, 80] width 898 height 21
click at [973, 83] on img "button" at bounding box center [972, 81] width 13 height 13
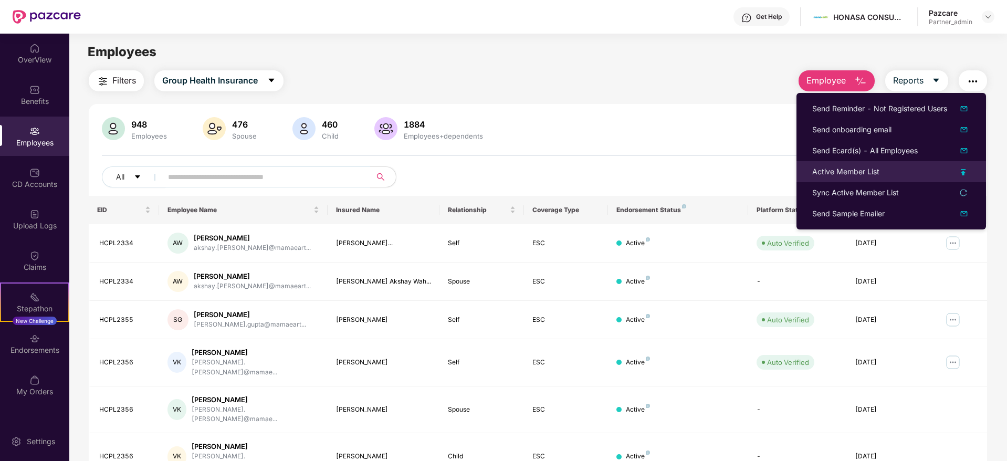
click at [853, 171] on div "Active Member List" at bounding box center [845, 172] width 67 height 12
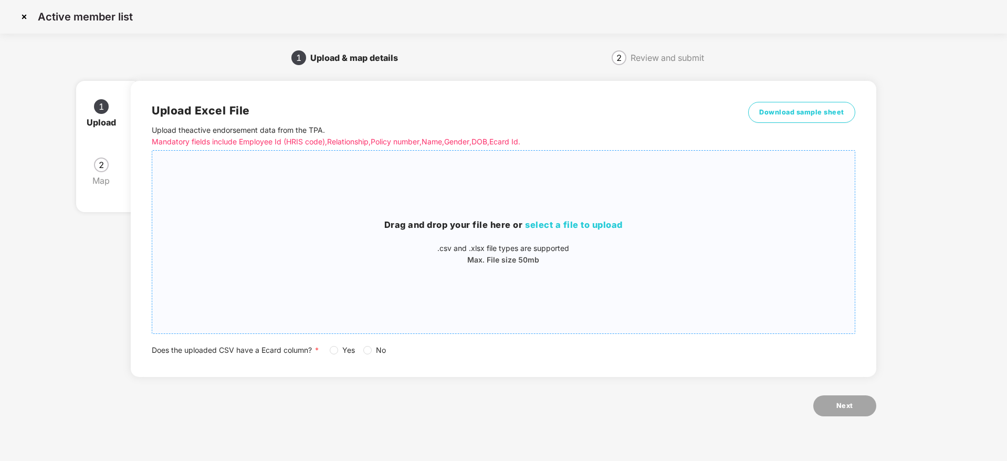
click at [582, 220] on h3 "Drag and drop your file here or select a file to upload" at bounding box center [503, 225] width 702 height 14
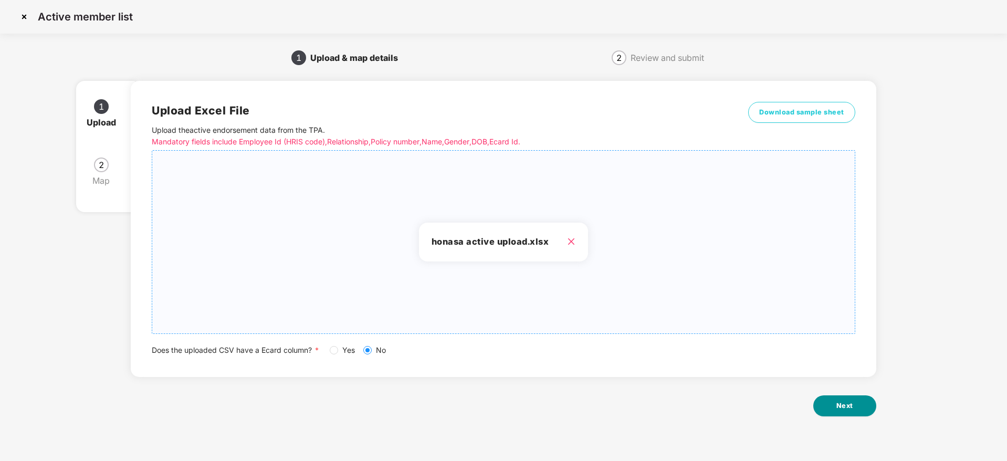
click at [872, 402] on button "Next" at bounding box center [844, 405] width 63 height 21
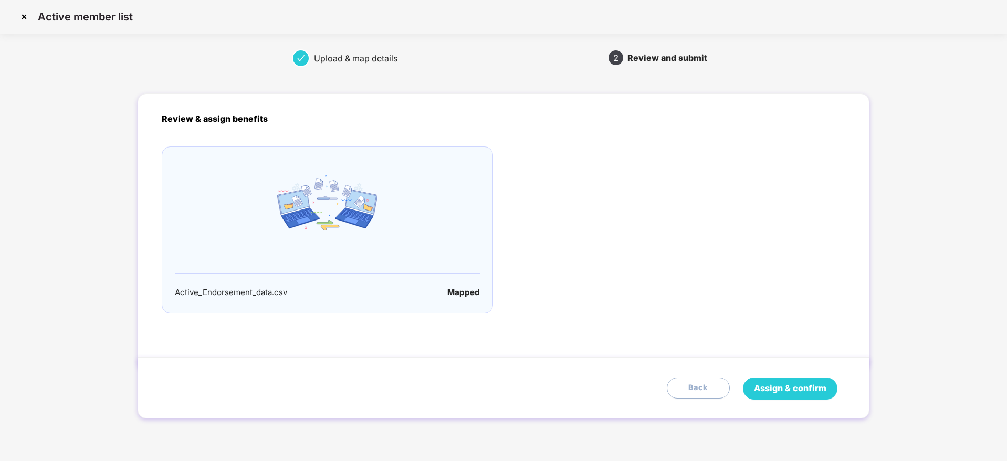
click at [812, 393] on span "Assign & confirm" at bounding box center [790, 388] width 72 height 13
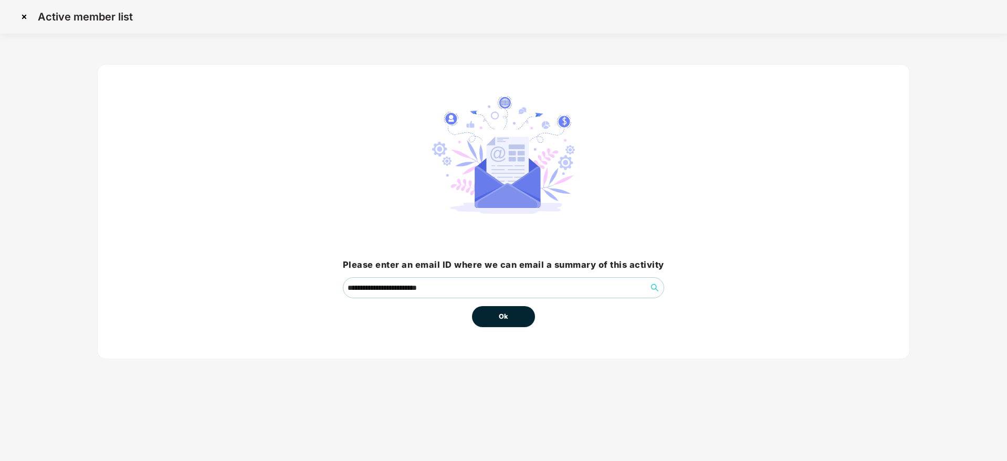
click at [508, 319] on span "Ok" at bounding box center [503, 316] width 9 height 10
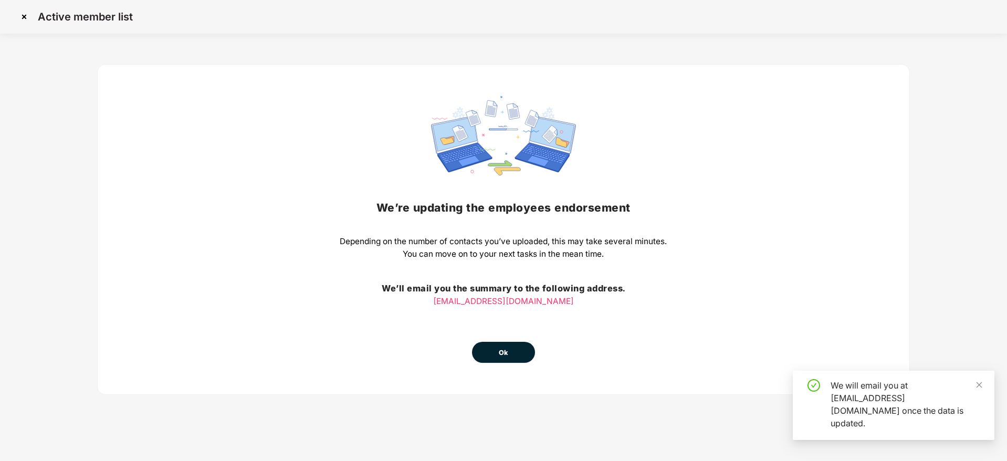
click at [523, 349] on button "Ok" at bounding box center [503, 352] width 63 height 21
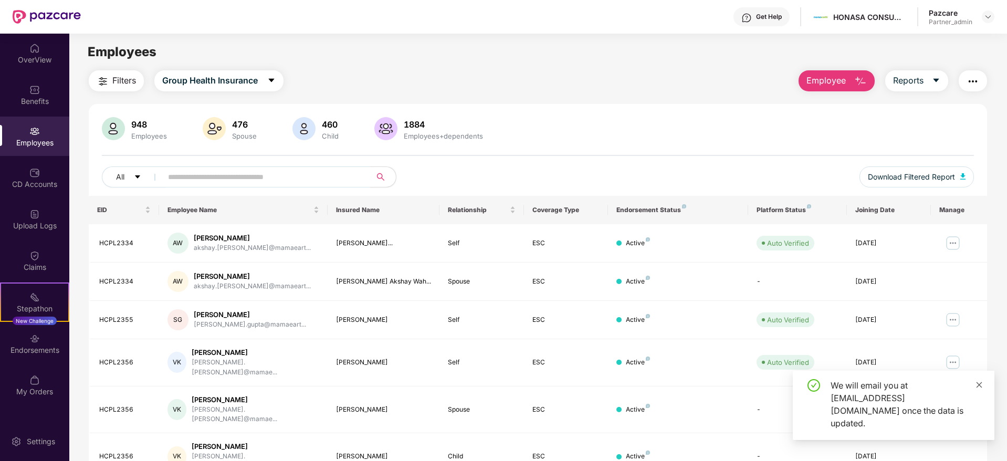
click at [980, 387] on icon "close" at bounding box center [979, 385] width 6 height 6
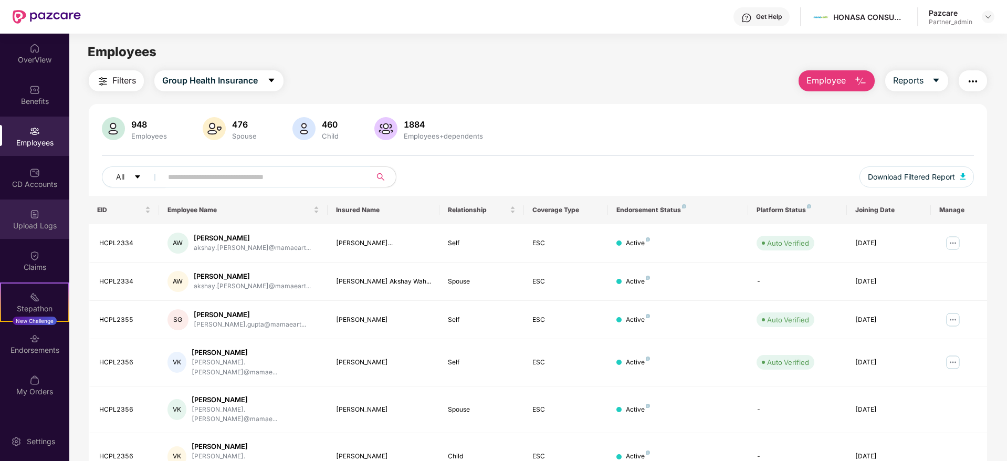
click at [35, 225] on div "Upload Logs" at bounding box center [34, 225] width 69 height 10
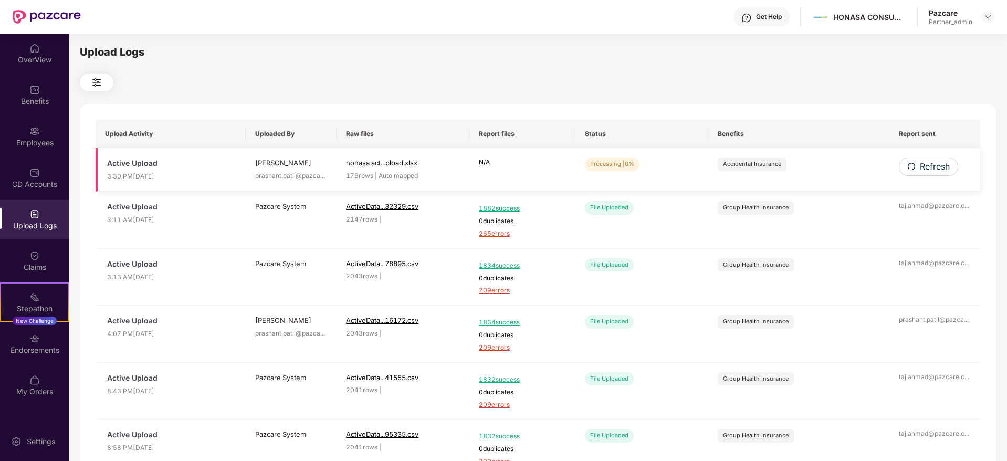
click at [928, 164] on span "Refresh" at bounding box center [935, 166] width 30 height 13
click at [935, 166] on span "Refresh" at bounding box center [934, 166] width 30 height 13
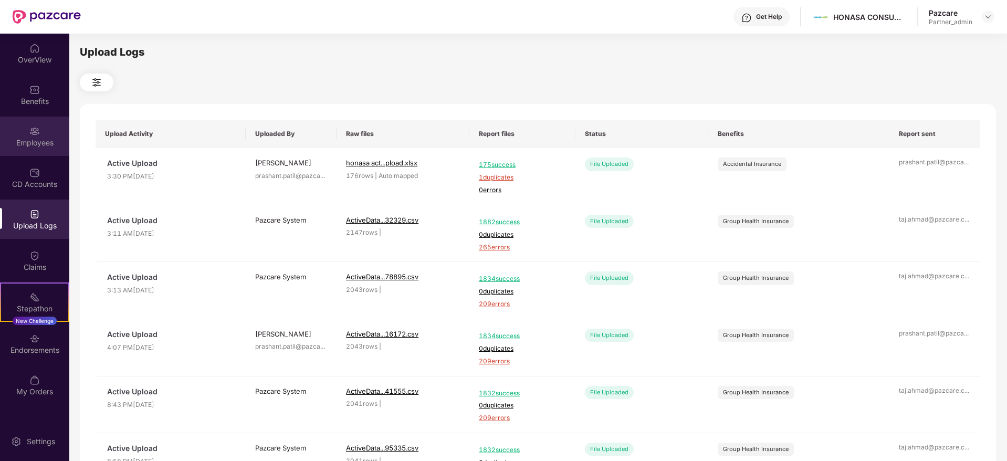
click at [21, 140] on div "Employees" at bounding box center [34, 143] width 69 height 10
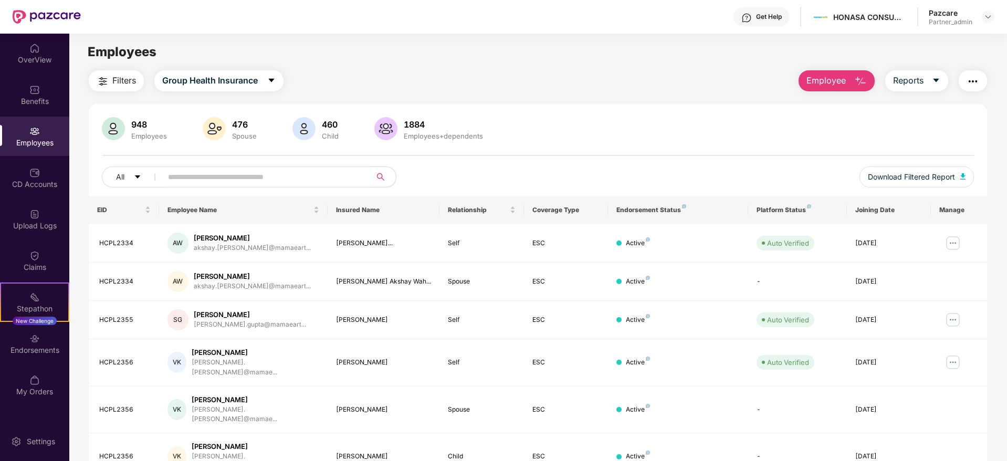
click at [972, 80] on img "button" at bounding box center [972, 81] width 13 height 13
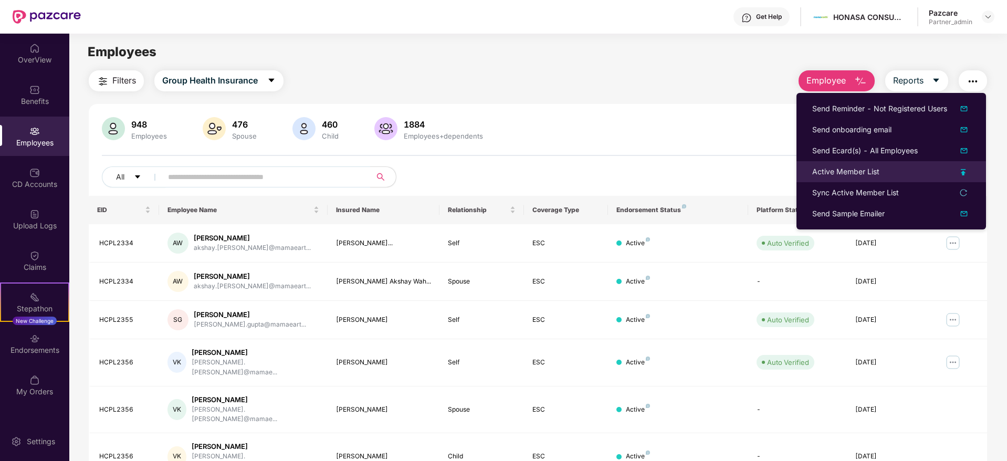
click at [847, 174] on div "Active Member List" at bounding box center [845, 172] width 67 height 12
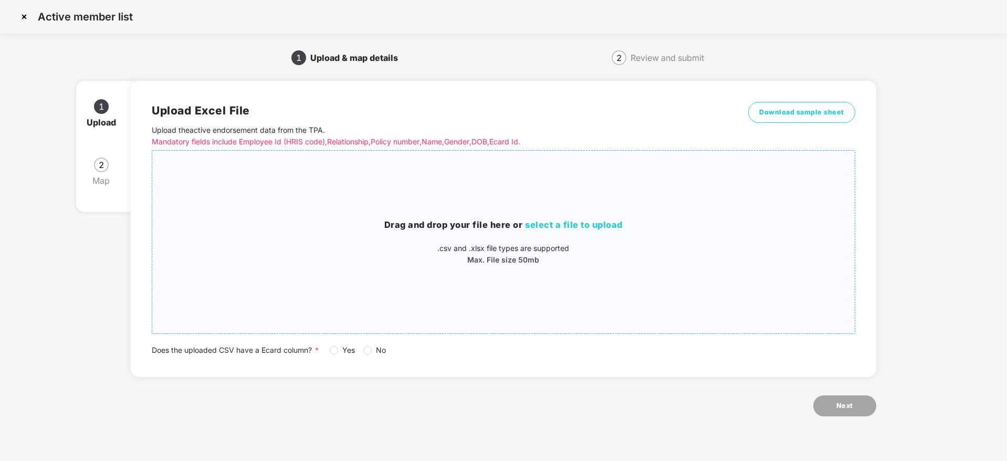
click at [597, 216] on div "Drag and drop your file here or select a file to upload .csv and .xlsx file typ…" at bounding box center [503, 242] width 702 height 166
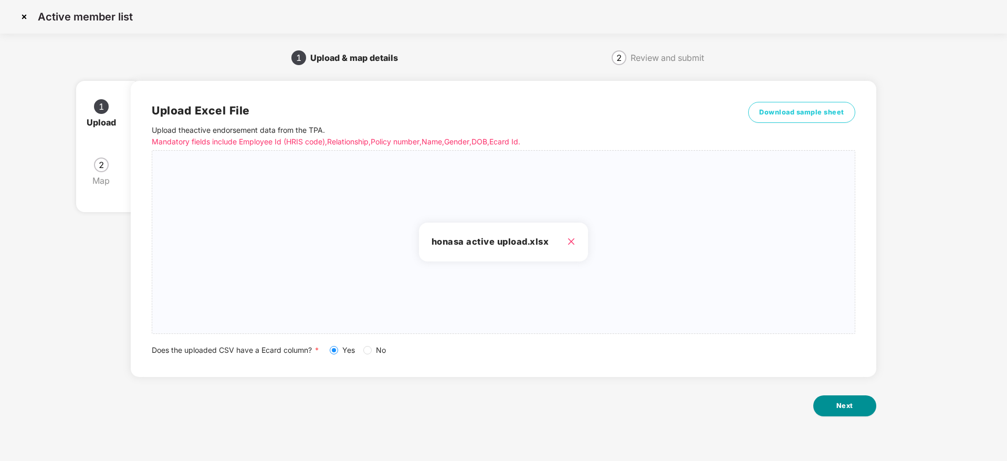
click at [844, 409] on span "Next" at bounding box center [844, 405] width 17 height 10
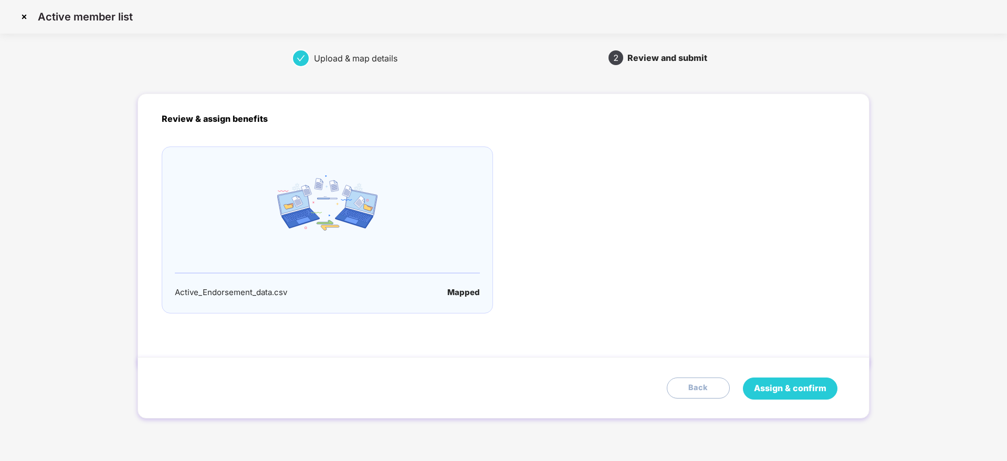
click at [800, 390] on span "Assign & confirm" at bounding box center [790, 388] width 72 height 13
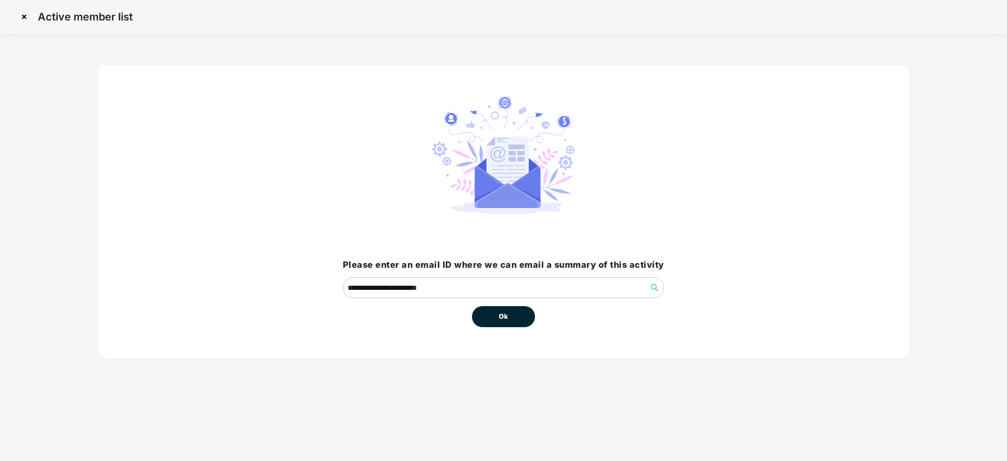
click at [503, 322] on button "Ok" at bounding box center [503, 316] width 63 height 21
click at [506, 318] on span "Ok" at bounding box center [503, 316] width 9 height 10
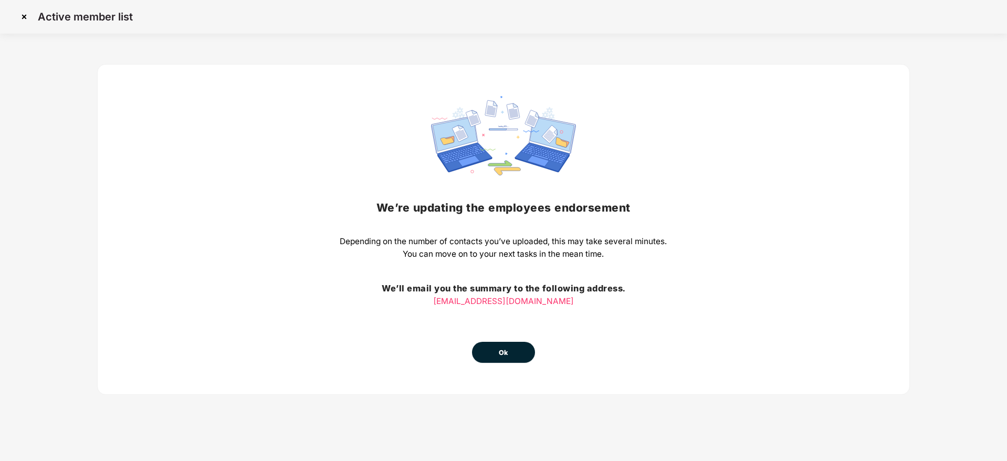
click at [502, 357] on button "Ok" at bounding box center [503, 352] width 63 height 21
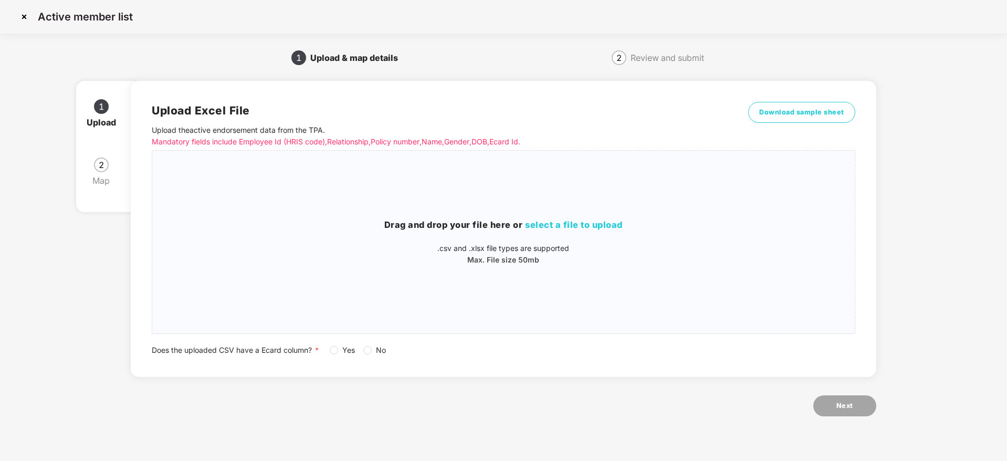
click at [20, 15] on img at bounding box center [24, 16] width 17 height 17
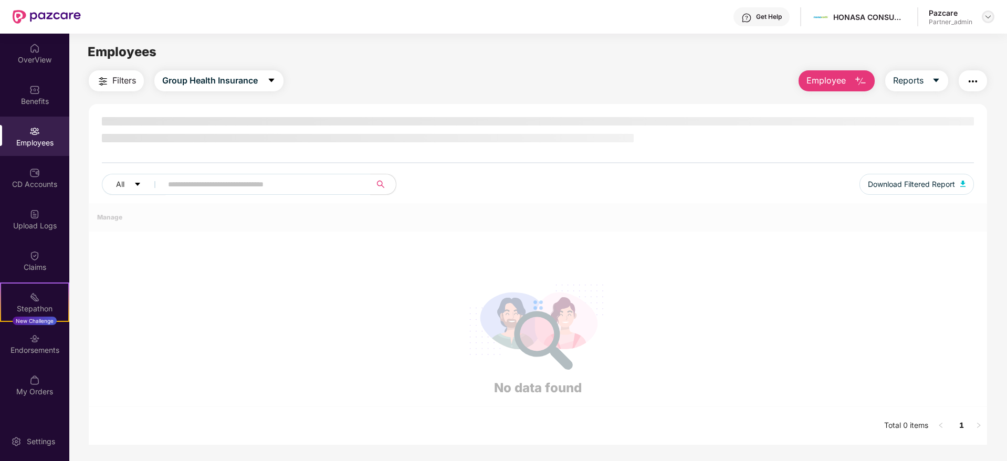
click at [987, 17] on img at bounding box center [988, 17] width 8 height 8
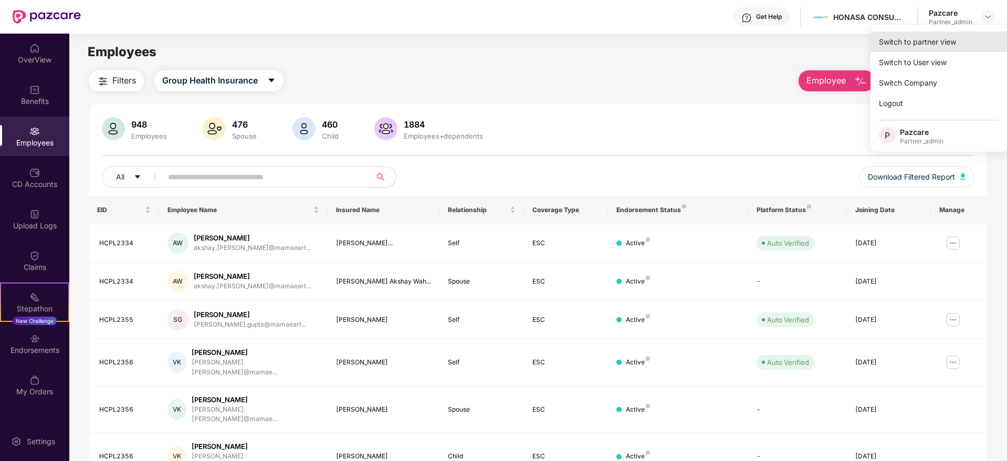
click at [938, 45] on div "Switch to partner view" at bounding box center [938, 41] width 136 height 20
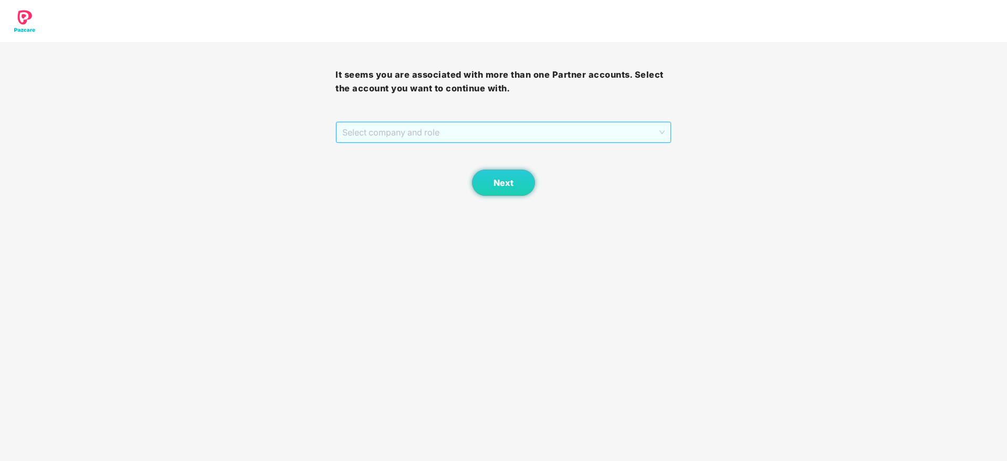
click at [485, 131] on span "Select company and role" at bounding box center [503, 132] width 322 height 20
click at [440, 164] on div "Pazcare - PARTNER_ADMIN" at bounding box center [503, 170] width 323 height 12
click at [496, 187] on span "Next" at bounding box center [503, 183] width 20 height 10
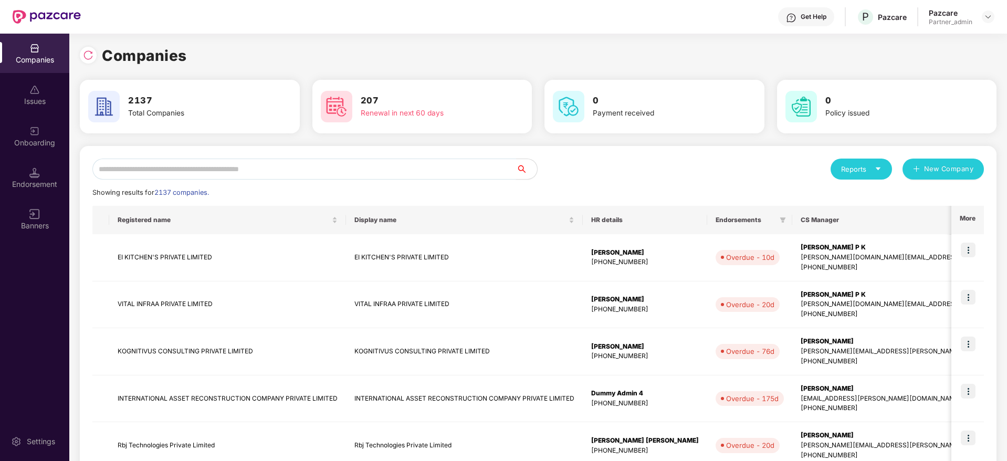
click at [309, 173] on input "text" at bounding box center [304, 169] width 424 height 21
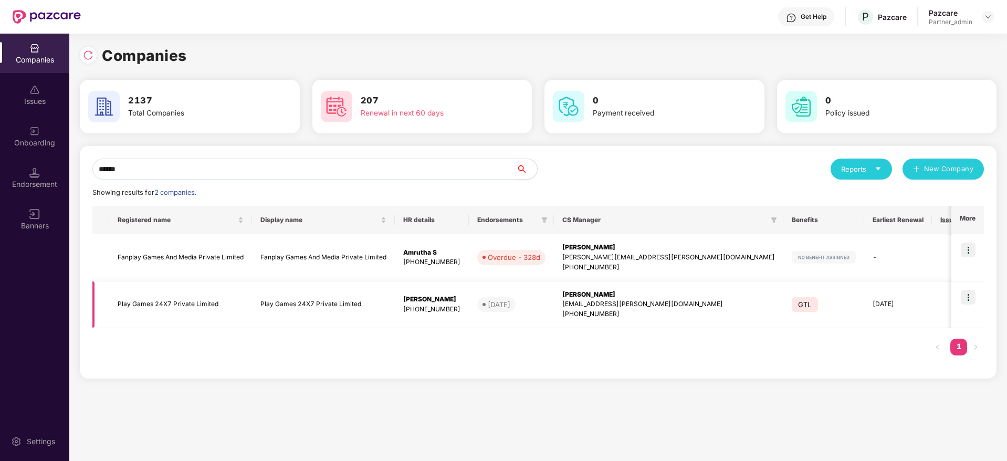
type input "******"
click at [973, 300] on img at bounding box center [967, 297] width 15 height 15
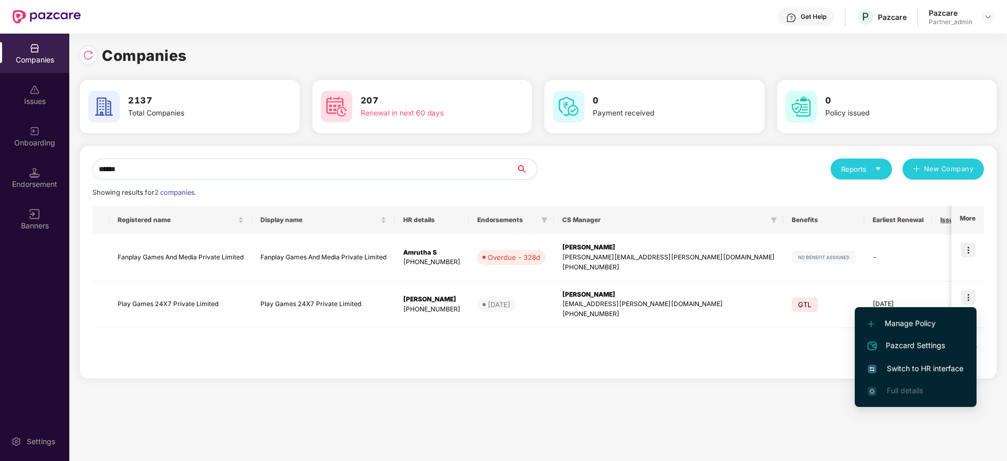
click at [917, 373] on span "Switch to HR interface" at bounding box center [916, 369] width 96 height 12
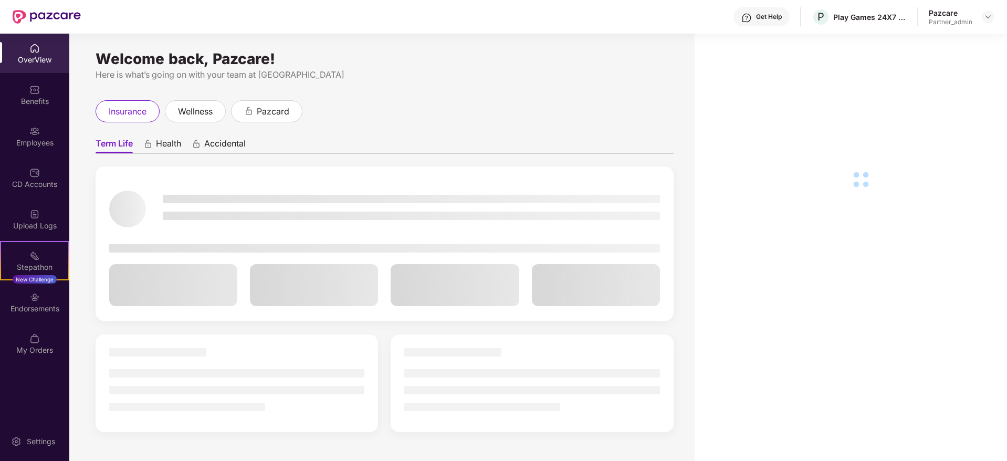
click at [23, 139] on div "Employees" at bounding box center [34, 143] width 69 height 10
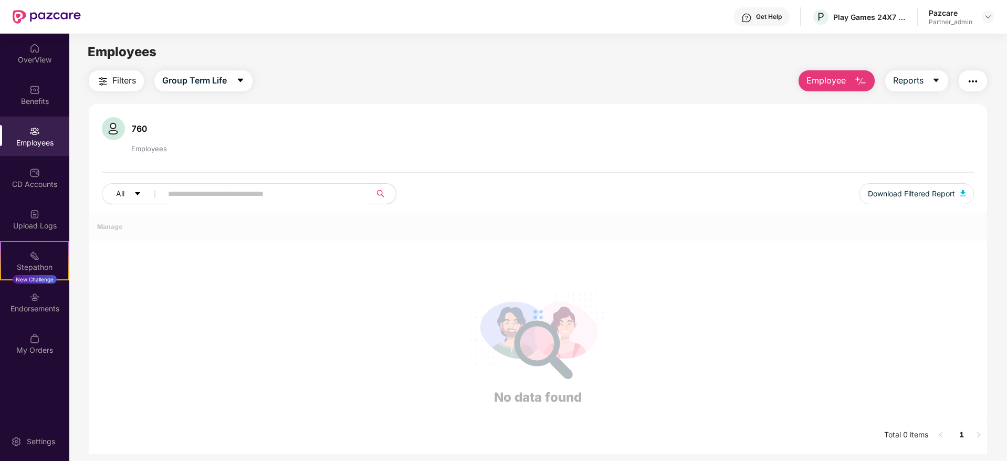
click at [25, 139] on div "Employees" at bounding box center [34, 143] width 69 height 10
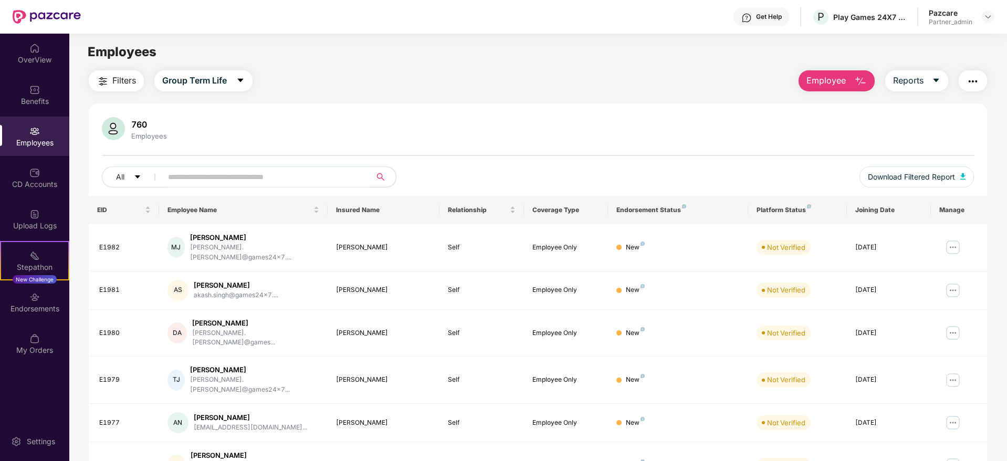
click at [27, 135] on div "Employees" at bounding box center [34, 136] width 69 height 39
click at [201, 177] on input "text" at bounding box center [262, 177] width 188 height 16
paste input "*****"
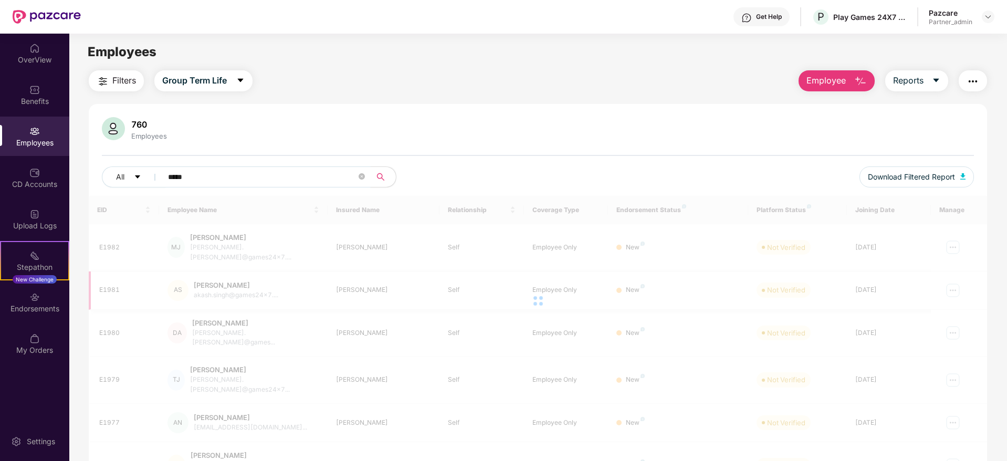
type input "*****"
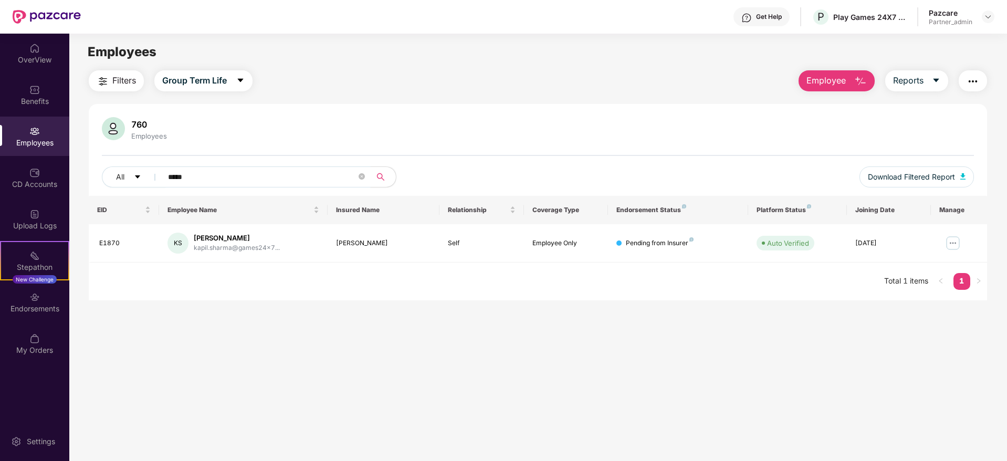
click at [972, 79] on img "button" at bounding box center [972, 81] width 13 height 13
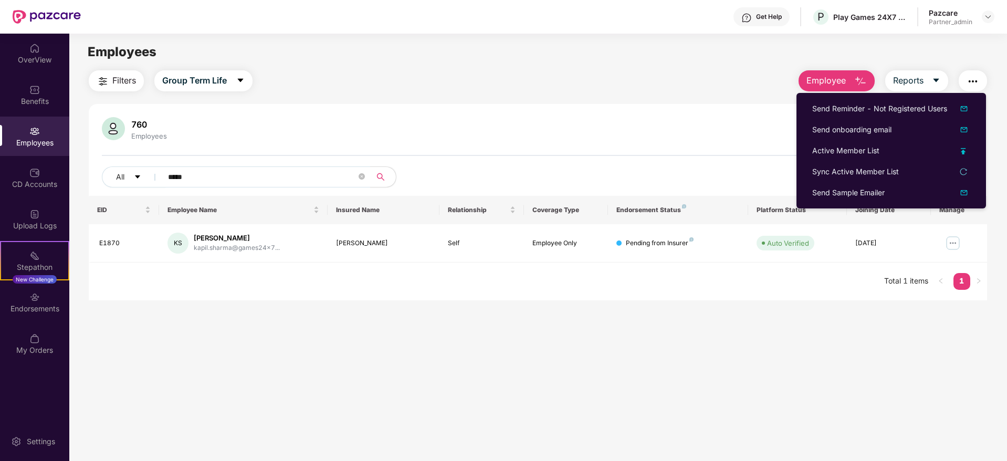
click at [625, 119] on div "760 Employees" at bounding box center [538, 129] width 872 height 25
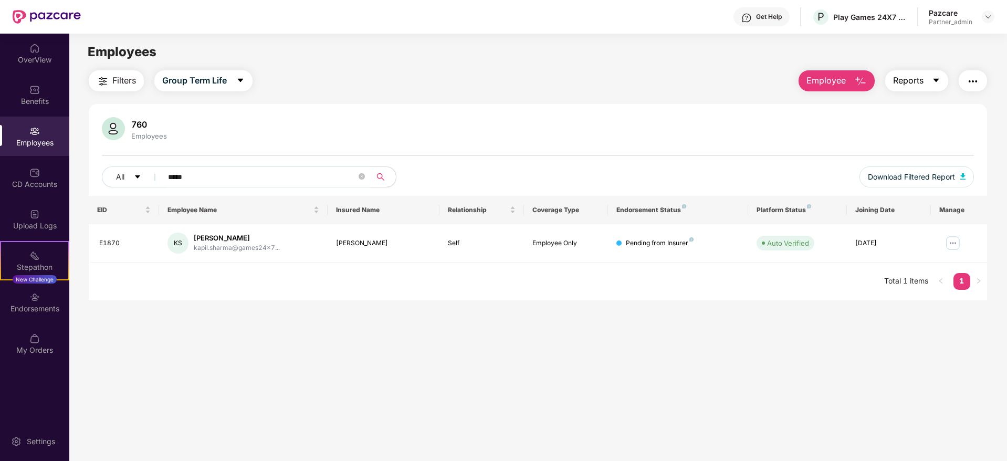
click at [934, 76] on icon "caret-down" at bounding box center [936, 80] width 8 height 8
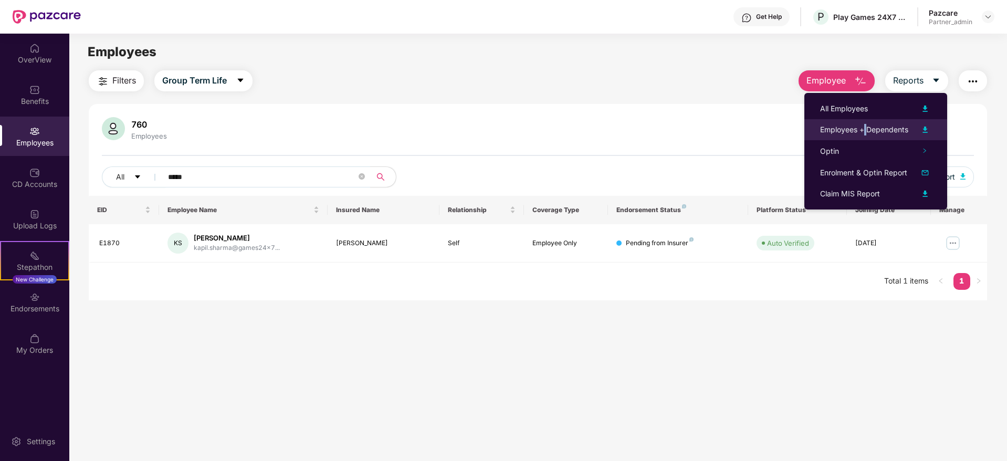
click at [865, 127] on div "Employees + Dependents" at bounding box center [864, 130] width 88 height 12
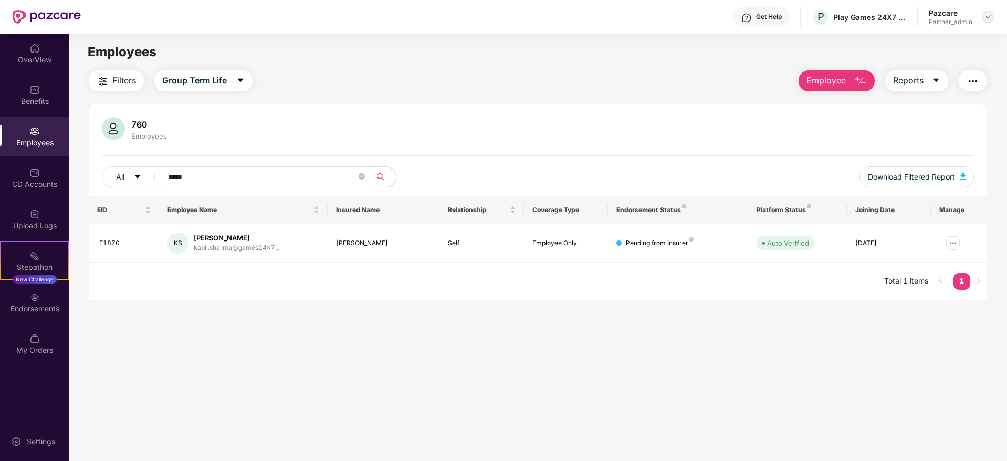
click at [986, 15] on img at bounding box center [988, 17] width 8 height 8
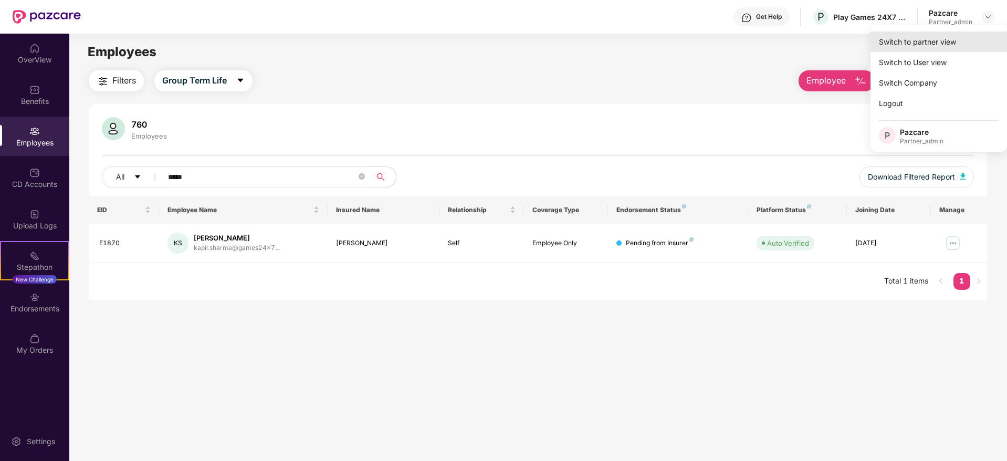
click at [969, 35] on div "Switch to partner view" at bounding box center [938, 41] width 136 height 20
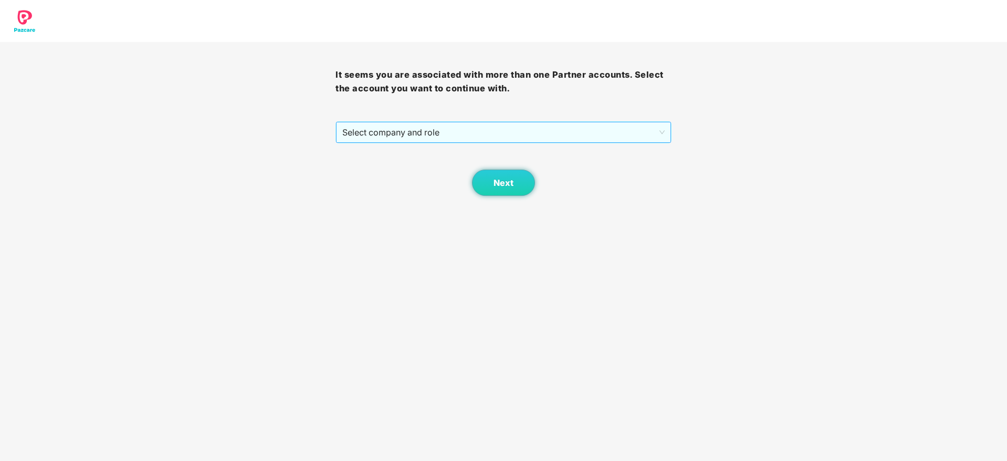
click at [495, 125] on span "Select company and role" at bounding box center [503, 132] width 322 height 20
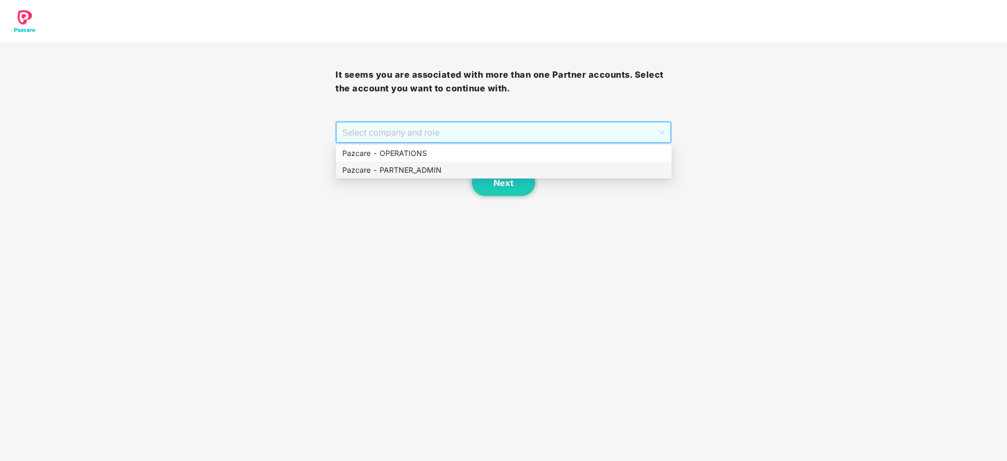
click at [416, 167] on div "Pazcare - PARTNER_ADMIN" at bounding box center [503, 170] width 323 height 12
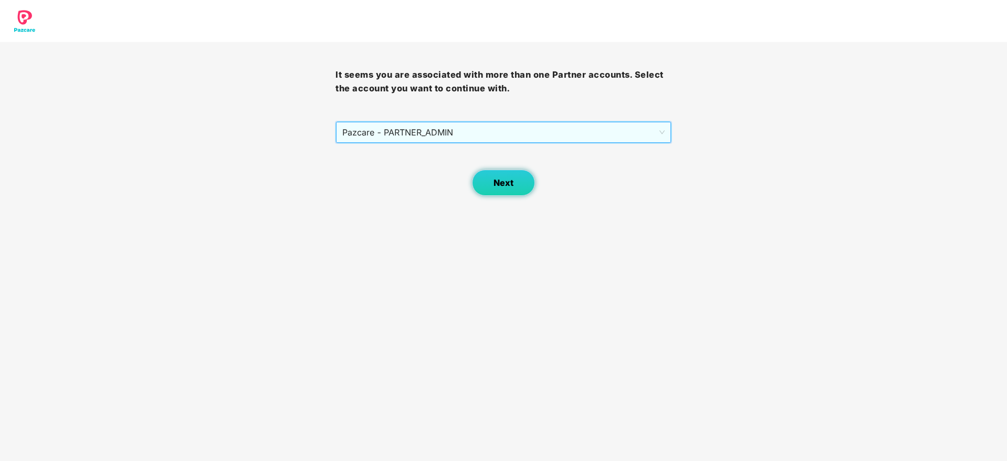
click at [493, 182] on span "Next" at bounding box center [503, 183] width 20 height 10
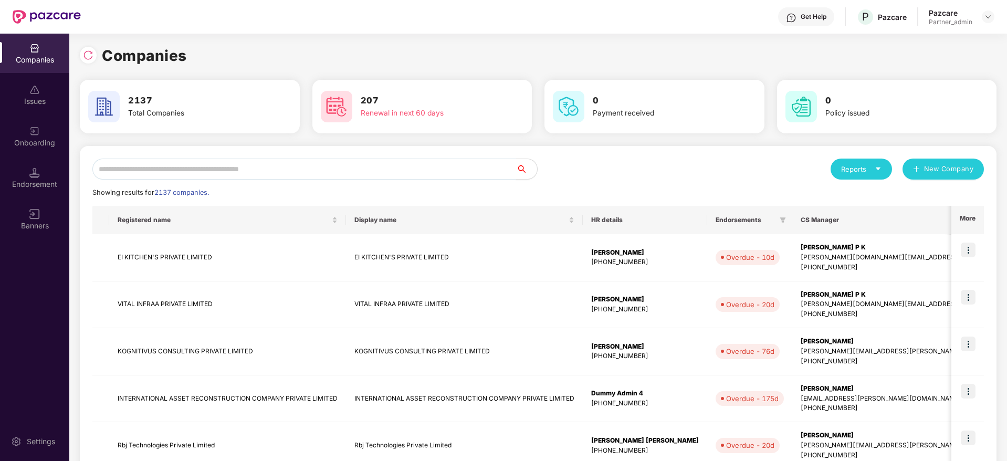
click at [210, 174] on input "text" at bounding box center [304, 169] width 424 height 21
paste input "*******"
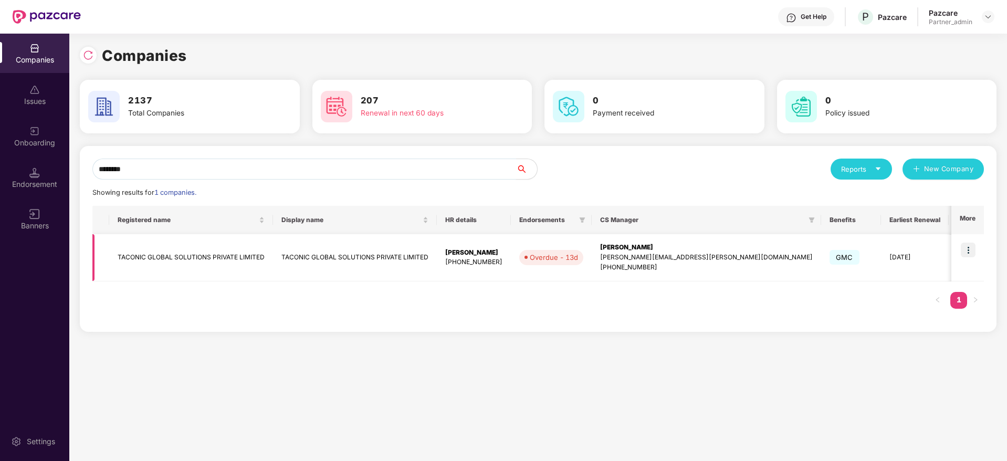
type input "*******"
click at [972, 248] on img at bounding box center [967, 249] width 15 height 15
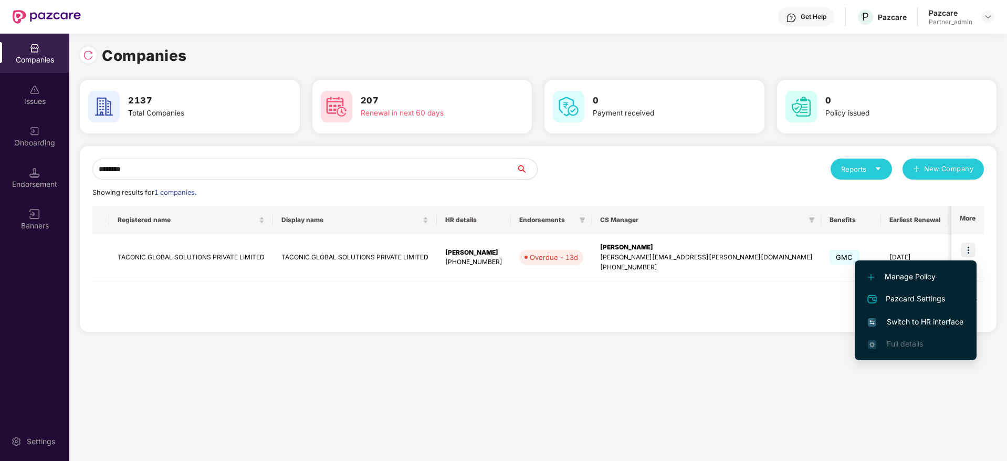
click at [913, 316] on span "Switch to HR interface" at bounding box center [916, 322] width 96 height 12
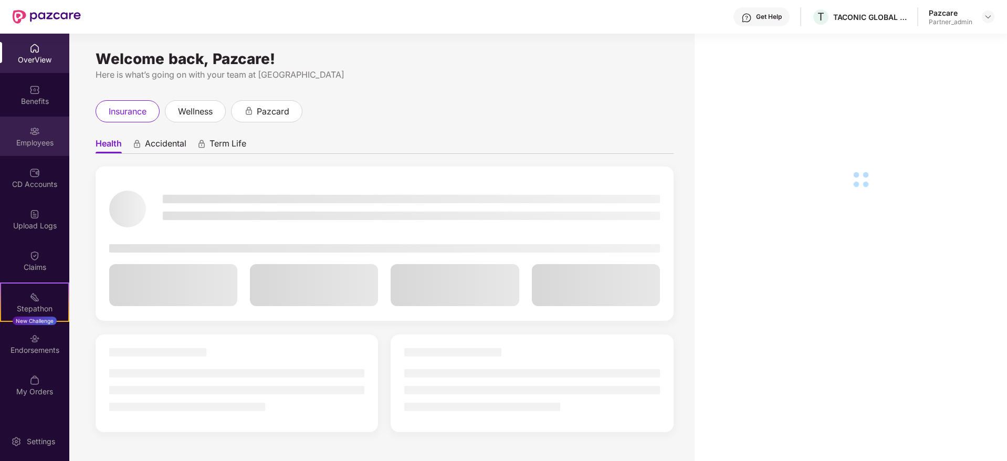
click at [31, 146] on div "Employees" at bounding box center [34, 143] width 69 height 10
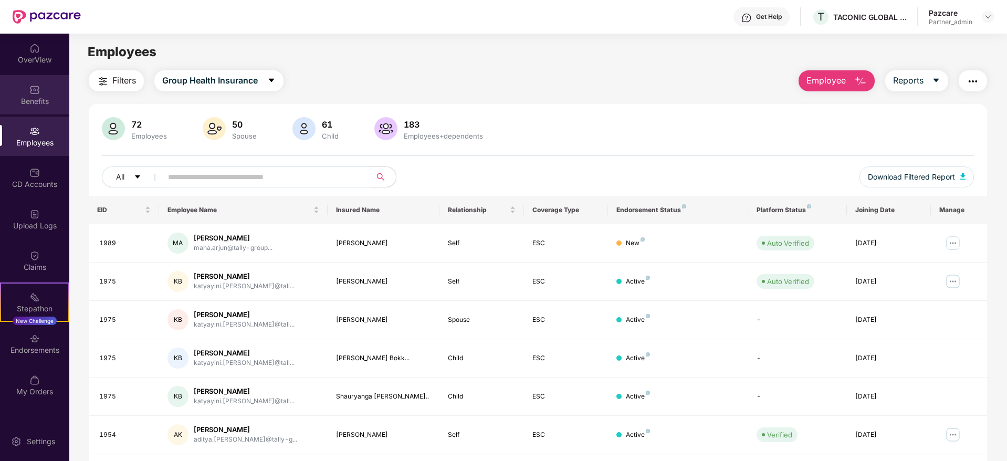
click at [31, 92] on img at bounding box center [34, 90] width 10 height 10
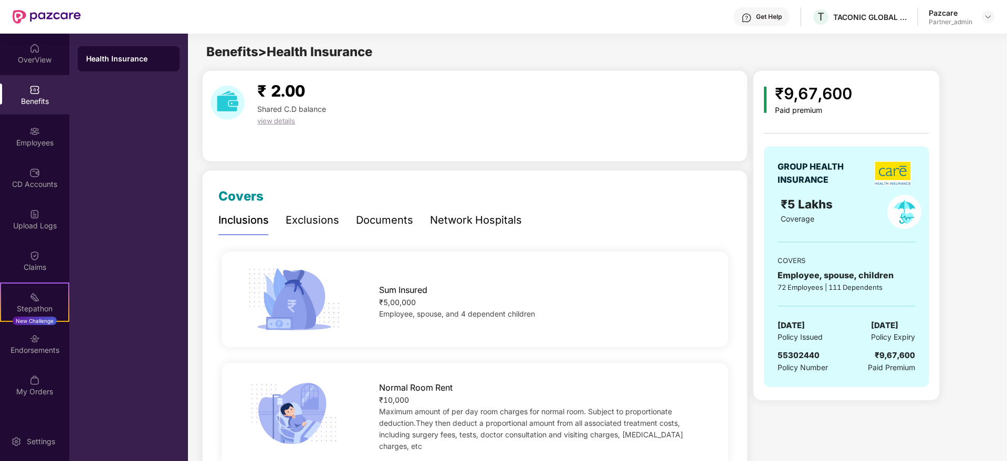
click at [804, 353] on span "55302440" at bounding box center [798, 355] width 42 height 10
click at [36, 144] on div "Employees" at bounding box center [34, 143] width 69 height 10
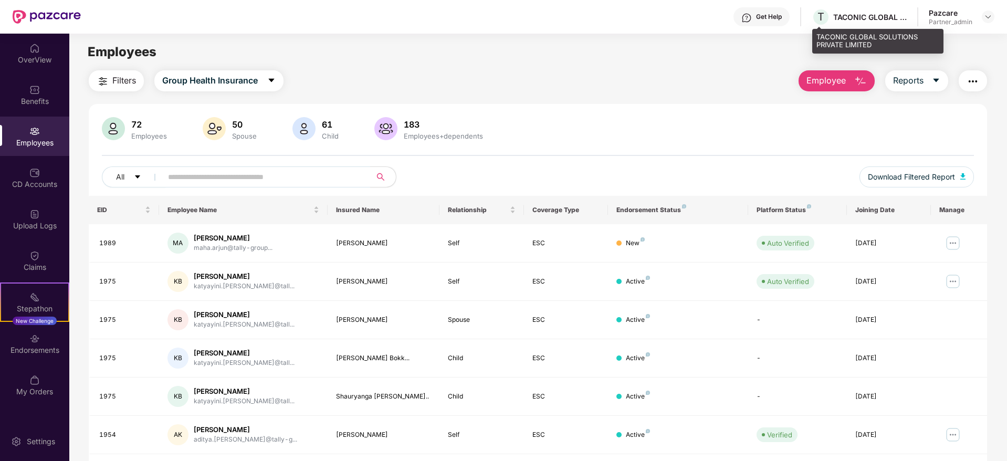
click at [842, 16] on div "TACONIC GLOBAL SOLUTIONS PRIVATE LIMITED" at bounding box center [869, 17] width 73 height 10
copy div "TACONIC"
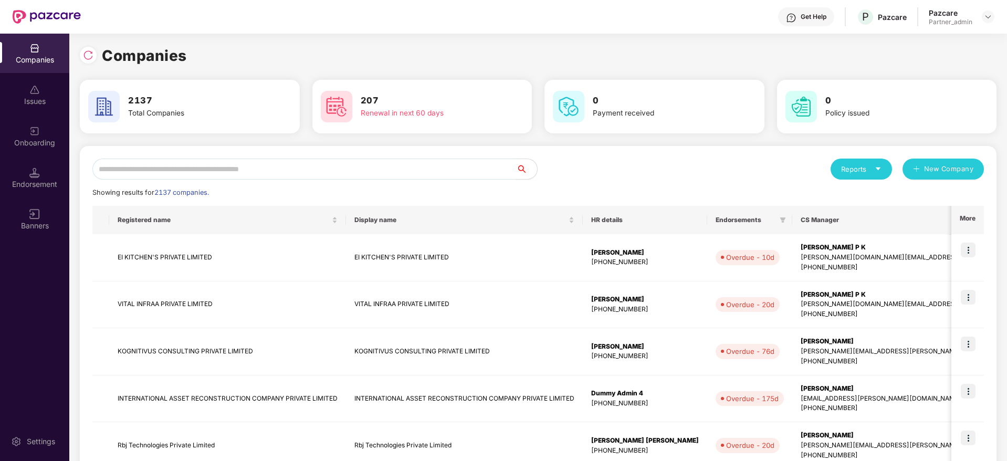
click at [217, 170] on input "text" at bounding box center [304, 169] width 424 height 21
paste input "*******"
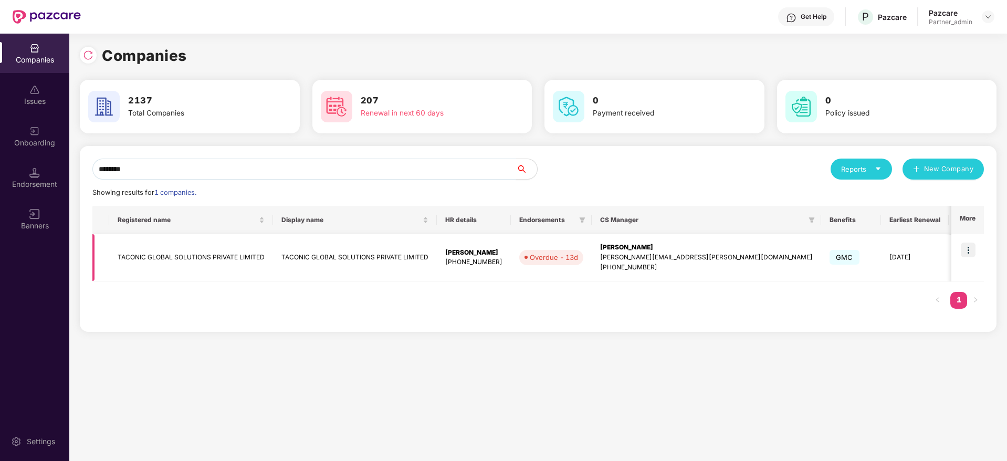
type input "*******"
click at [973, 246] on img at bounding box center [967, 249] width 15 height 15
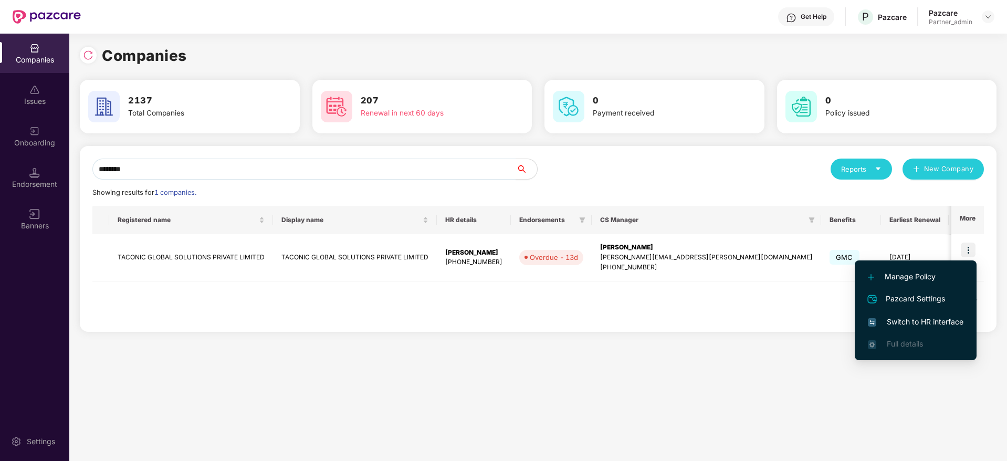
click at [901, 319] on span "Switch to HR interface" at bounding box center [916, 322] width 96 height 12
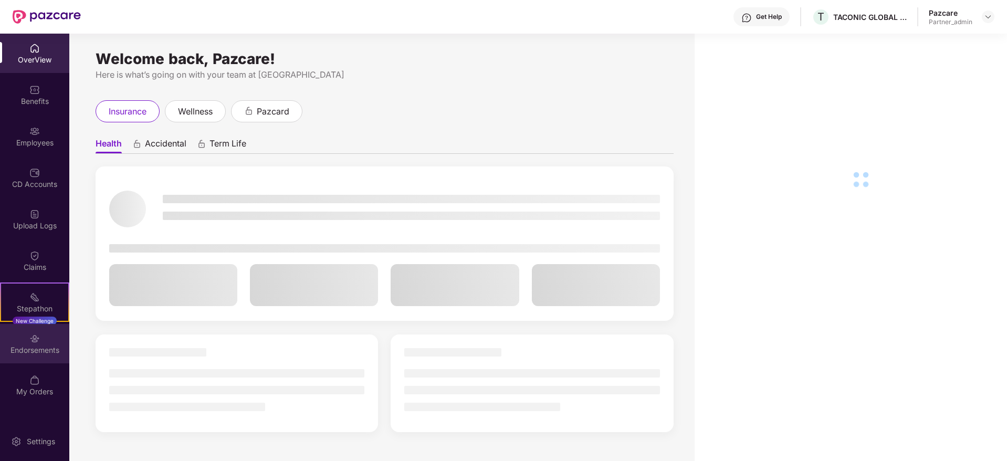
click at [36, 341] on img at bounding box center [34, 338] width 10 height 10
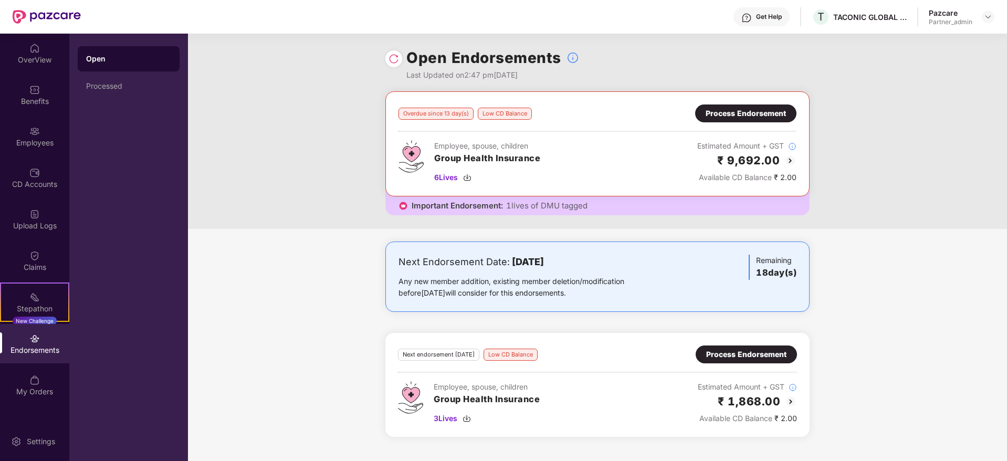
click at [721, 109] on div "Process Endorsement" at bounding box center [745, 114] width 80 height 12
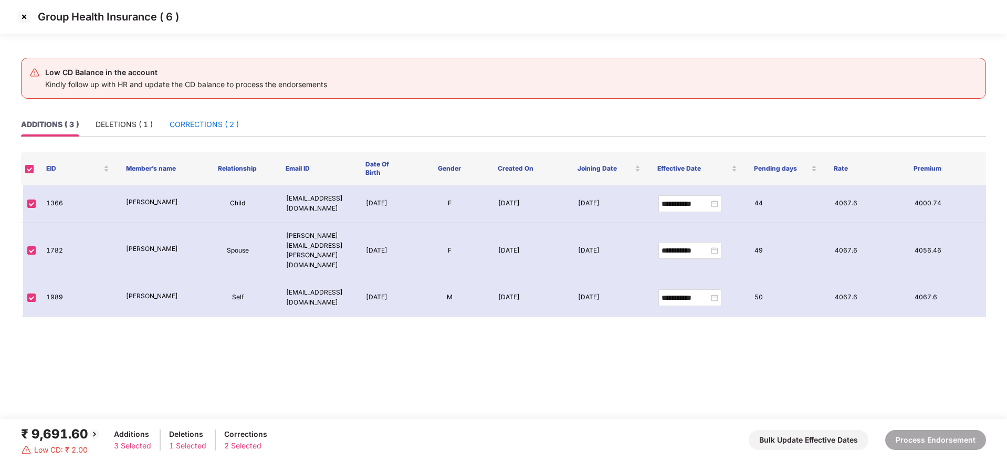
click at [186, 123] on div "CORRECTIONS ( 2 )" at bounding box center [204, 125] width 69 height 12
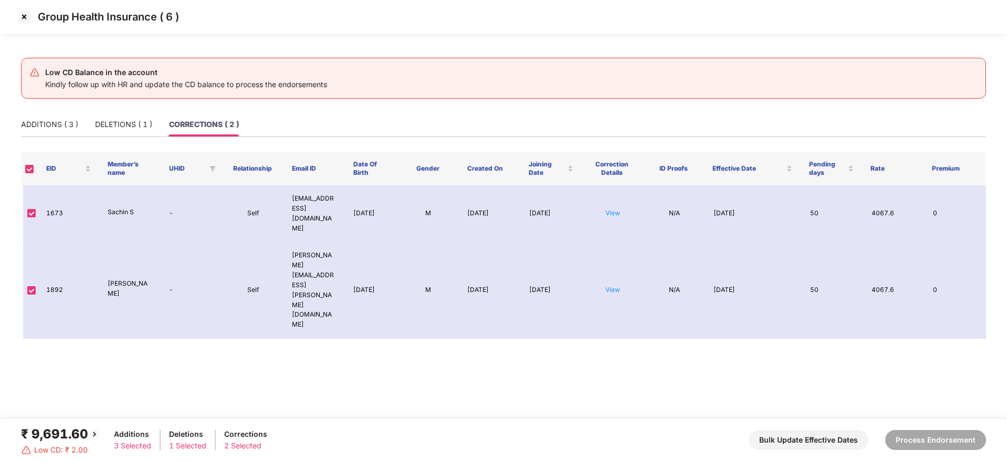
click at [23, 16] on img at bounding box center [24, 16] width 17 height 17
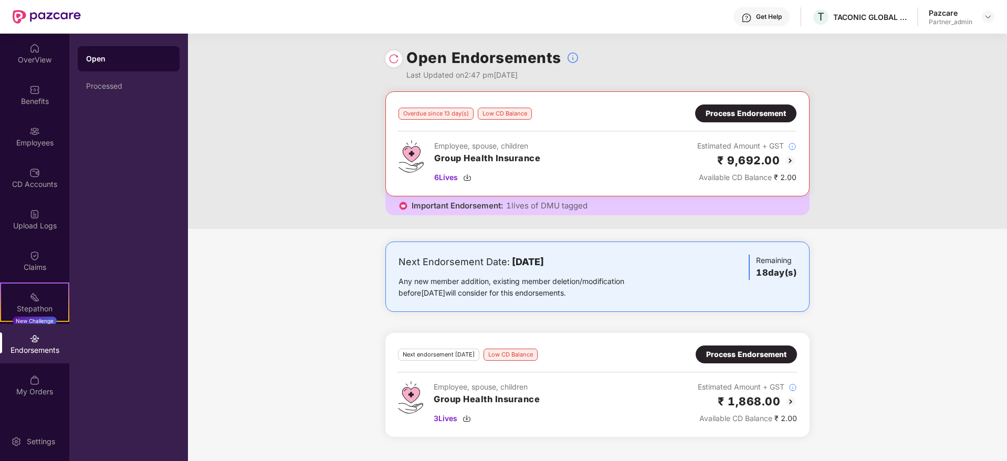
click at [758, 354] on div "Process Endorsement" at bounding box center [746, 355] width 80 height 12
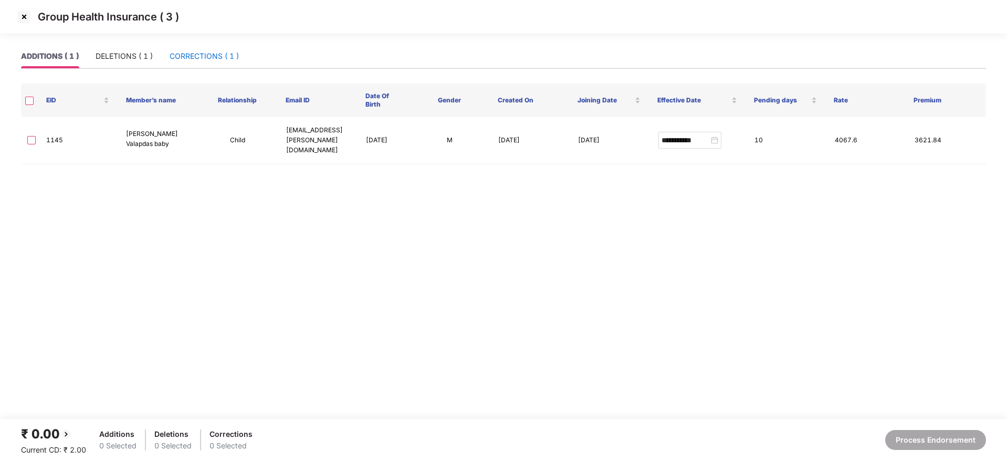
click at [194, 57] on div "CORRECTIONS ( 1 )" at bounding box center [204, 56] width 69 height 12
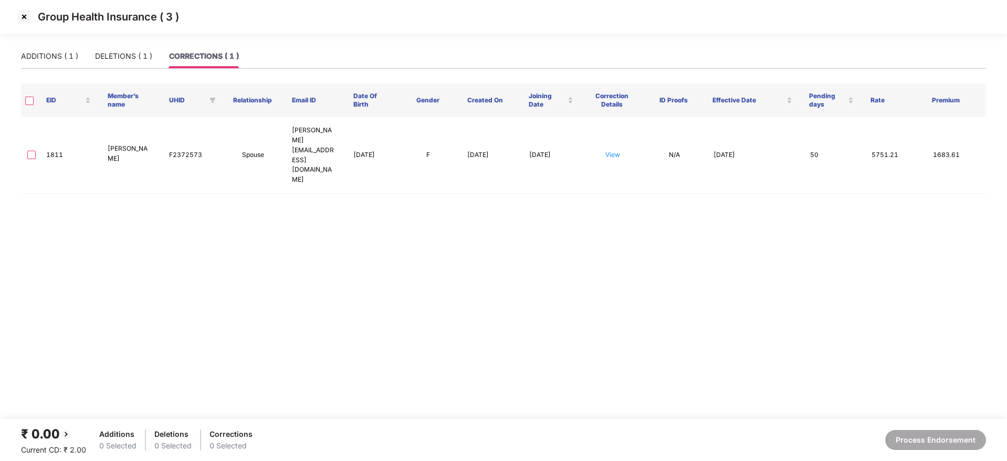
click at [25, 15] on img at bounding box center [24, 16] width 17 height 17
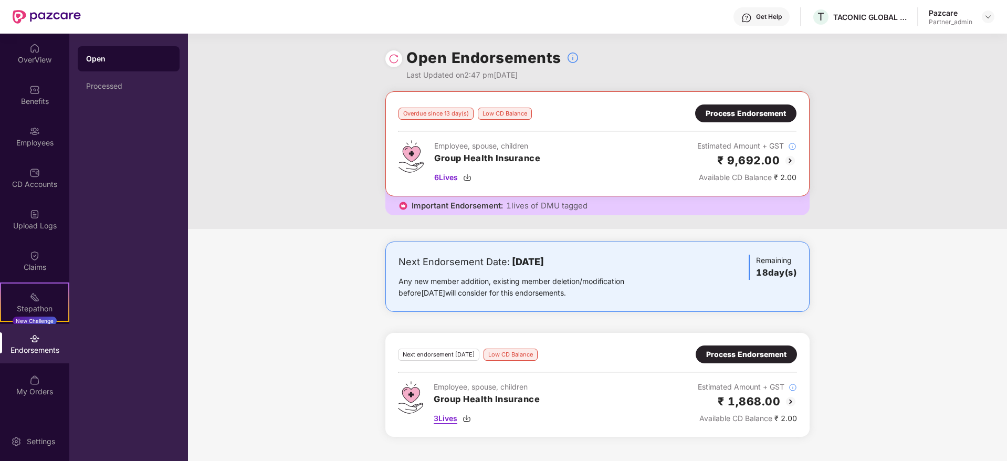
click at [467, 418] on img at bounding box center [466, 418] width 8 height 8
click at [43, 103] on div "Benefits" at bounding box center [34, 101] width 69 height 10
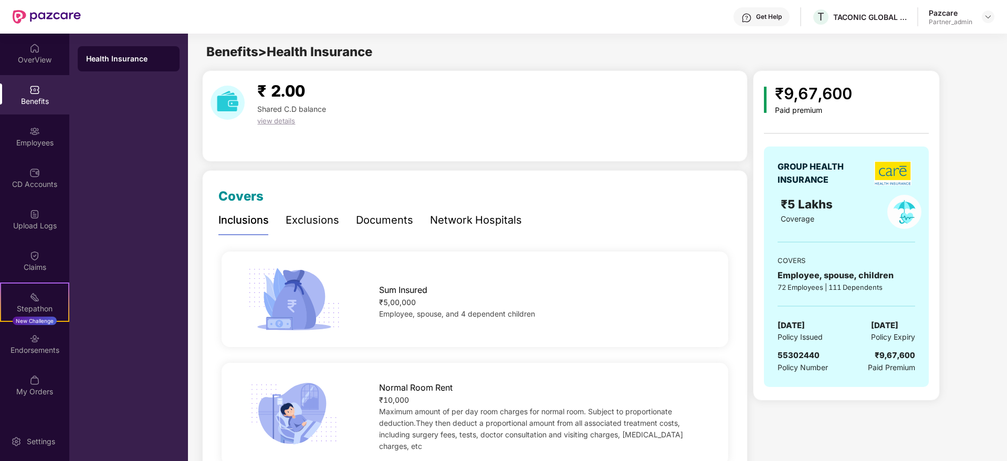
click at [797, 352] on span "55302440" at bounding box center [798, 355] width 42 height 10
copy span "55302440"
click at [39, 135] on img at bounding box center [34, 131] width 10 height 10
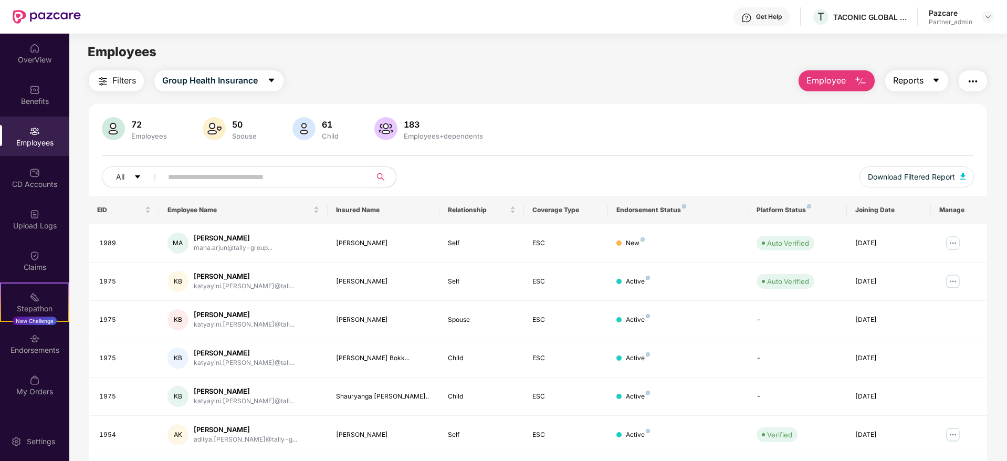
click at [933, 82] on icon "caret-down" at bounding box center [936, 80] width 8 height 8
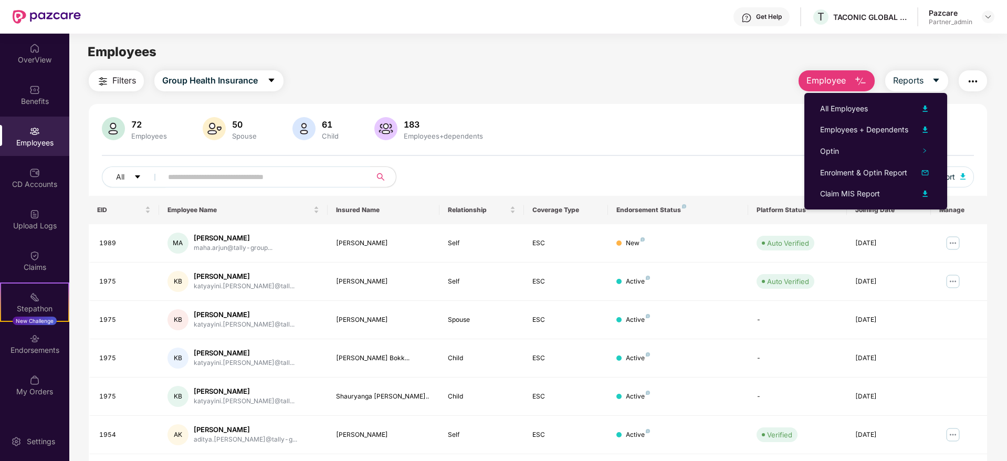
click at [861, 123] on div "Employees + Dependents" at bounding box center [875, 129] width 111 height 13
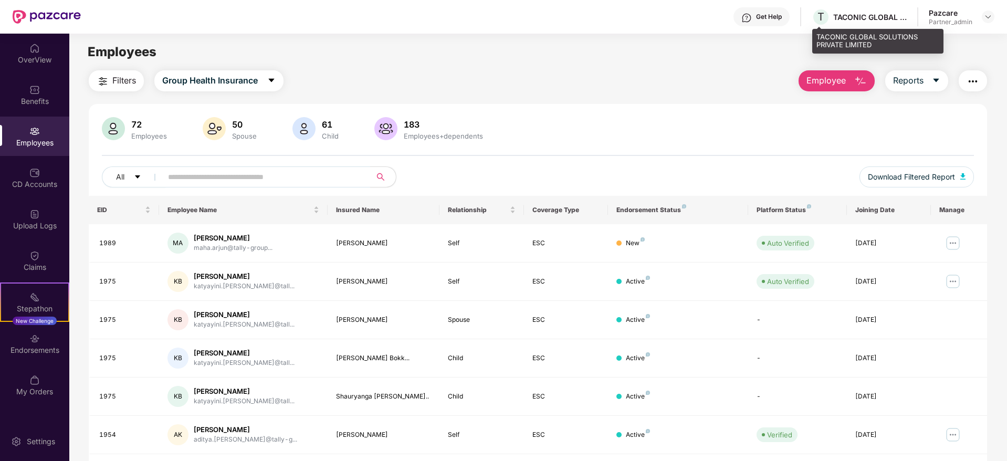
click at [846, 12] on div "TACONIC GLOBAL SOLUTIONS PRIVATE LIMITED" at bounding box center [869, 17] width 73 height 10
copy div "TACONIC"
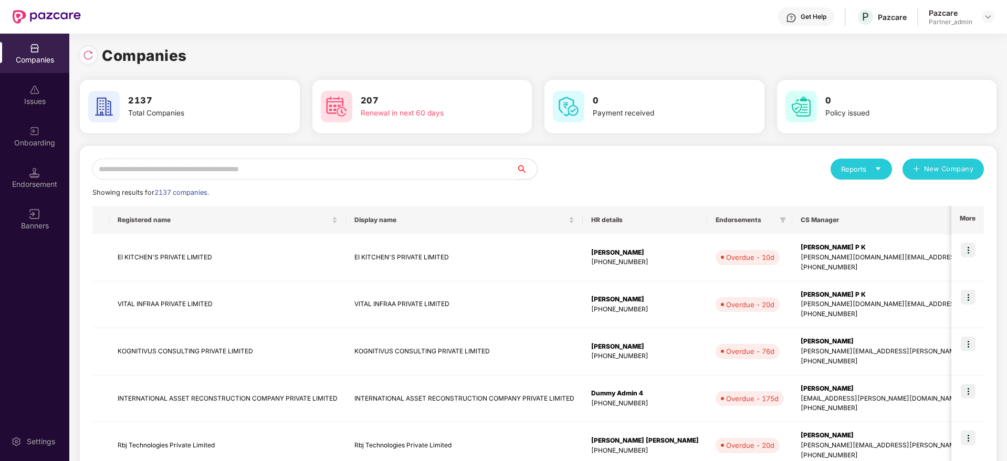
click at [210, 161] on input "text" at bounding box center [304, 169] width 424 height 21
paste input "*******"
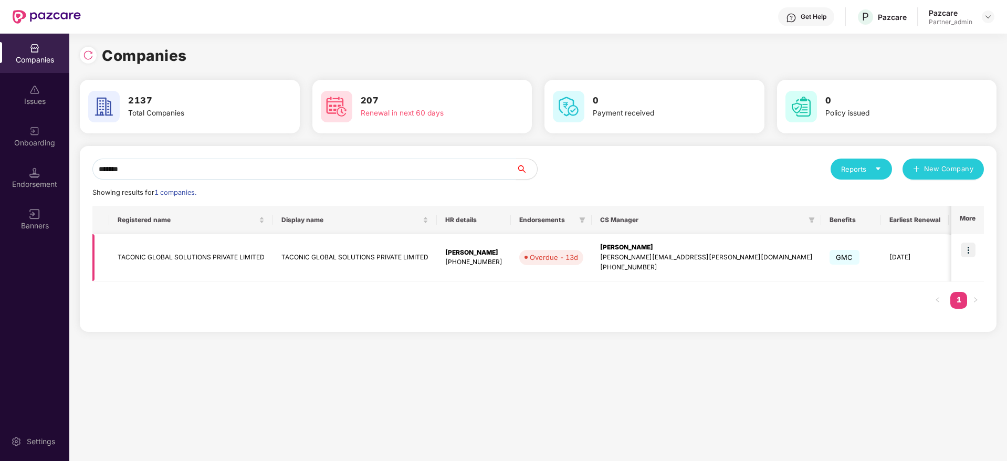
type input "*******"
click at [626, 249] on div "[PERSON_NAME]" at bounding box center [706, 247] width 213 height 10
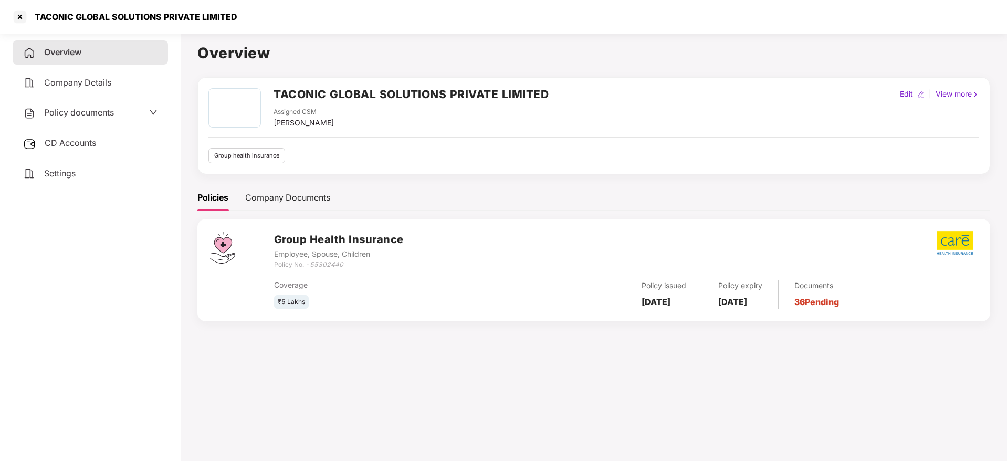
click at [833, 301] on link "36 Pending" at bounding box center [816, 302] width 45 height 10
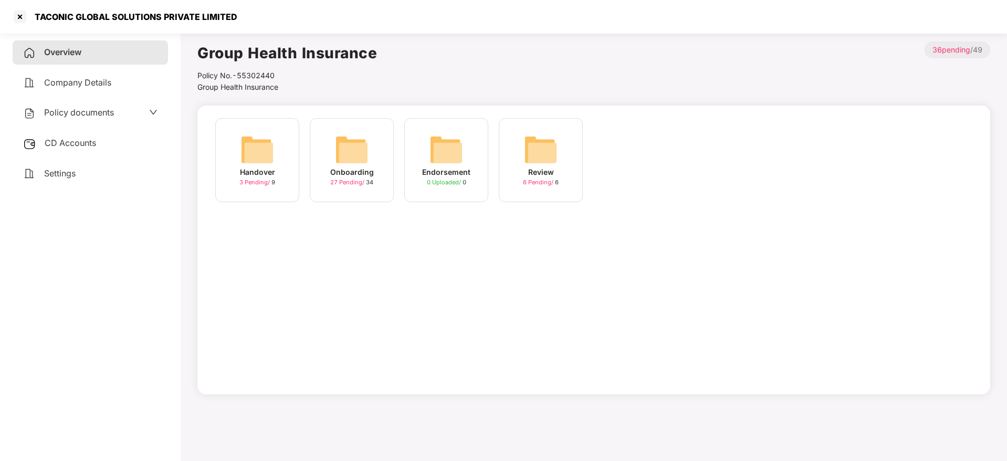
click at [354, 166] on div "Onboarding" at bounding box center [352, 172] width 44 height 12
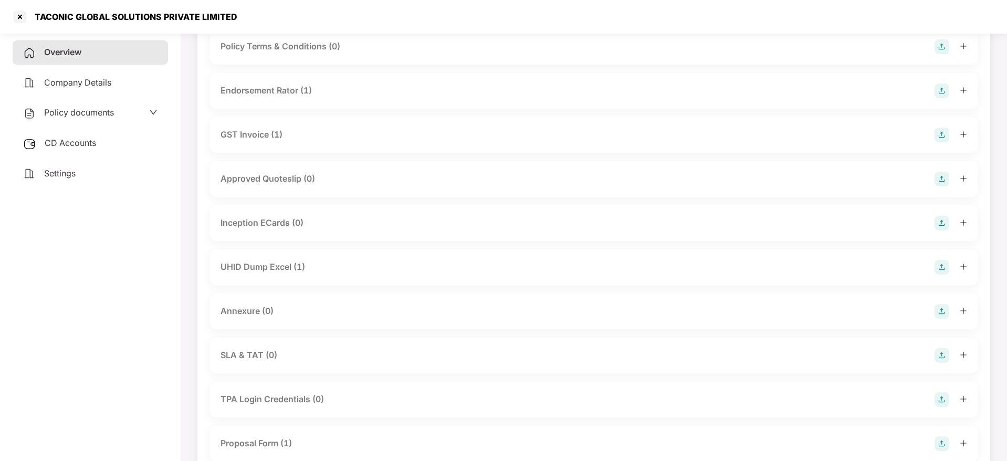
scroll to position [315, 0]
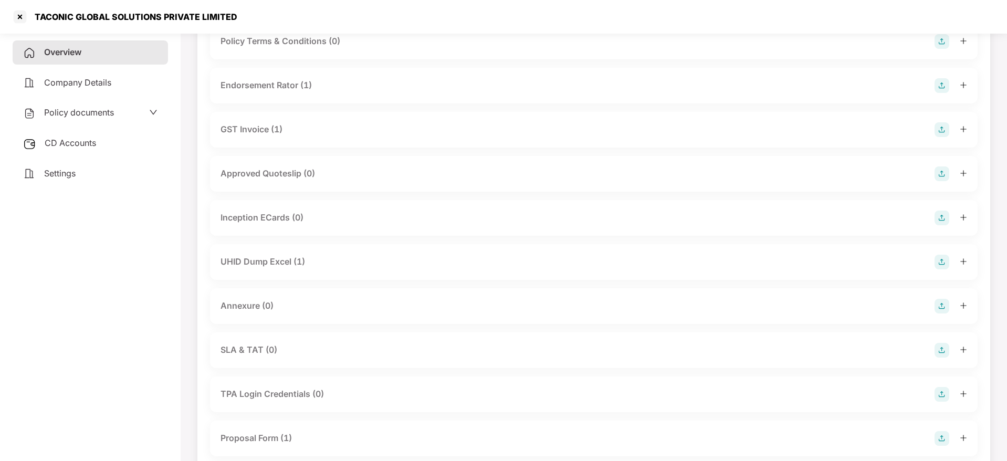
click at [966, 262] on icon "plus" at bounding box center [962, 261] width 7 height 7
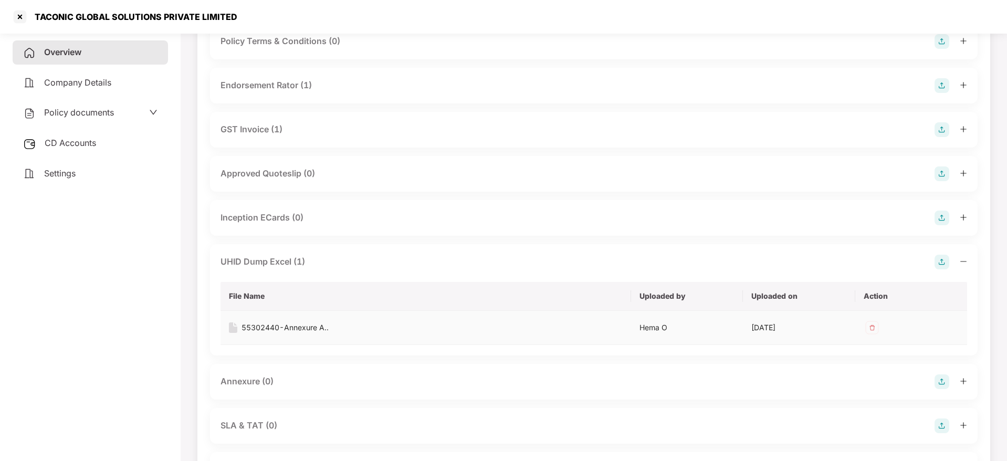
click at [272, 328] on div "55302440-Annexure A.." at bounding box center [284, 328] width 87 height 12
drag, startPoint x: 39, startPoint y: 15, endPoint x: 221, endPoint y: 10, distance: 182.7
click at [221, 10] on div "TACONIC GLOBAL SOLUTIONS PRIVATE LIMITED" at bounding box center [125, 16] width 226 height 17
copy div "ACONIC GLOBAL SOLUTIONS PRIVATE LIMIT"
click at [19, 17] on div at bounding box center [20, 16] width 17 height 17
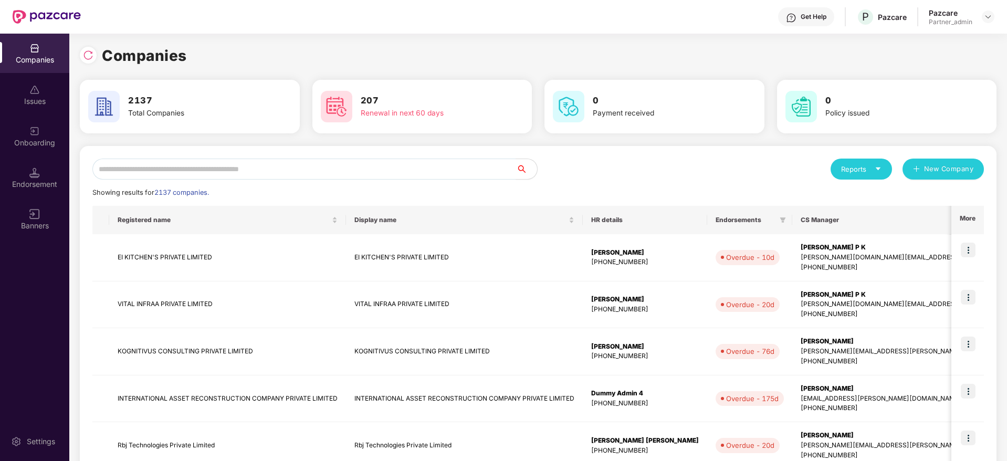
scroll to position [0, 0]
click at [297, 171] on input "text" at bounding box center [304, 169] width 424 height 21
paste input "**********"
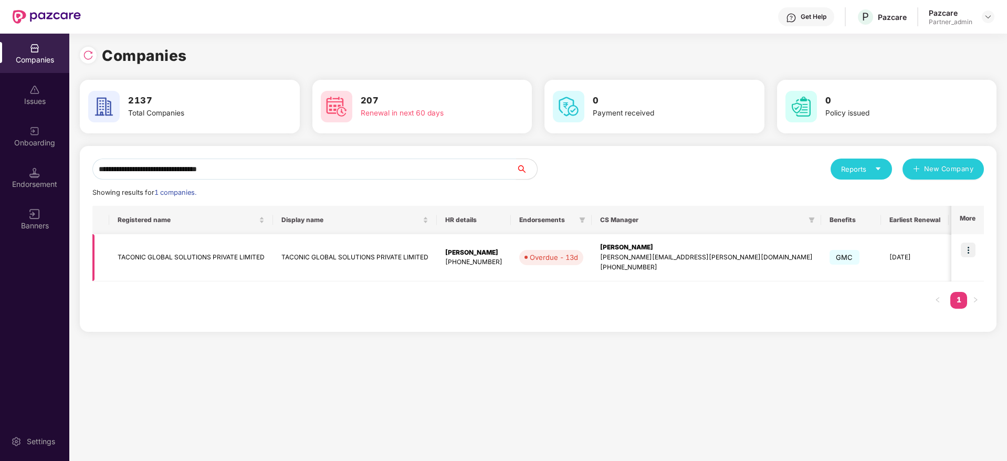
type input "**********"
click at [973, 248] on img at bounding box center [967, 249] width 15 height 15
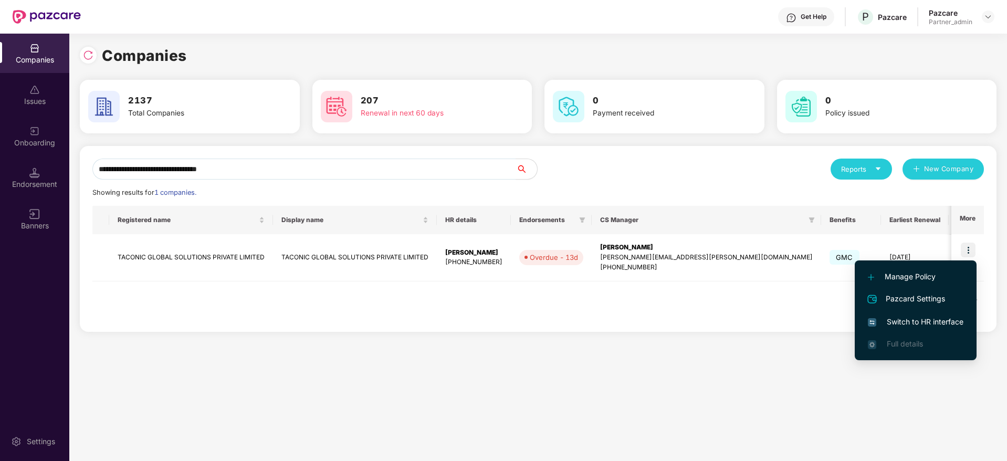
click at [907, 318] on span "Switch to HR interface" at bounding box center [916, 322] width 96 height 12
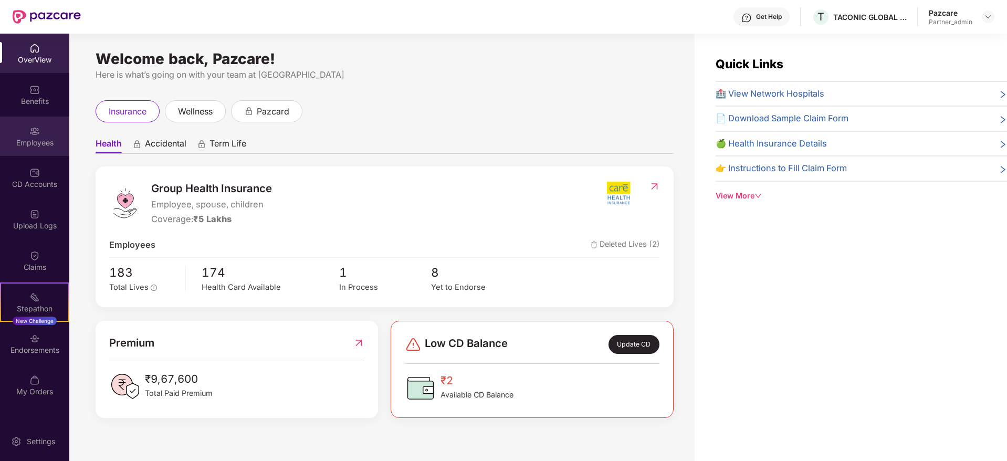
click at [36, 132] on img at bounding box center [34, 131] width 10 height 10
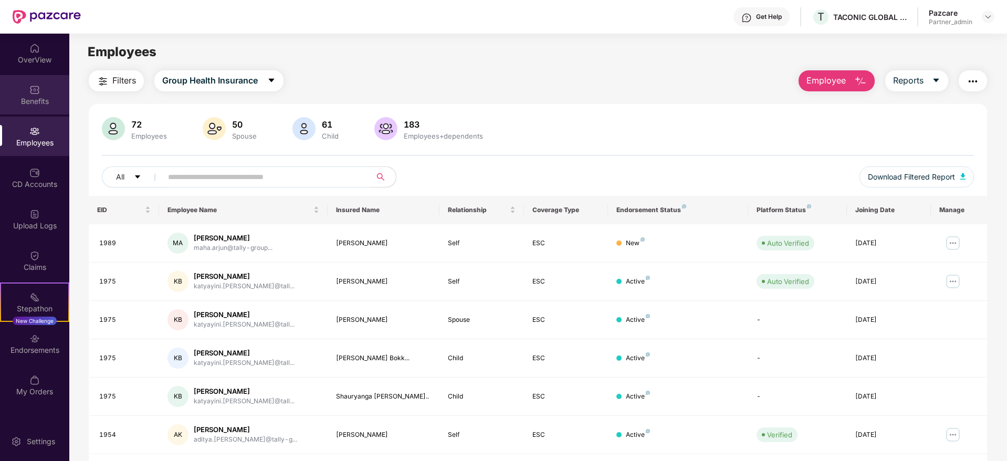
click at [30, 99] on div "Benefits" at bounding box center [34, 101] width 69 height 10
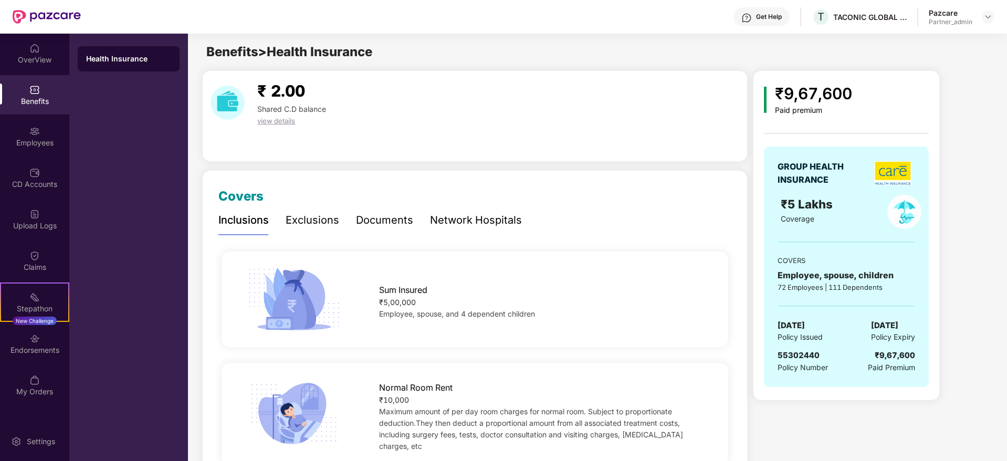
drag, startPoint x: 780, startPoint y: 325, endPoint x: 808, endPoint y: 325, distance: 27.8
click at [805, 325] on span "[DATE]" at bounding box center [790, 325] width 27 height 13
click at [799, 324] on span "[DATE]" at bounding box center [790, 325] width 27 height 13
drag, startPoint x: 776, startPoint y: 323, endPoint x: 827, endPoint y: 324, distance: 50.9
click at [827, 324] on div "GROUP HEALTH INSURANCE ₹5 Lakhs Coverage COVERS Employee, spouse, children 72 E…" at bounding box center [846, 266] width 165 height 240
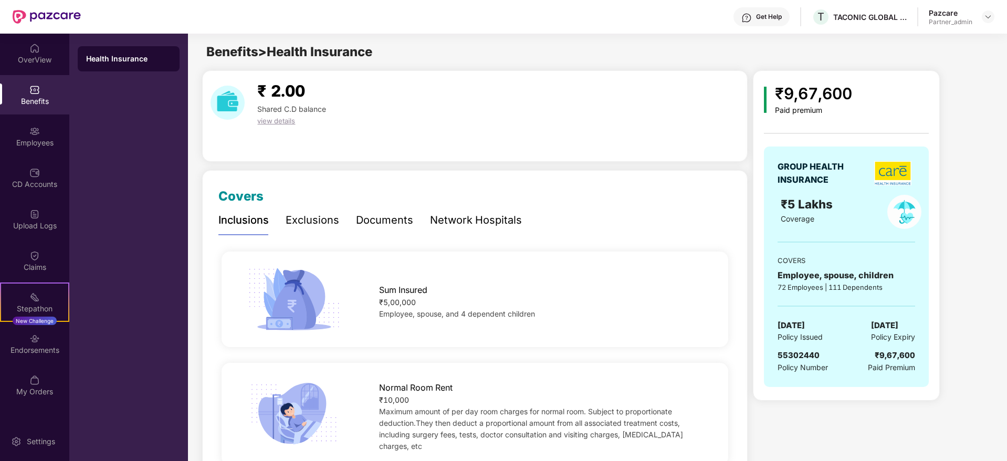
copy span "[DATE]"
click at [796, 354] on span "55302440" at bounding box center [798, 355] width 42 height 10
click at [797, 354] on span "55302440" at bounding box center [798, 355] width 42 height 10
copy span "55302440"
click at [44, 149] on div "Employees" at bounding box center [34, 136] width 69 height 39
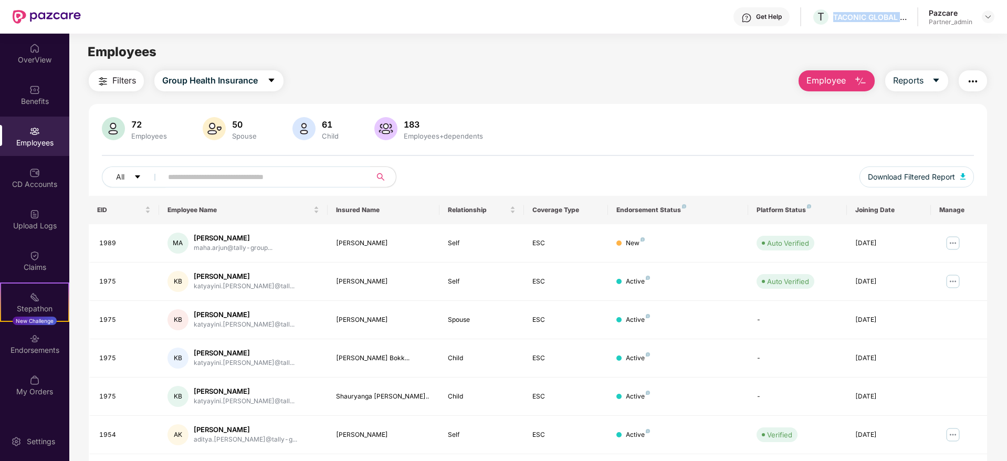
drag, startPoint x: 836, startPoint y: 15, endPoint x: 922, endPoint y: 17, distance: 86.1
click at [922, 17] on div "Get Help T TACONIC GLOBAL SOLUTIONS PRIVATE LIMITED Pazcare Partner_admin" at bounding box center [537, 17] width 913 height 34
copy div "TACONIC GLOBAL SOLUTIONS PRIVATE LIMITED"
click at [33, 94] on img at bounding box center [34, 90] width 10 height 10
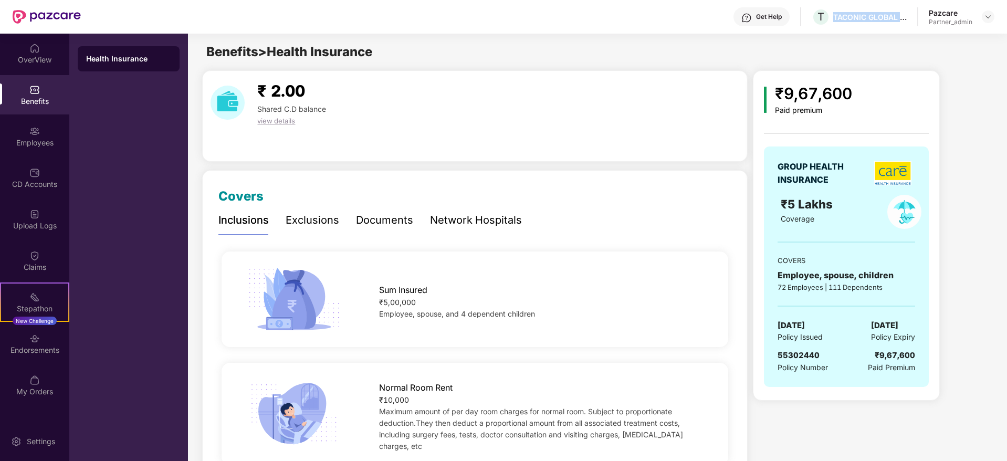
scroll to position [79, 0]
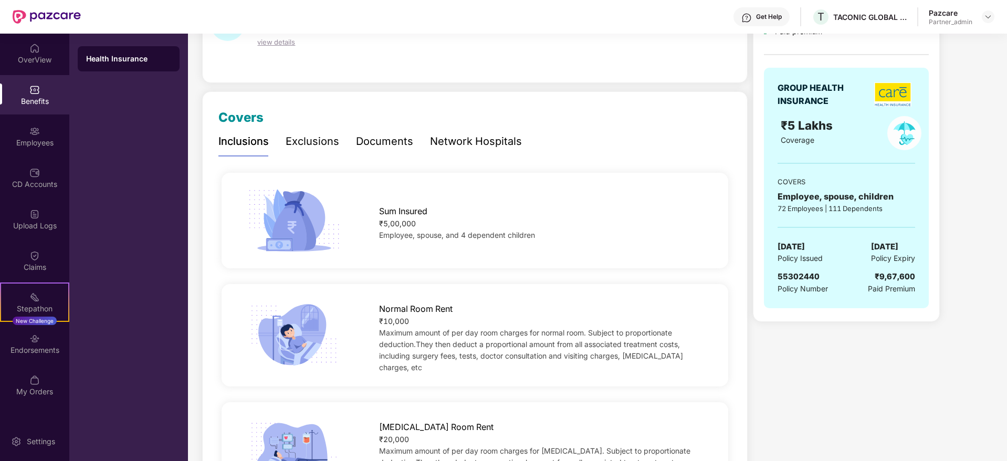
click at [799, 279] on span "55302440" at bounding box center [798, 276] width 42 height 10
copy span "55302440"
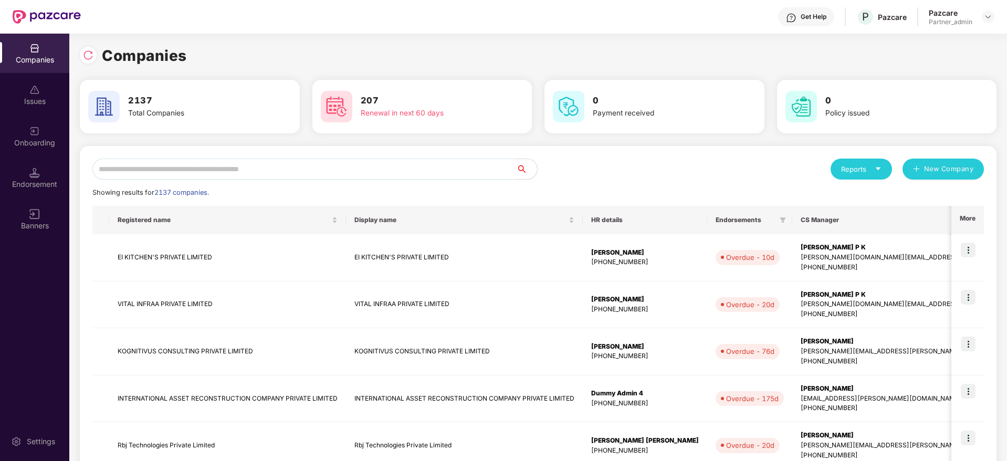
click at [245, 163] on input "text" at bounding box center [304, 169] width 424 height 21
paste input "********"
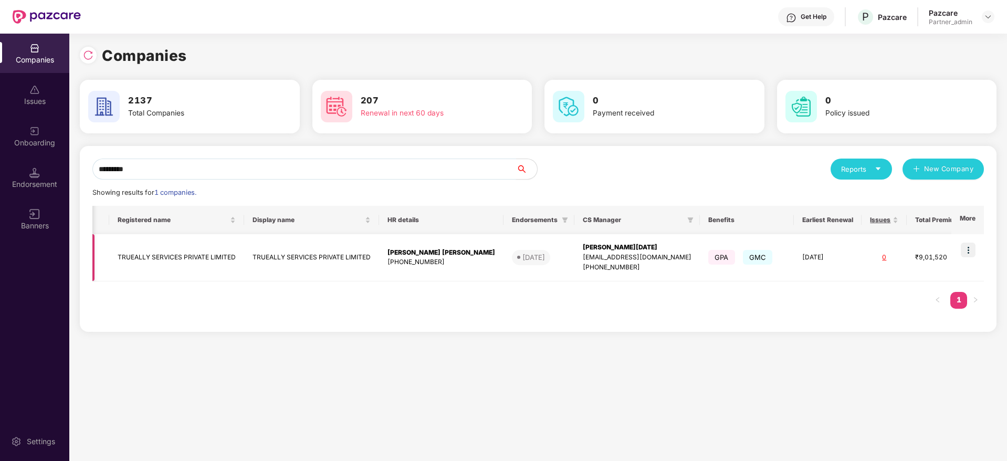
scroll to position [0, 41]
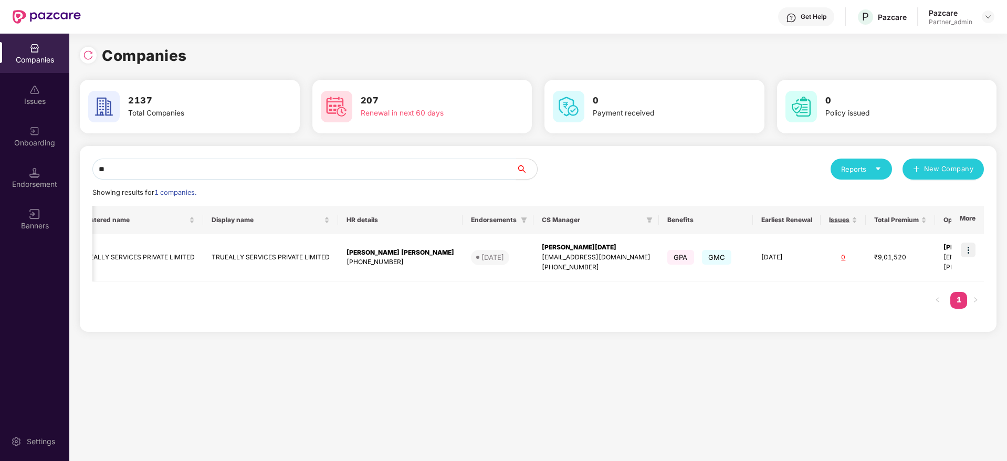
type input "*"
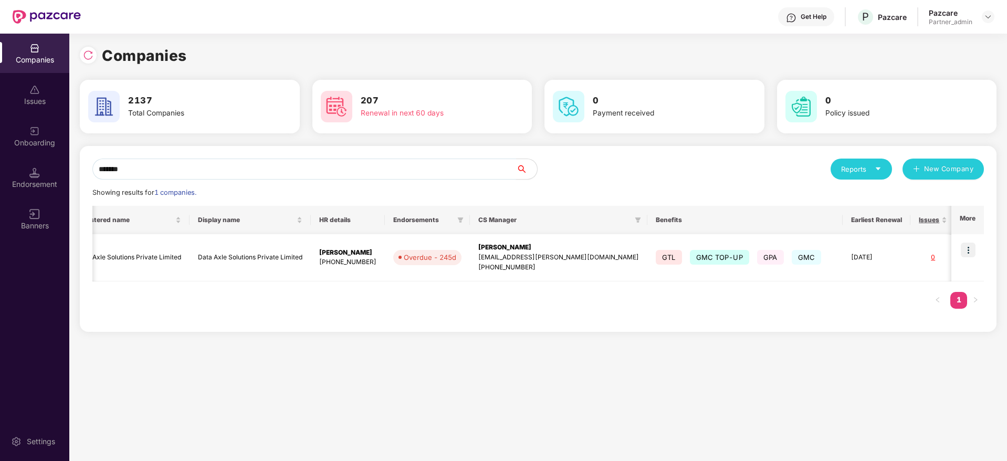
type input "*******"
click at [495, 244] on div "[PERSON_NAME]" at bounding box center [558, 247] width 161 height 10
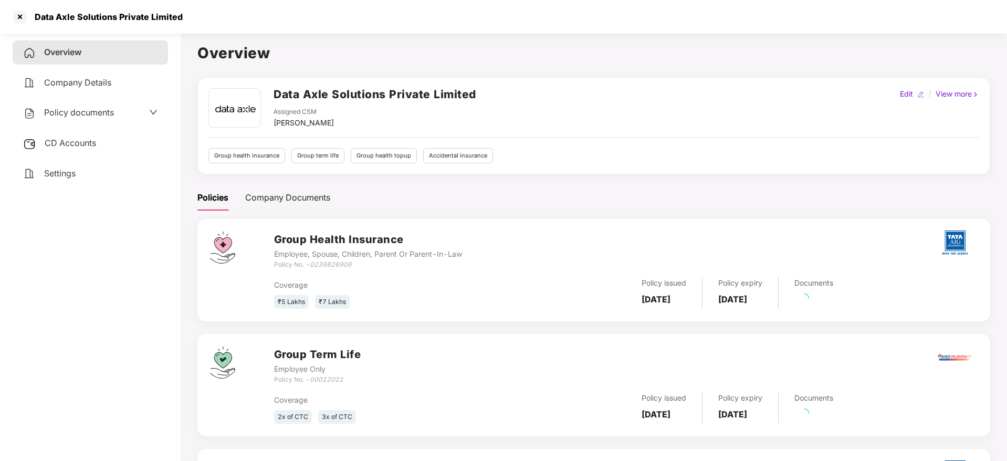
click at [87, 135] on div "CD Accounts" at bounding box center [90, 143] width 155 height 24
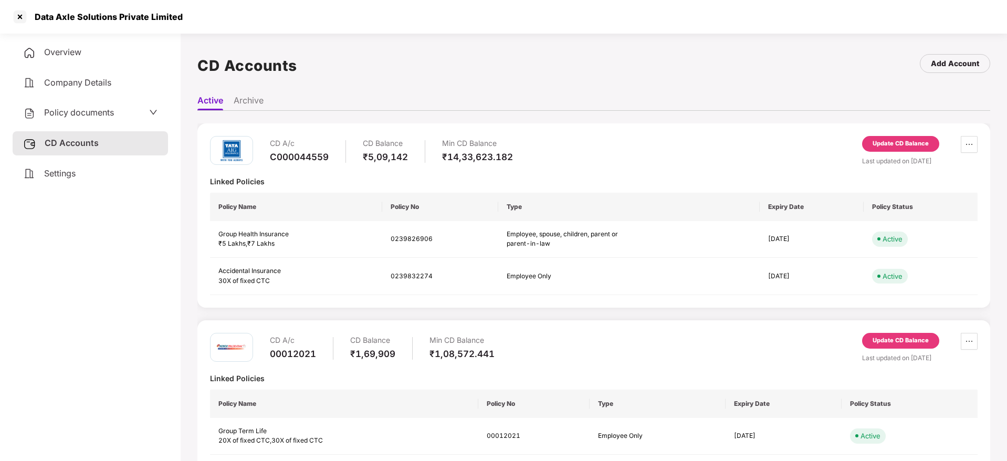
scroll to position [54, 0]
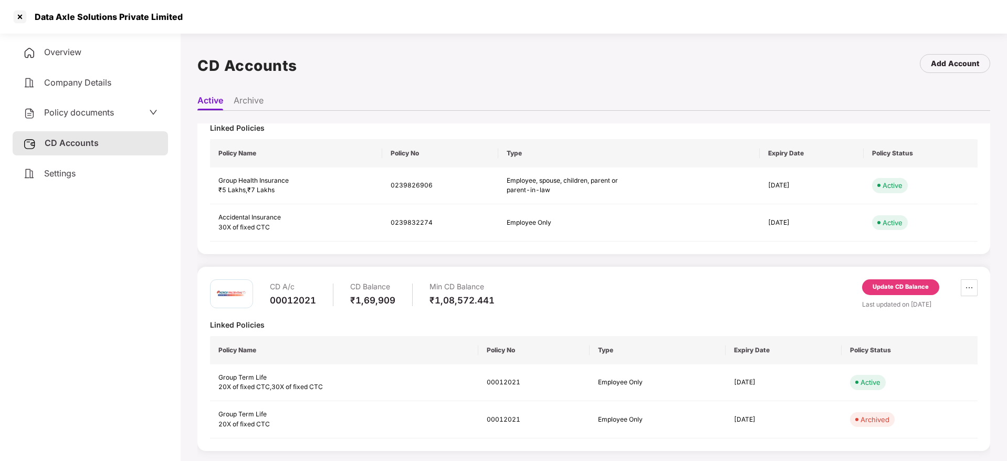
click at [889, 284] on div "Update CD Balance" at bounding box center [900, 286] width 56 height 9
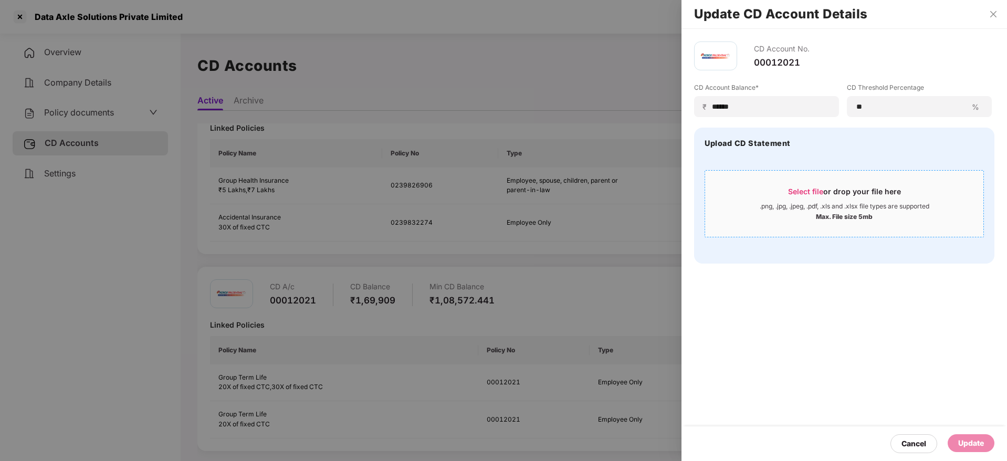
click at [808, 196] on div "Select file or drop your file here" at bounding box center [844, 194] width 113 height 16
drag, startPoint x: 778, startPoint y: 102, endPoint x: 472, endPoint y: 97, distance: 306.6
click at [472, 97] on div "Update CD Account Details CD Account No. 00012021 CD Account Balance* ₹ ****** …" at bounding box center [503, 230] width 1007 height 461
paste input
type input "*****"
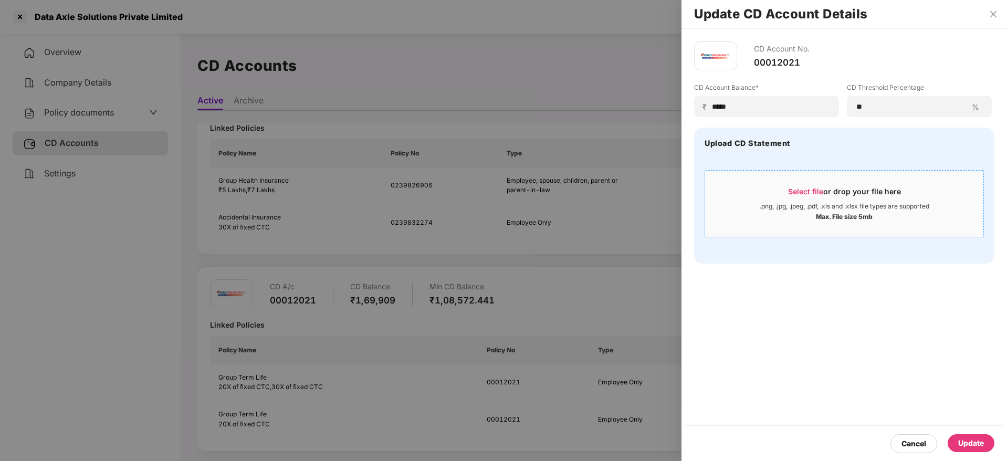
click at [812, 192] on span "Select file" at bounding box center [805, 191] width 35 height 9
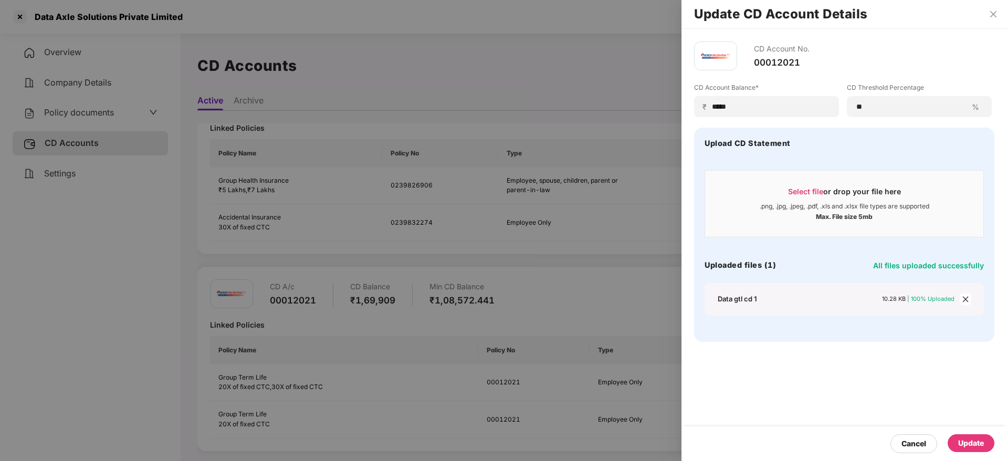
click at [963, 438] on div "Update" at bounding box center [971, 443] width 26 height 12
